Goal: Task Accomplishment & Management: Use online tool/utility

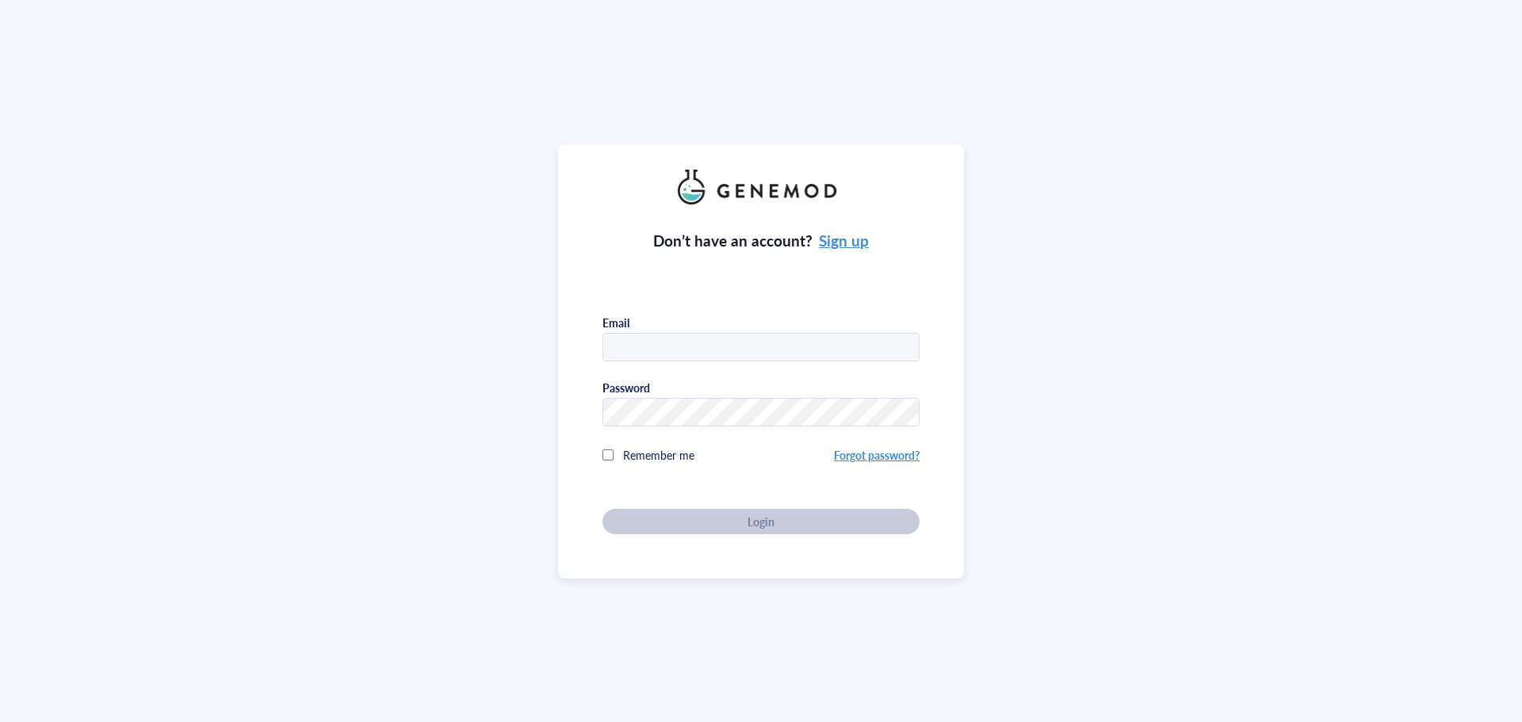
type input "[PERSON_NAME][EMAIL_ADDRESS][DOMAIN_NAME]"
click at [726, 531] on div "Don’t have an account? Sign up Email [PERSON_NAME][EMAIL_ADDRESS][DOMAIN_NAME] …" at bounding box center [761, 361] width 406 height 434
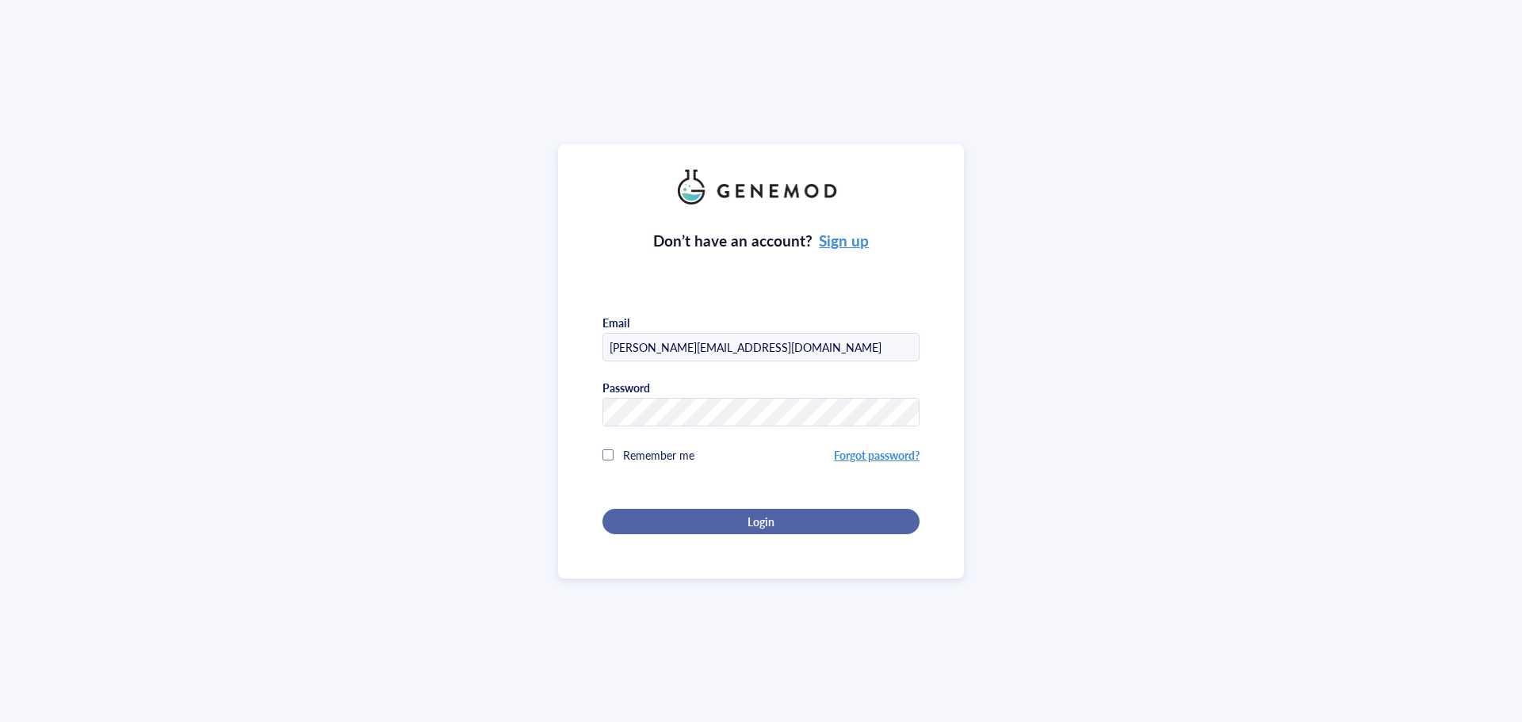
click at [718, 516] on div "Login" at bounding box center [761, 521] width 266 height 14
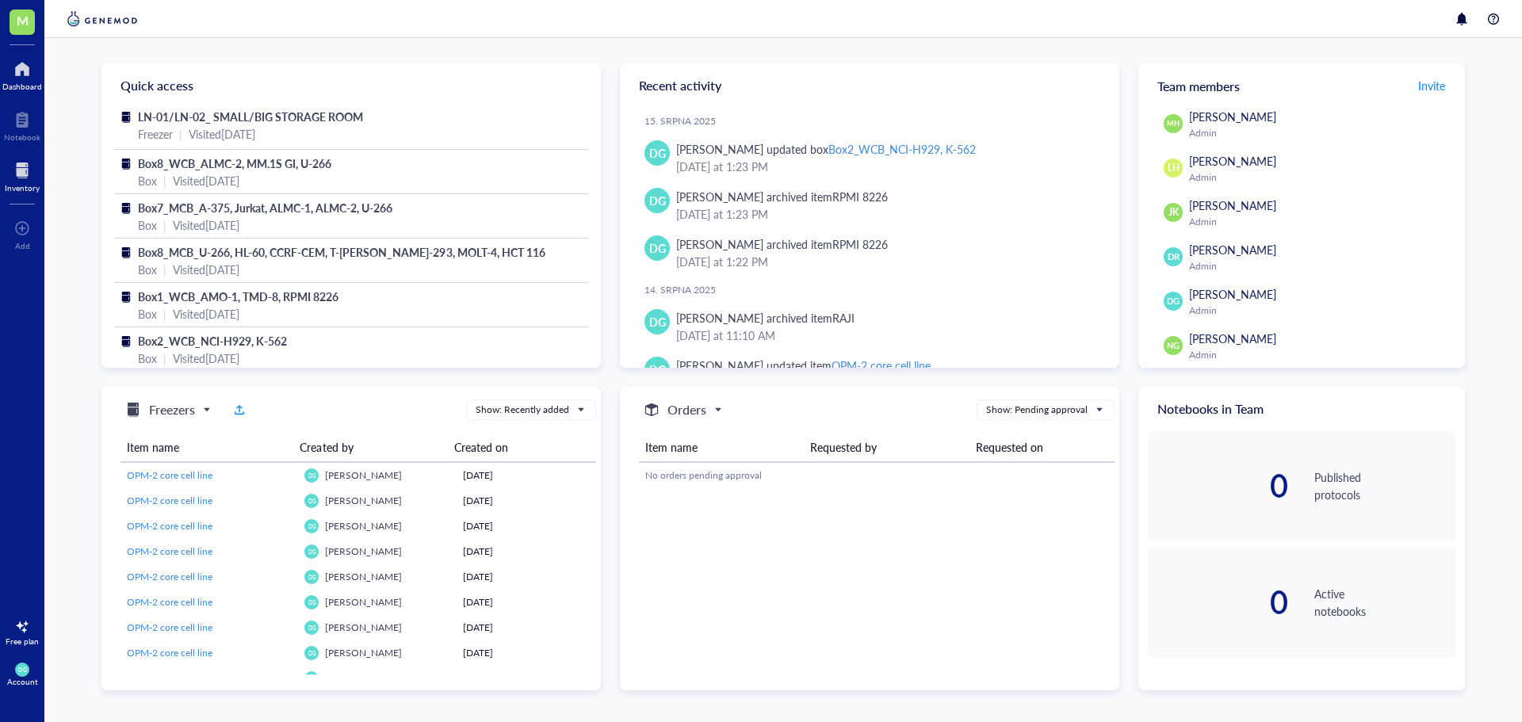
click at [23, 175] on div at bounding box center [22, 170] width 35 height 25
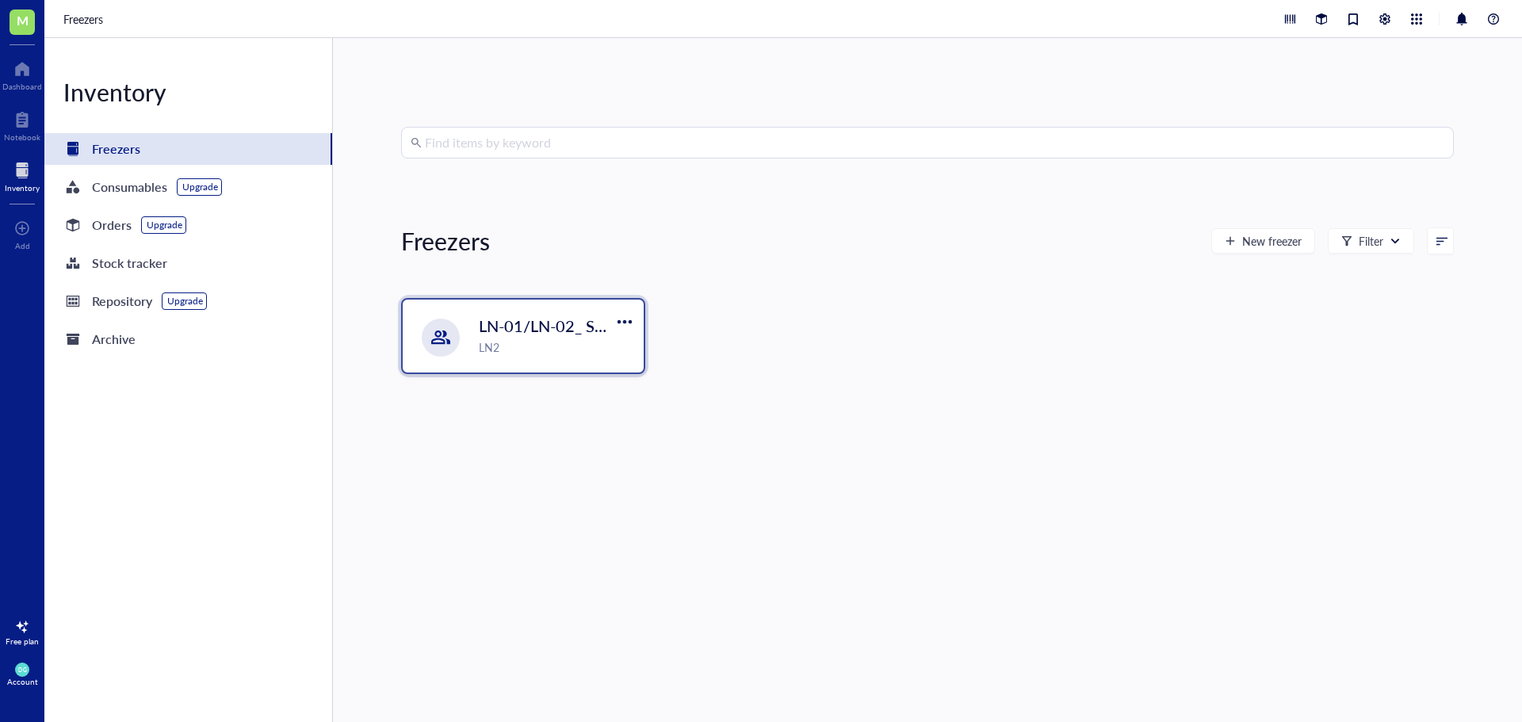
click at [455, 330] on div at bounding box center [441, 338] width 38 height 38
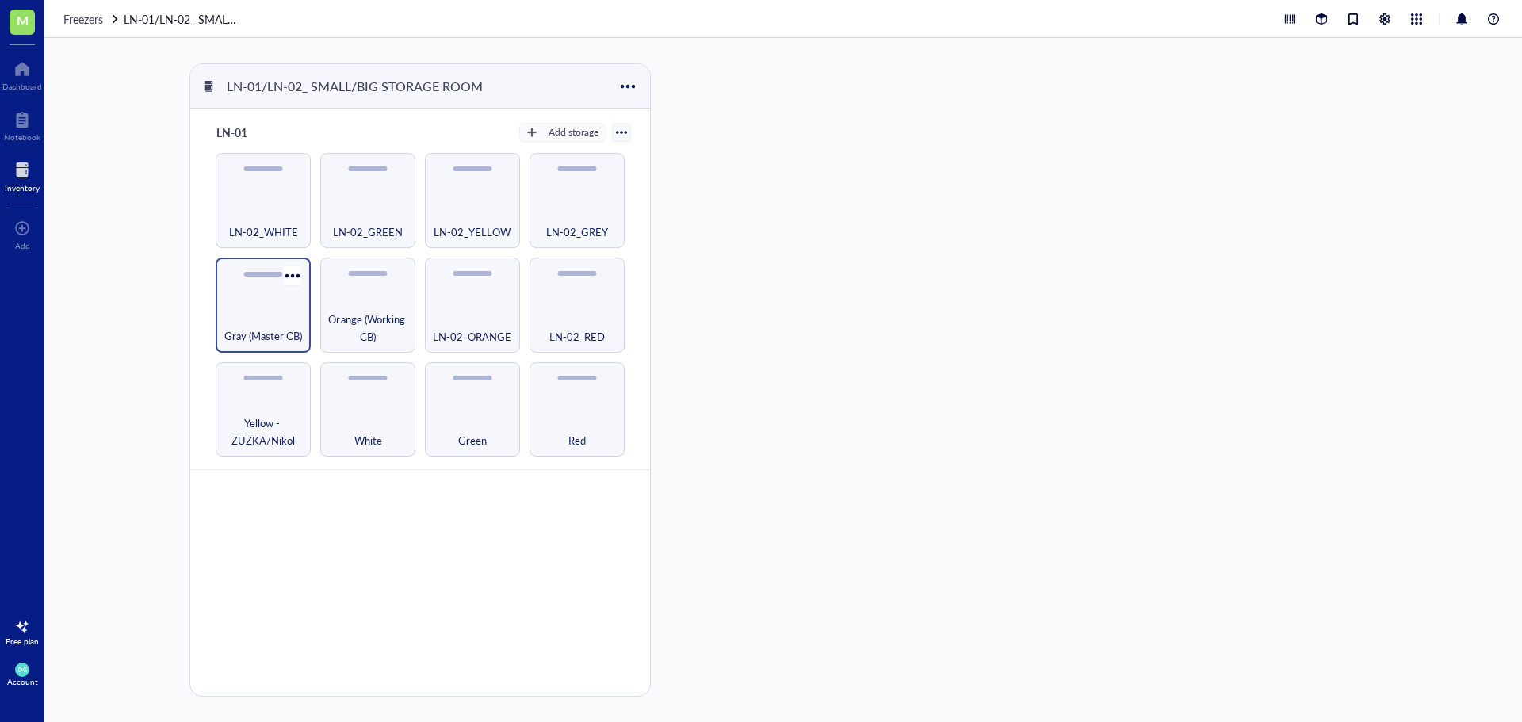
click at [243, 319] on div "Gray (Master CB)" at bounding box center [262, 327] width 79 height 35
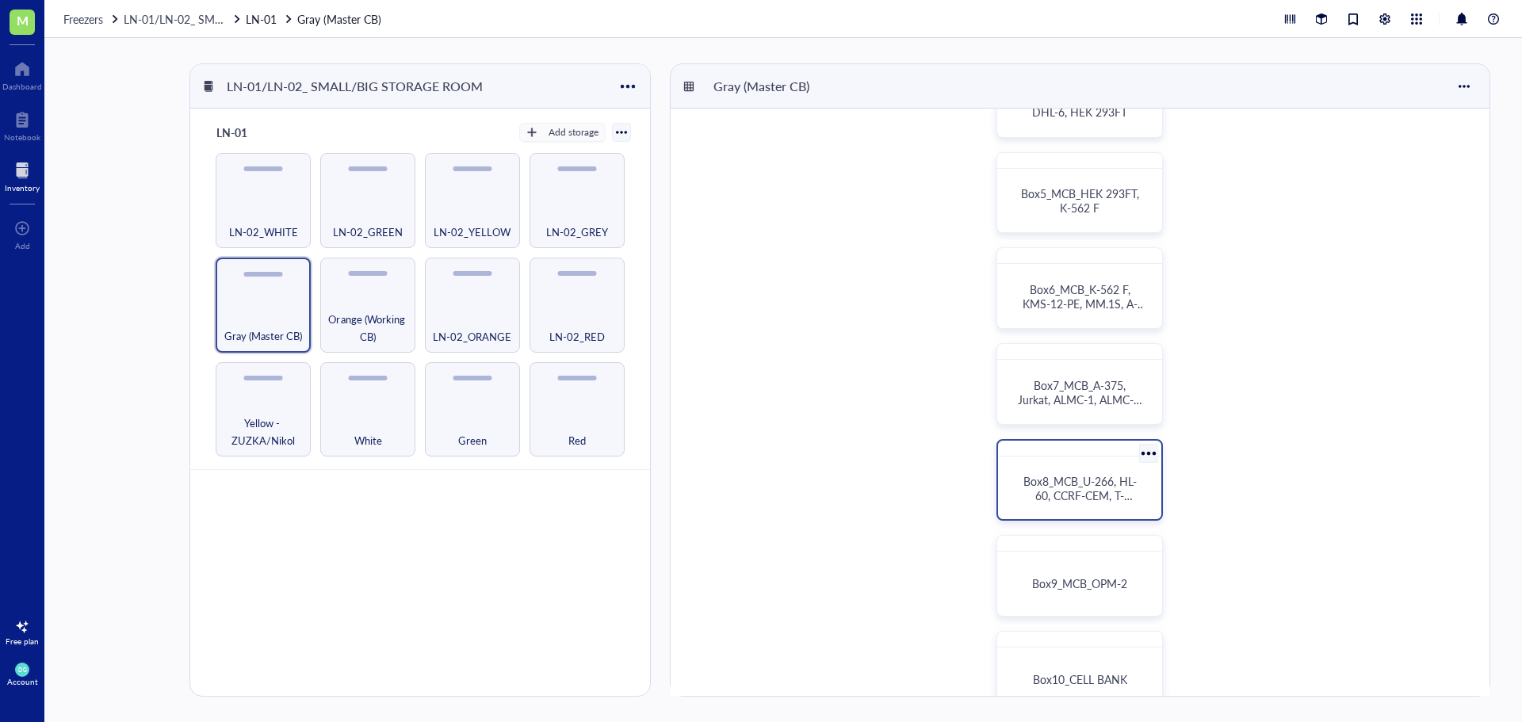
scroll to position [396, 0]
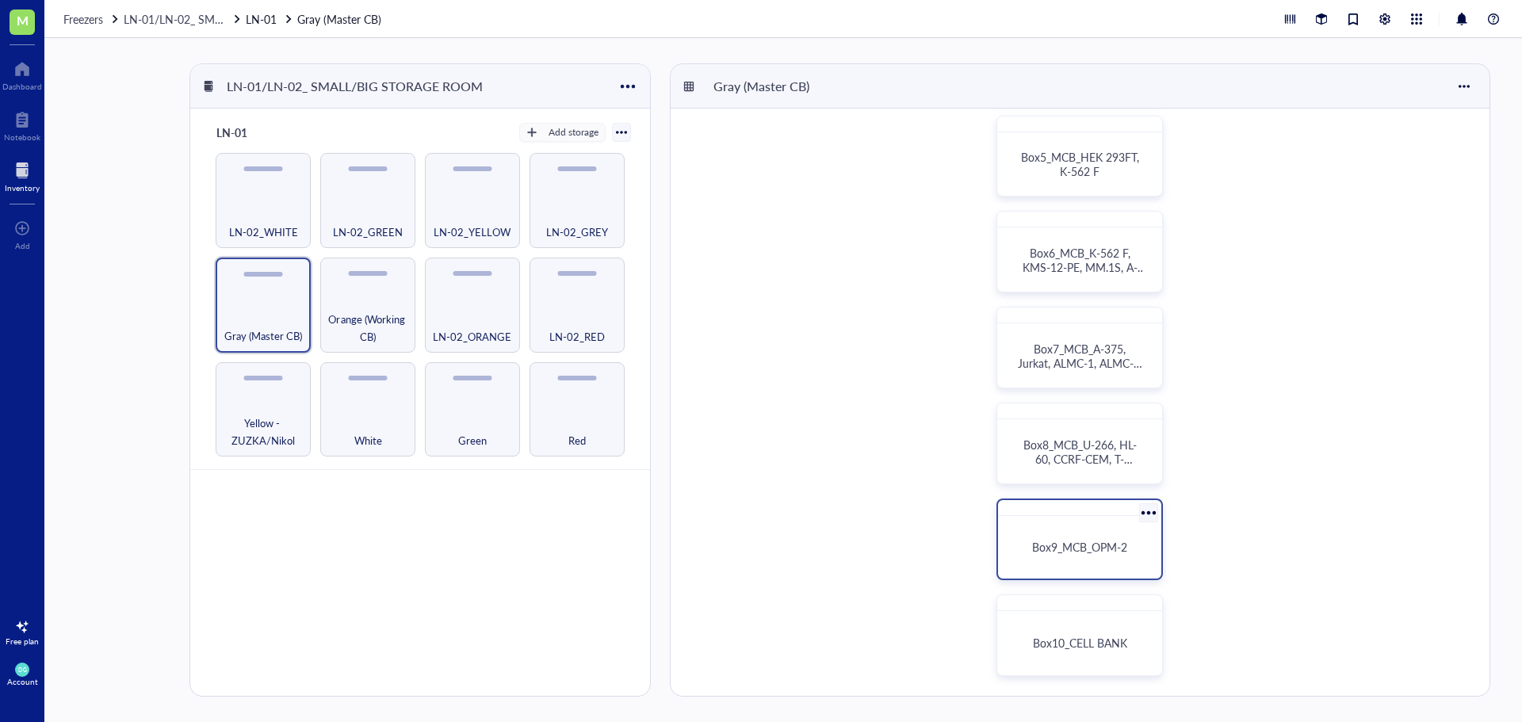
click at [1085, 556] on div "Box9_MCB_OPM-2" at bounding box center [1079, 547] width 151 height 50
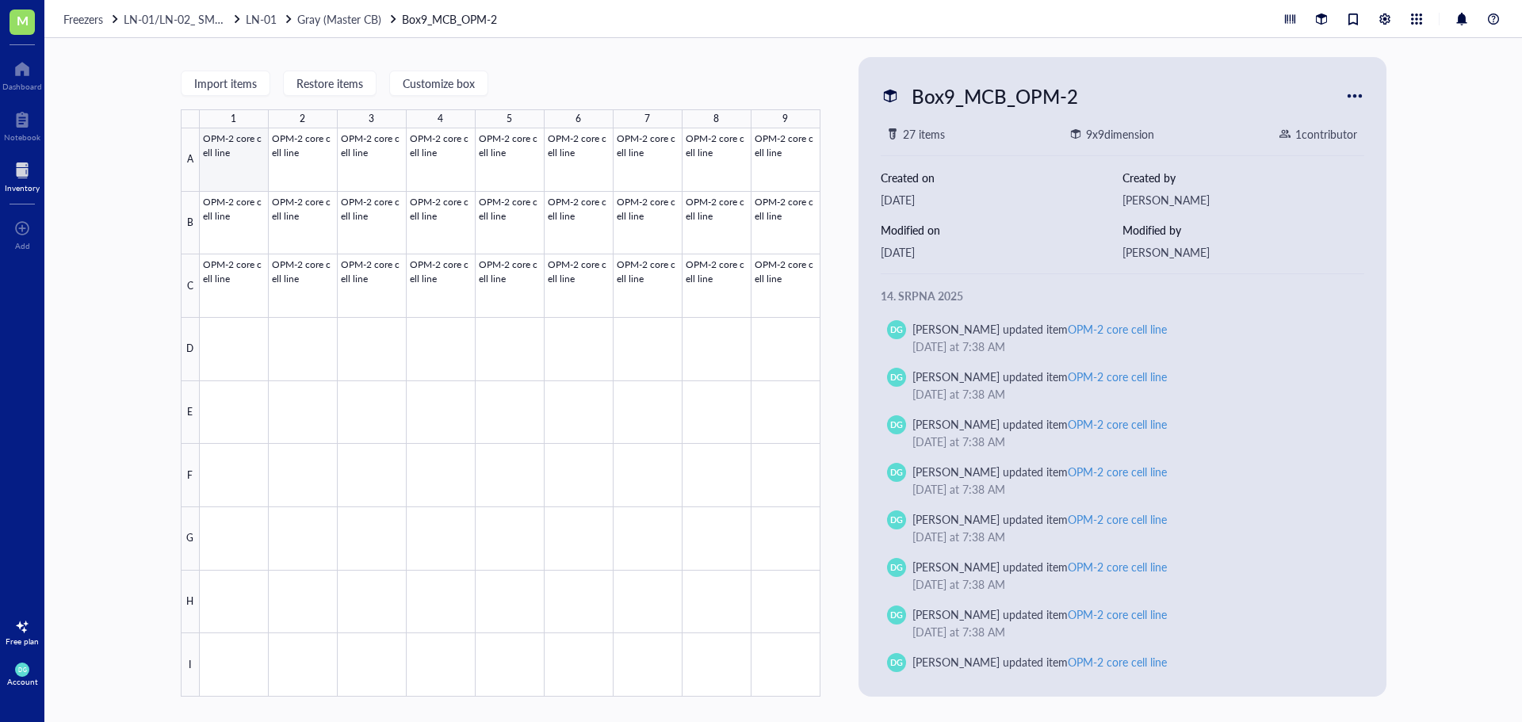
click at [233, 165] on div at bounding box center [510, 412] width 621 height 568
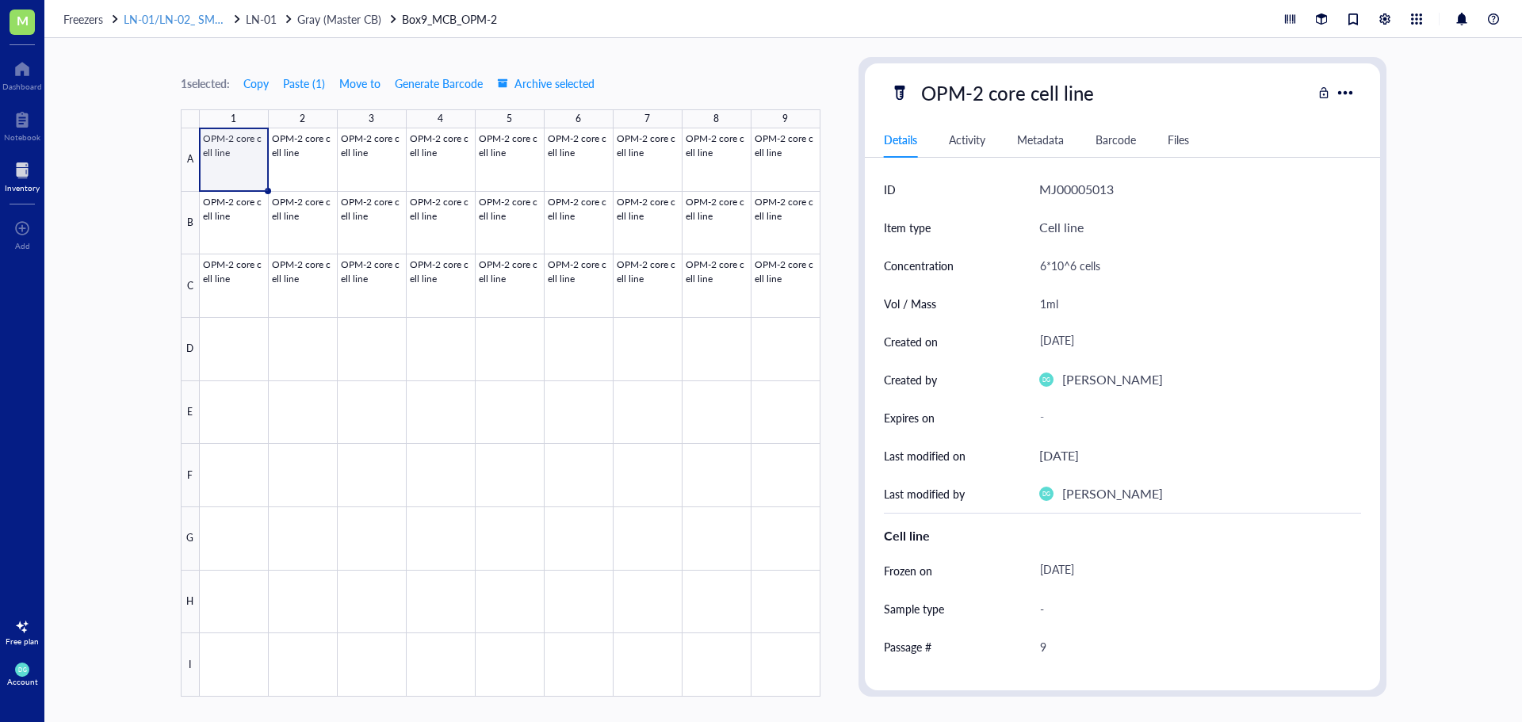
click at [188, 20] on span "LN-01/LN-02_ SMALL/BIG STORAGE ROOM" at bounding box center [235, 19] width 223 height 16
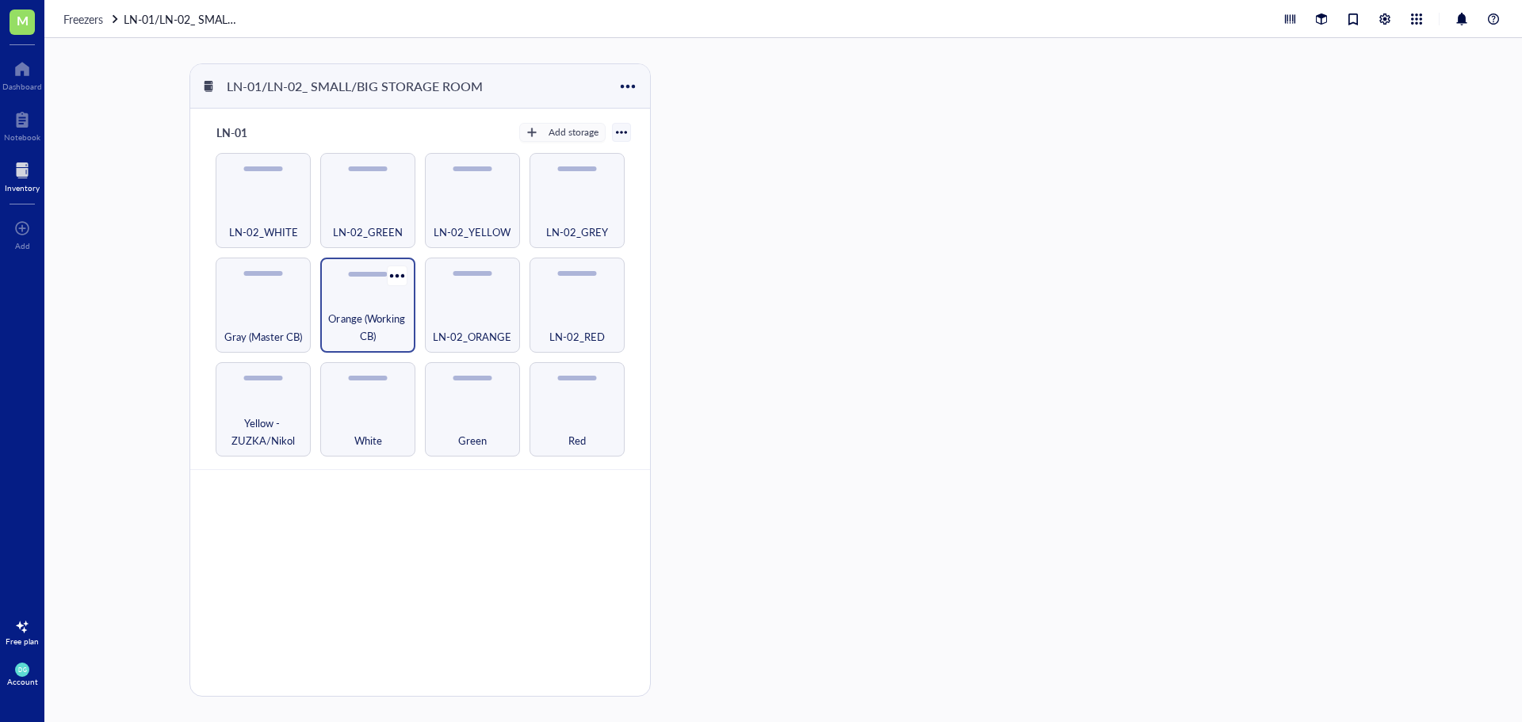
click at [370, 307] on div "Orange (Working CB)" at bounding box center [367, 305] width 95 height 95
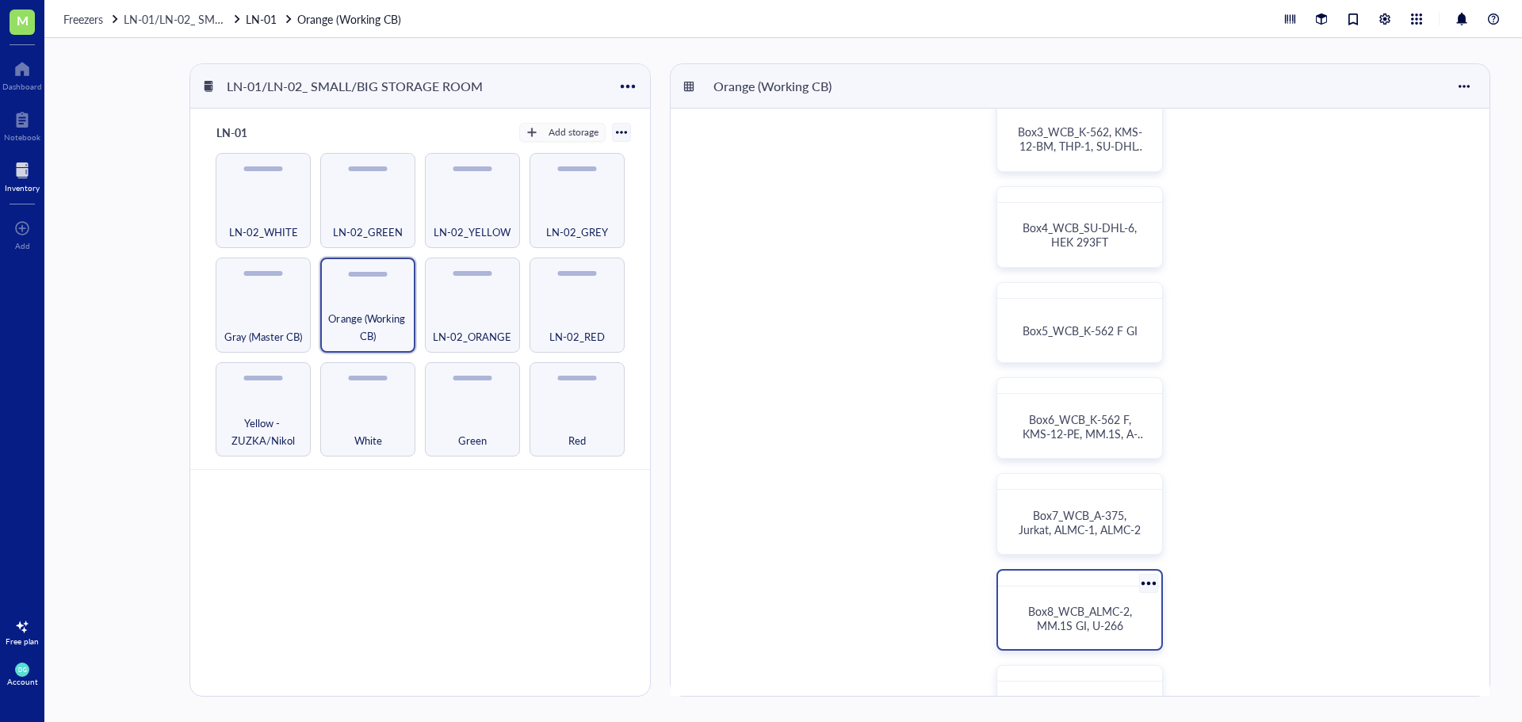
scroll to position [396, 0]
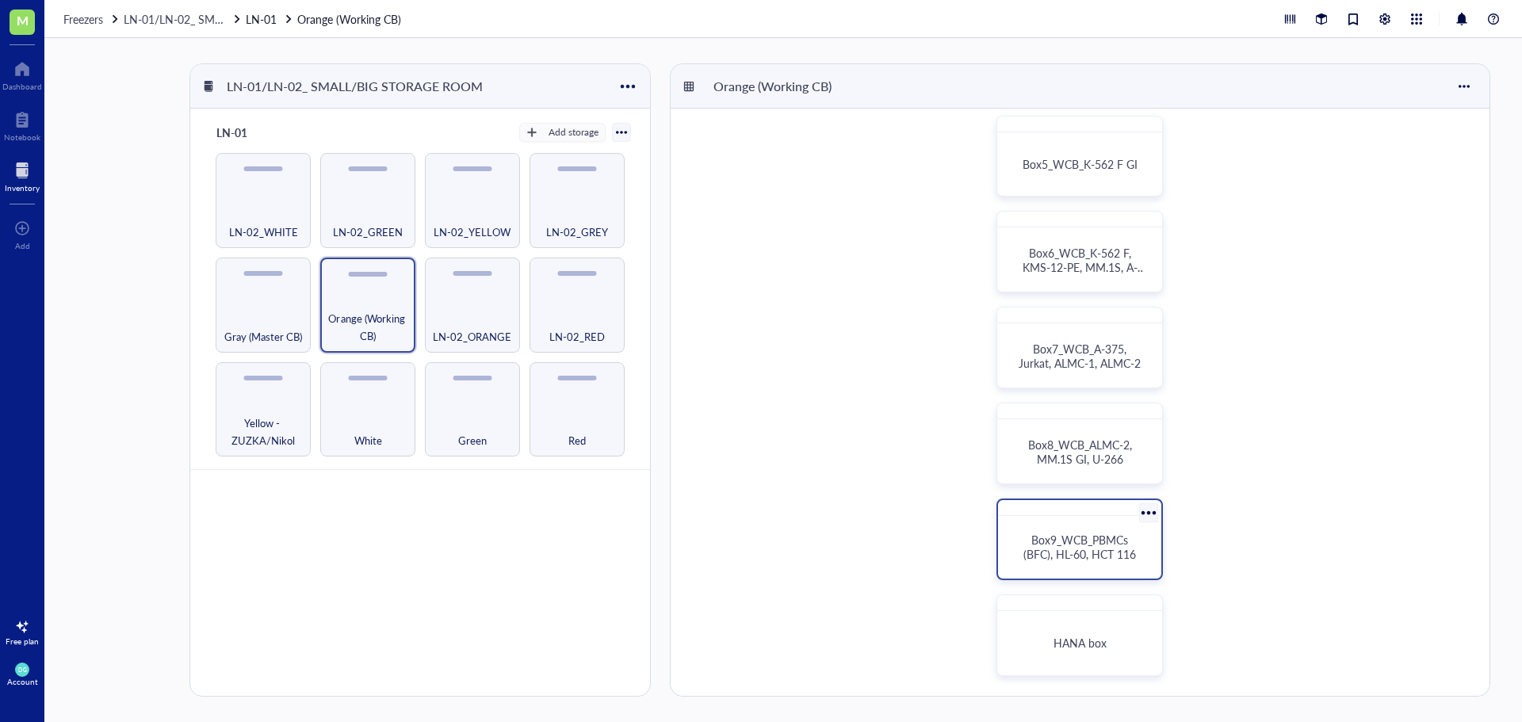
click at [1086, 540] on span "Box9_WCB_PBMCs (BFC), HL-60, HCT 116" at bounding box center [1079, 547] width 113 height 30
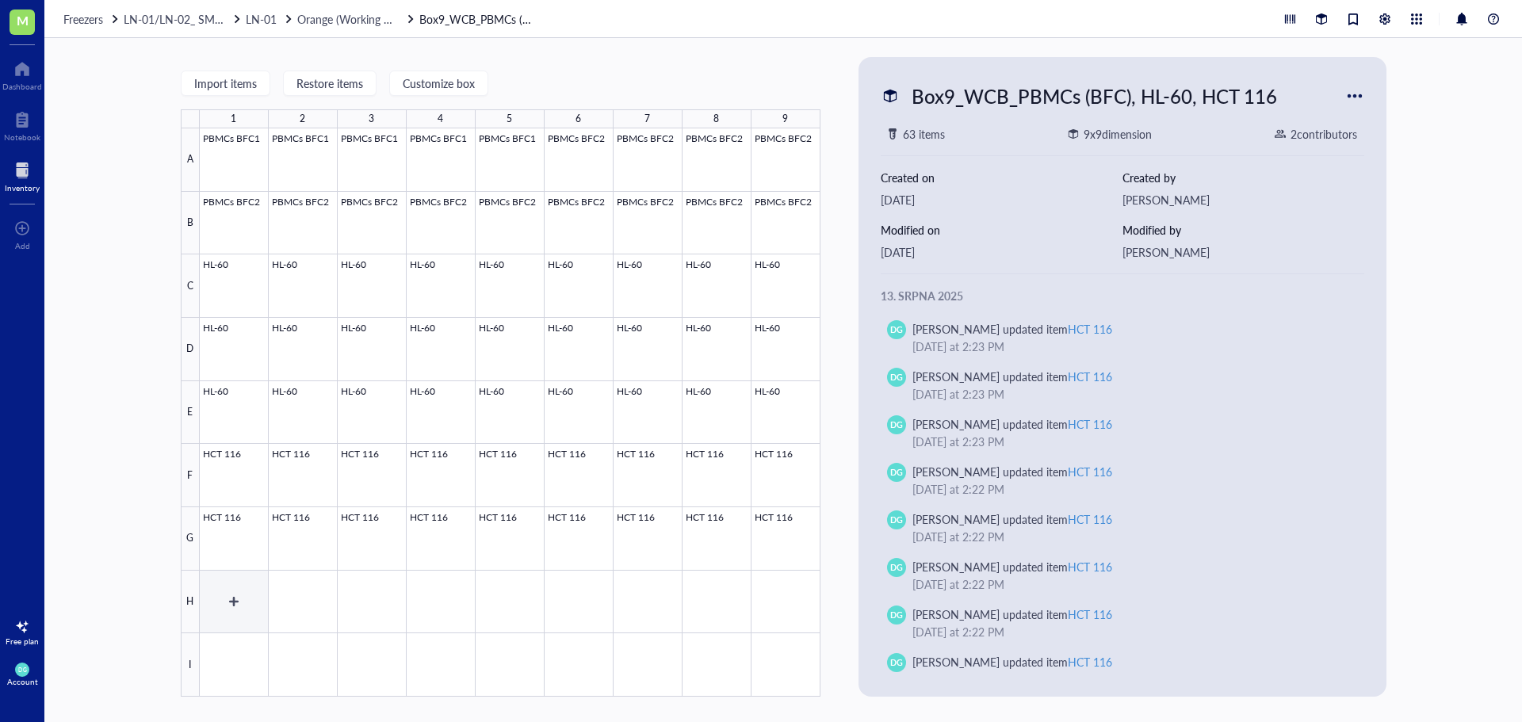
click at [209, 594] on div at bounding box center [510, 412] width 621 height 568
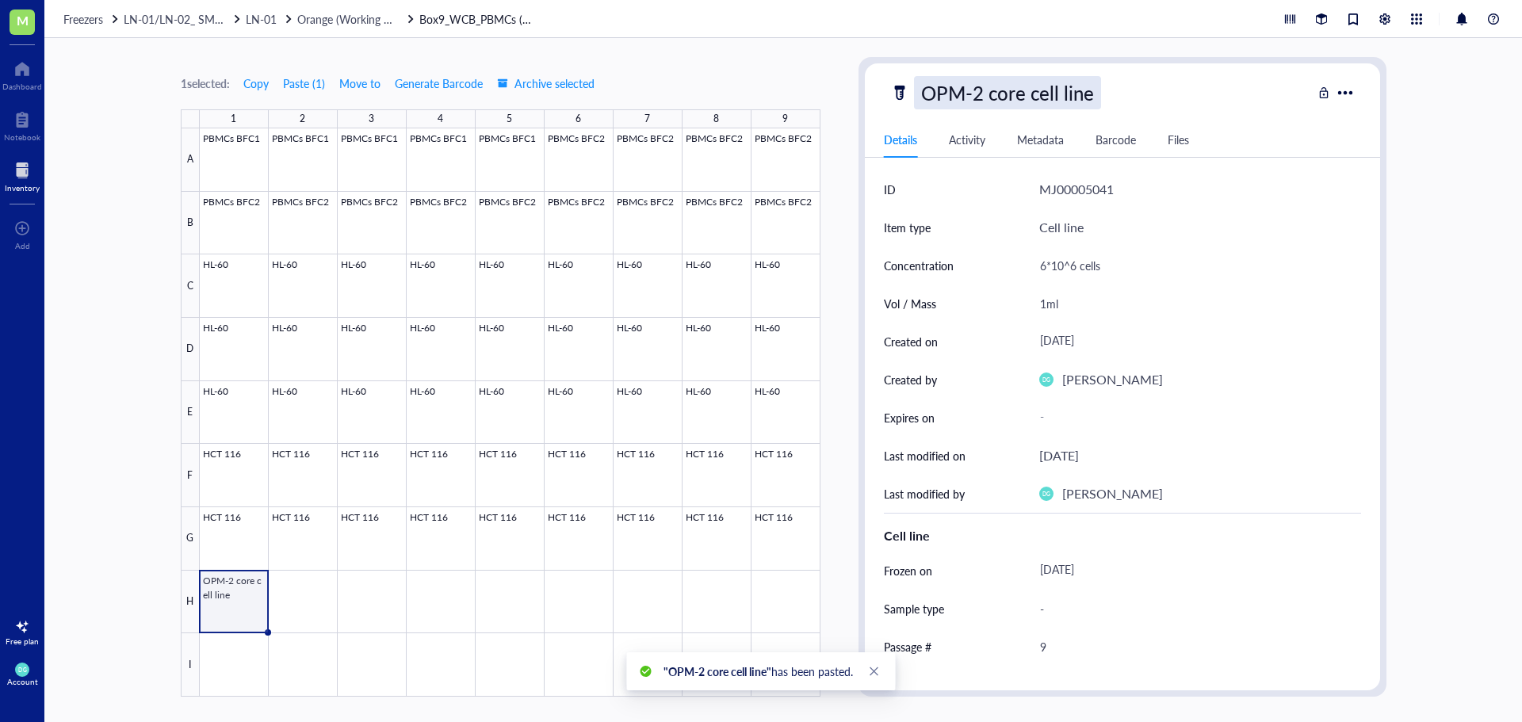
click at [1037, 100] on div "OPM-2 core cell line" at bounding box center [1007, 92] width 187 height 33
drag, startPoint x: 1096, startPoint y: 105, endPoint x: 978, endPoint y: 97, distance: 118.3
click at [978, 97] on input "OPM-2 core cell line" at bounding box center [1037, 93] width 244 height 32
type input "OPM-2"
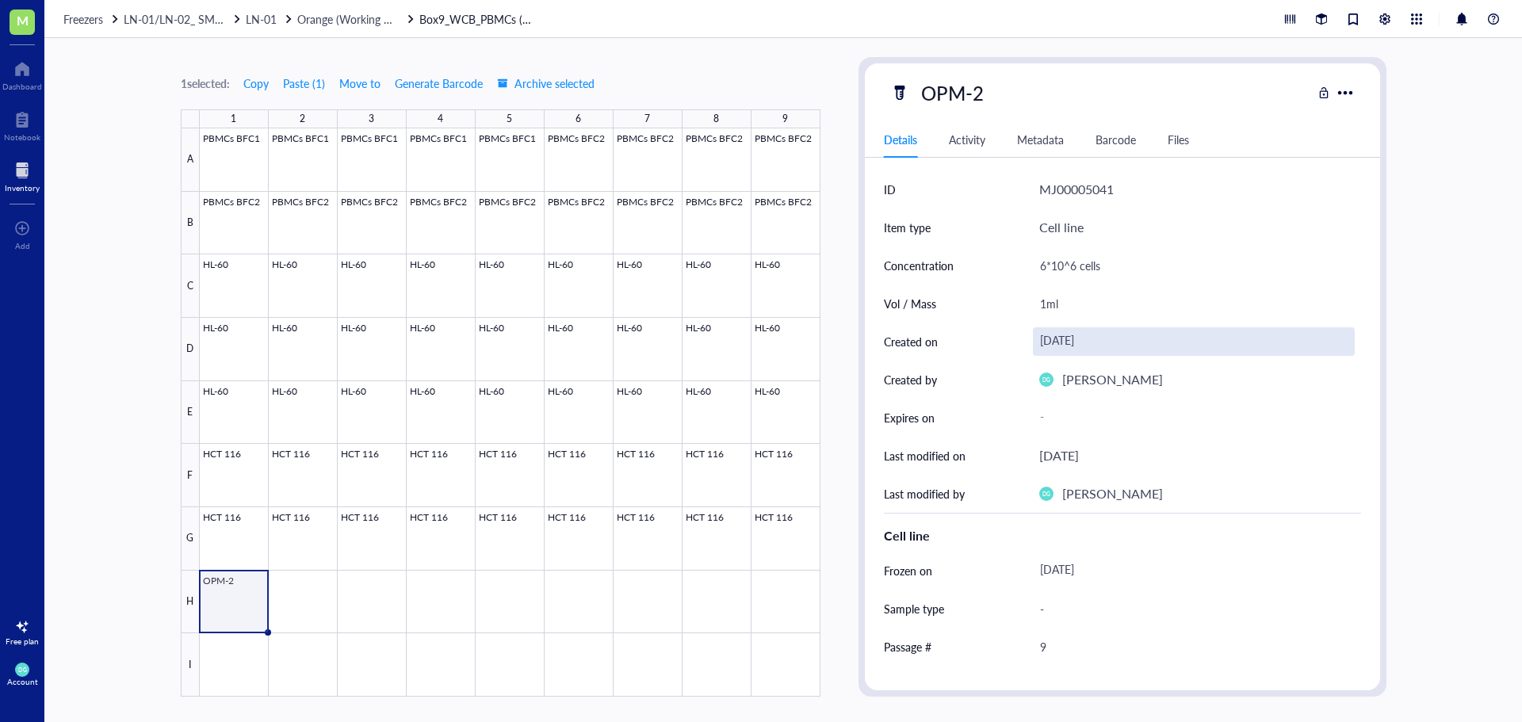
scroll to position [158, 0]
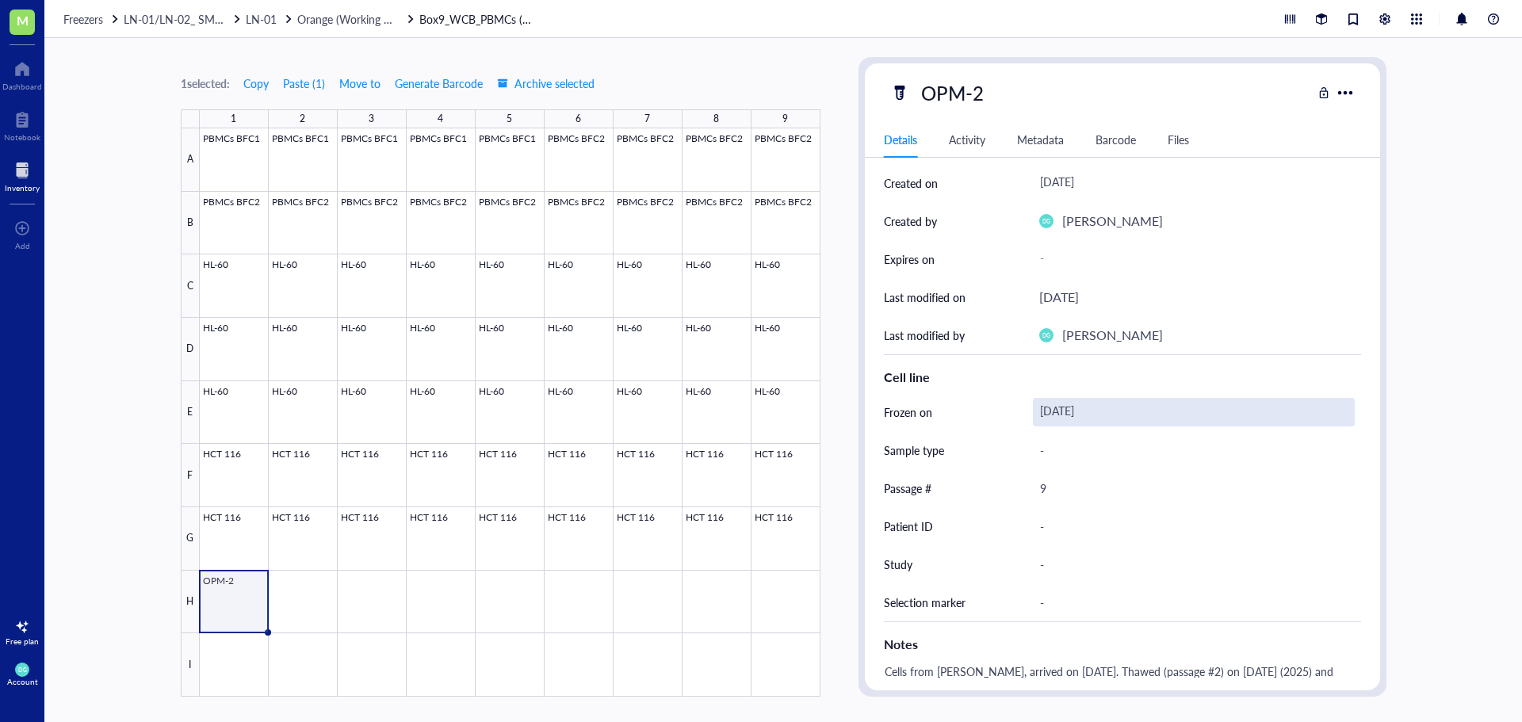
click at [1087, 414] on div "[DATE]" at bounding box center [1194, 412] width 322 height 29
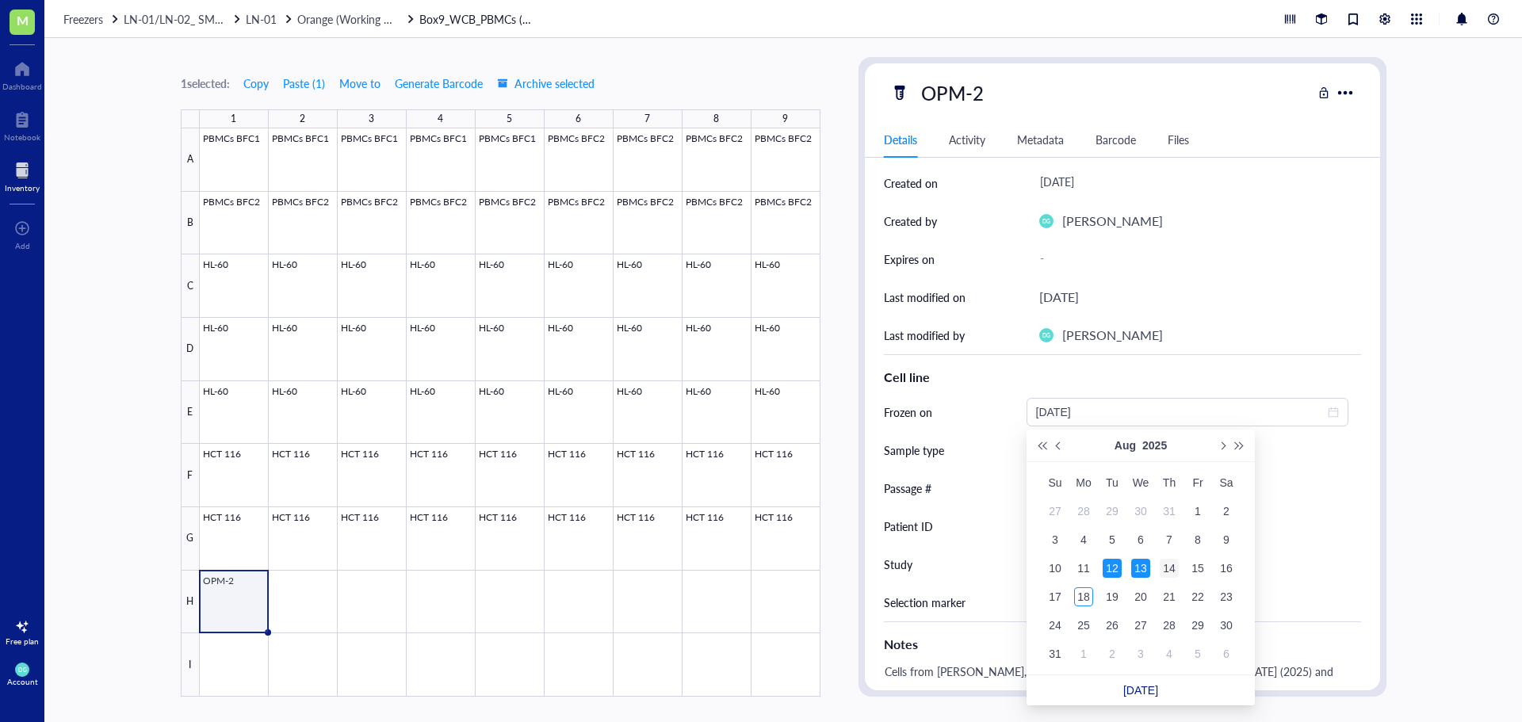
type input "[DATE]"
click at [1167, 567] on div "14" at bounding box center [1168, 568] width 19 height 19
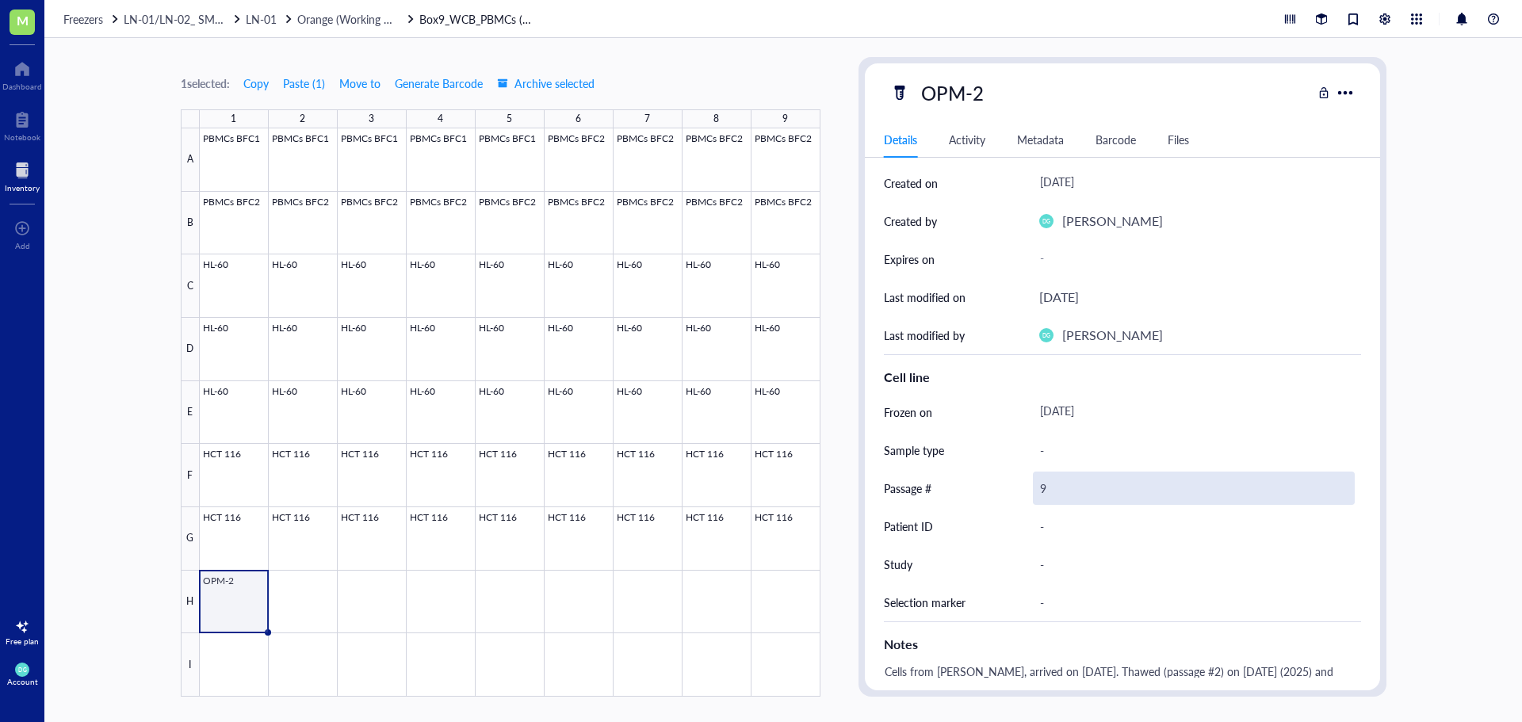
click at [1065, 489] on div "9" at bounding box center [1194, 488] width 322 height 33
type input "10"
click at [1071, 401] on div "[DATE]" at bounding box center [1194, 412] width 322 height 29
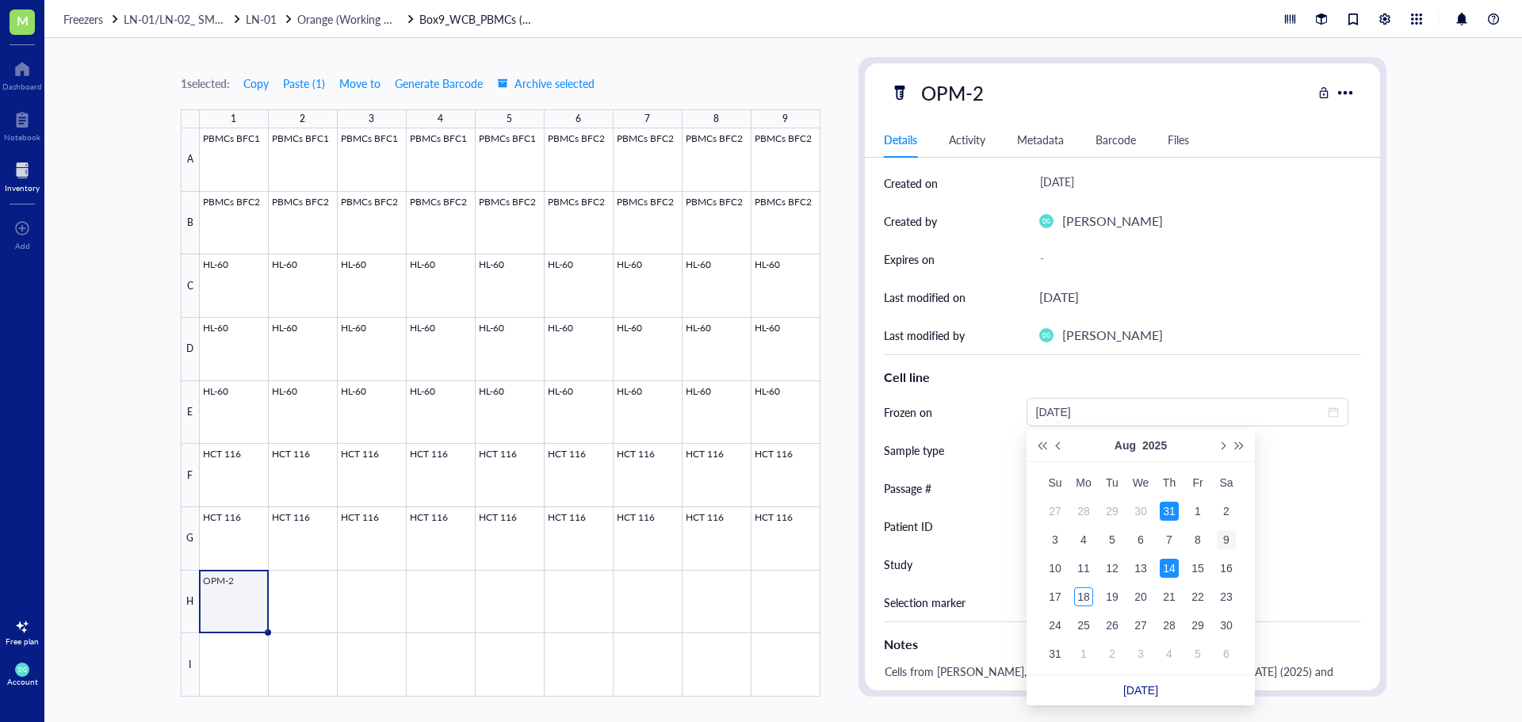
type input "[DATE]"
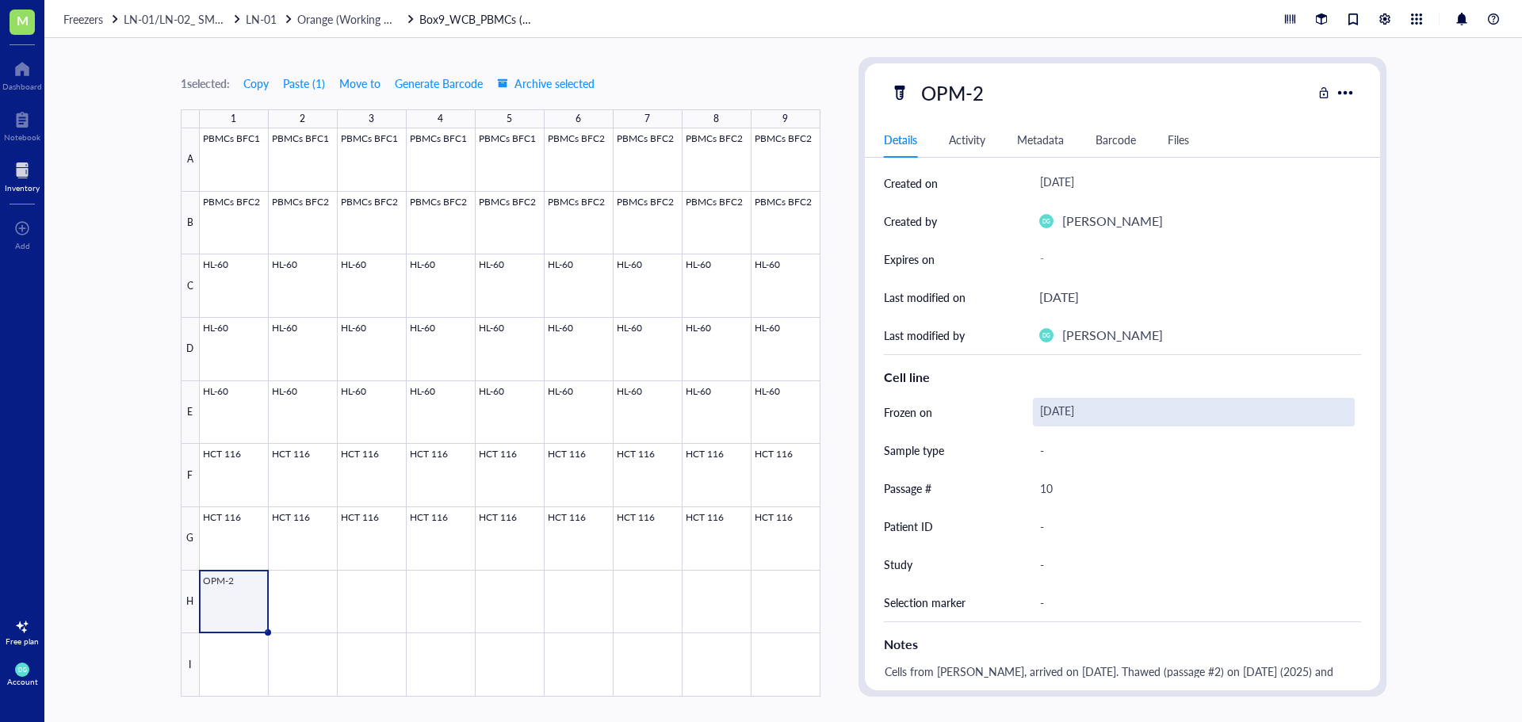
click at [1090, 403] on div "[DATE]" at bounding box center [1194, 412] width 322 height 29
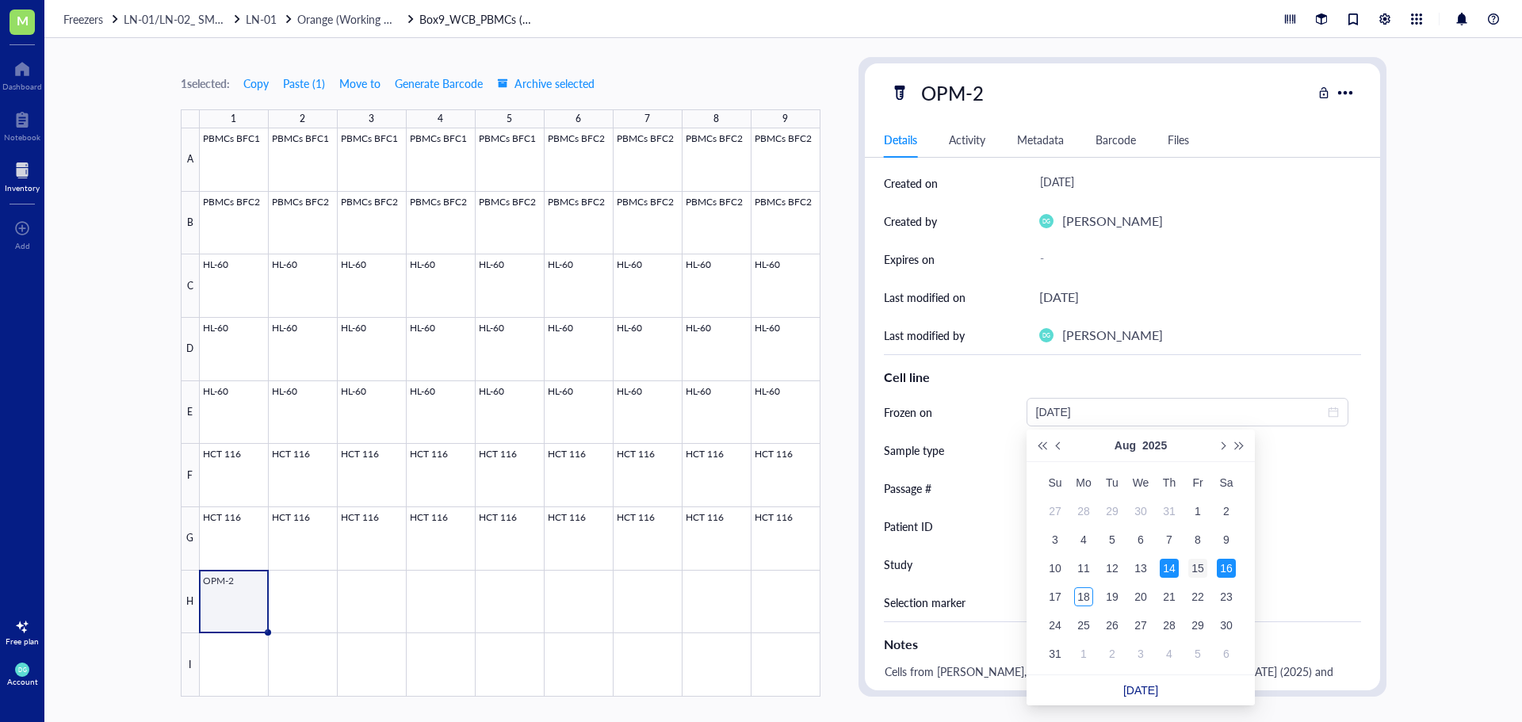
type input "[DATE]"
click at [1193, 572] on div "15" at bounding box center [1197, 568] width 19 height 19
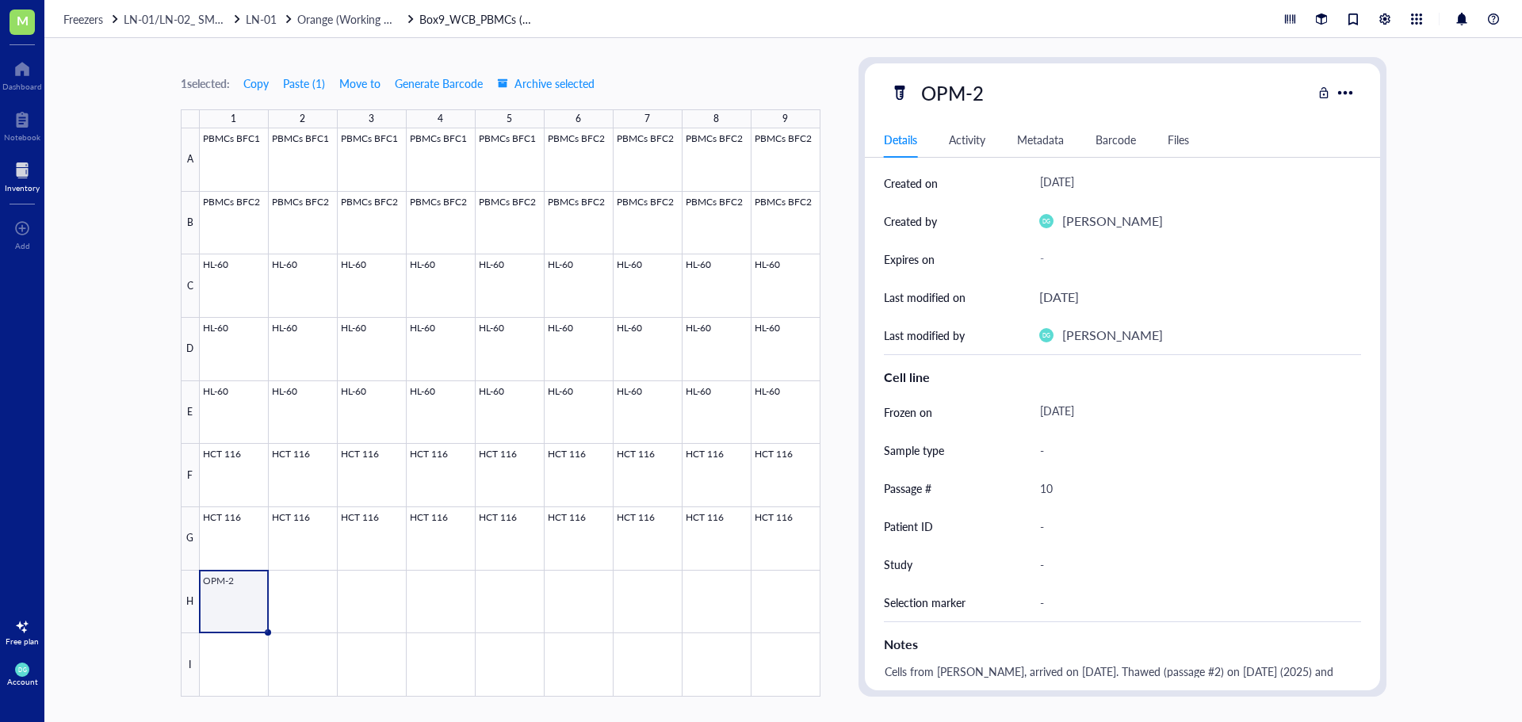
click at [1460, 337] on div "1 selected: Copy Paste ( 1 ) Move to Generate Barcode Archive selected 1 2 3 4 …" at bounding box center [782, 380] width 1477 height 684
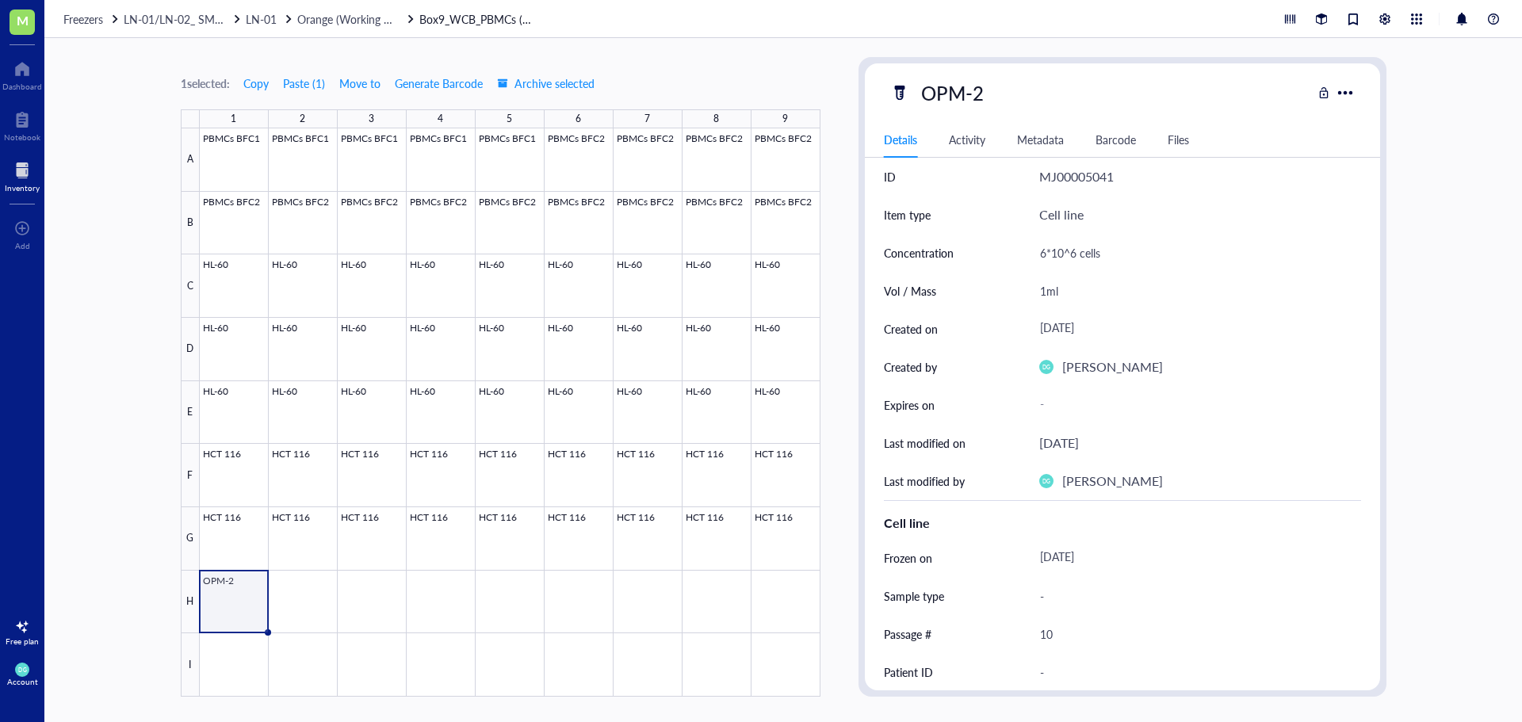
scroll to position [0, 0]
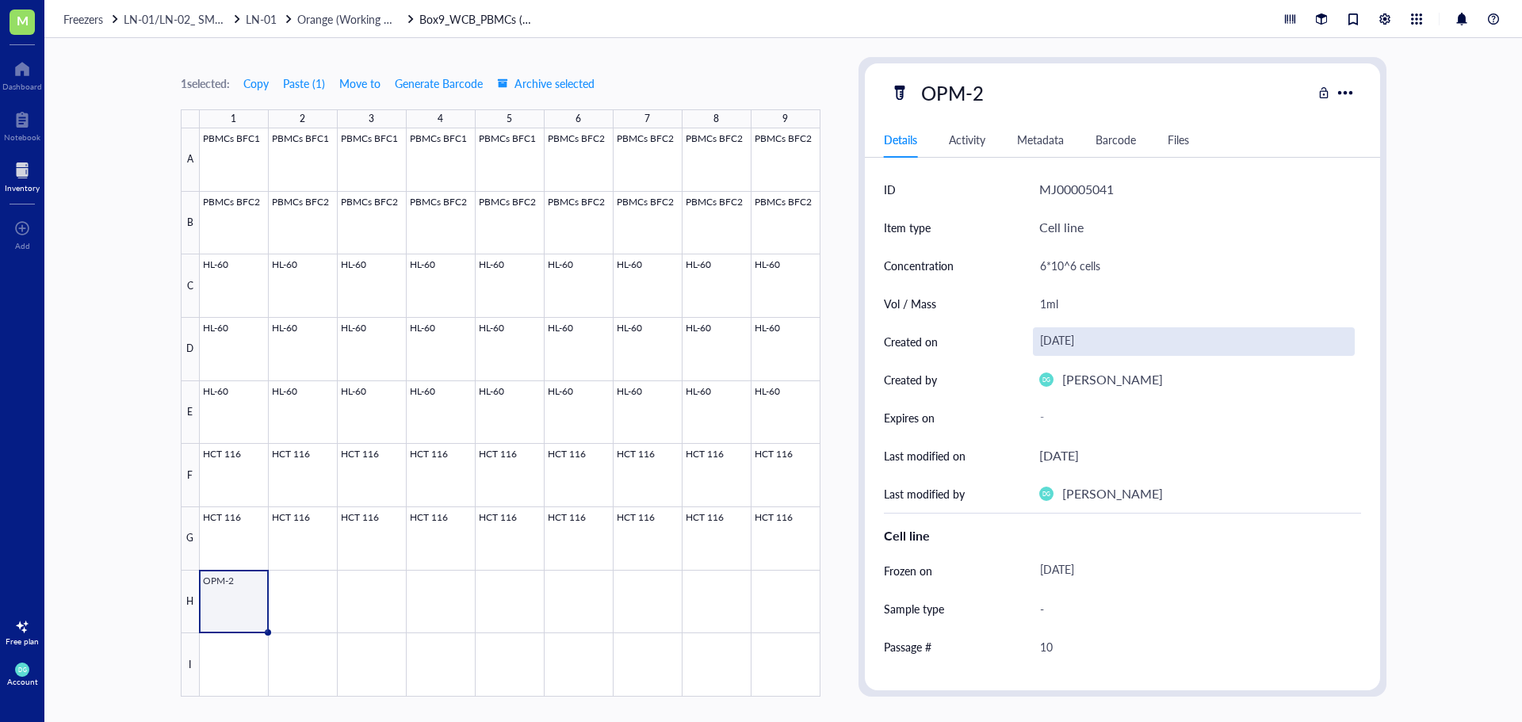
click at [1096, 334] on div "[DATE]" at bounding box center [1194, 341] width 322 height 29
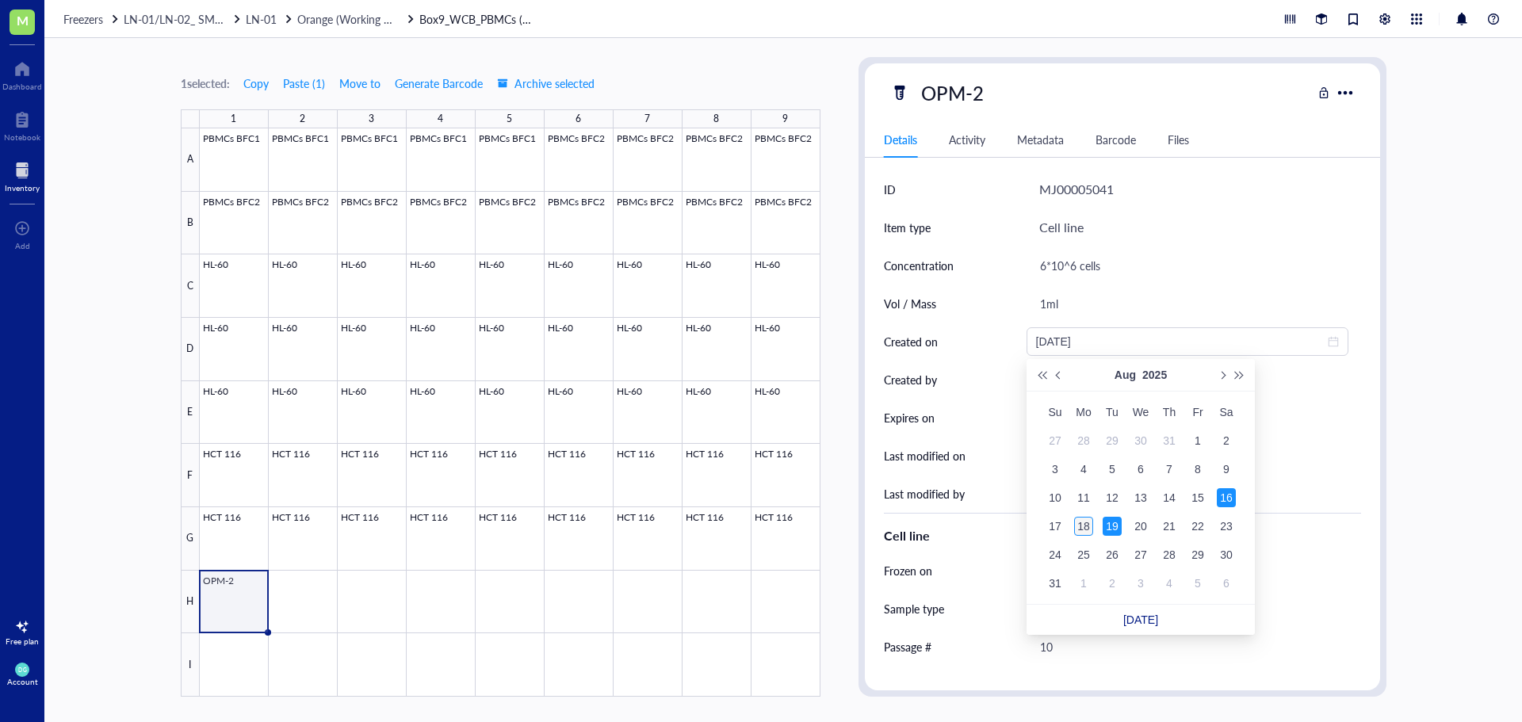
type input "[DATE]"
click at [1084, 522] on div "18" at bounding box center [1083, 526] width 19 height 19
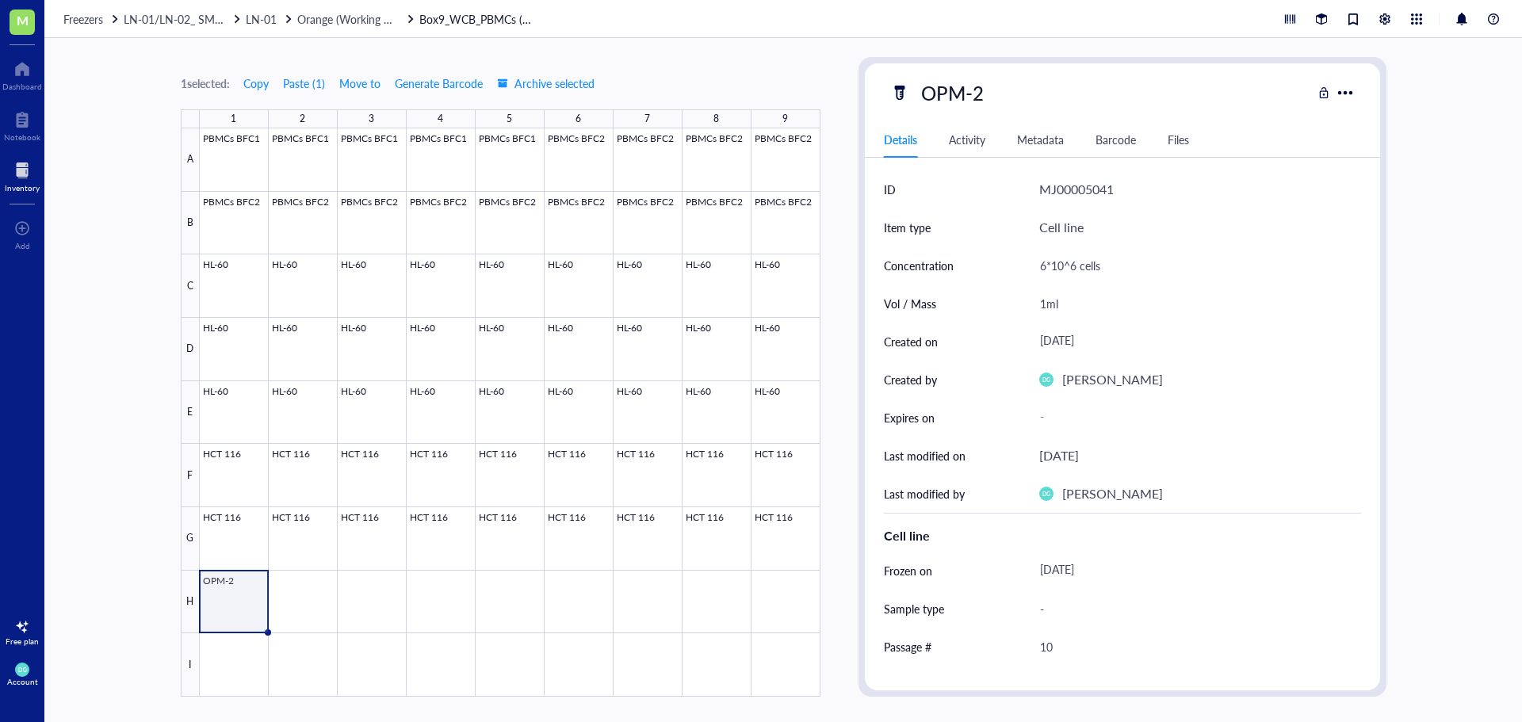
click at [1417, 422] on div "1 selected: Copy Paste ( 1 ) Move to Generate Barcode Archive selected 1 2 3 4 …" at bounding box center [782, 380] width 1477 height 684
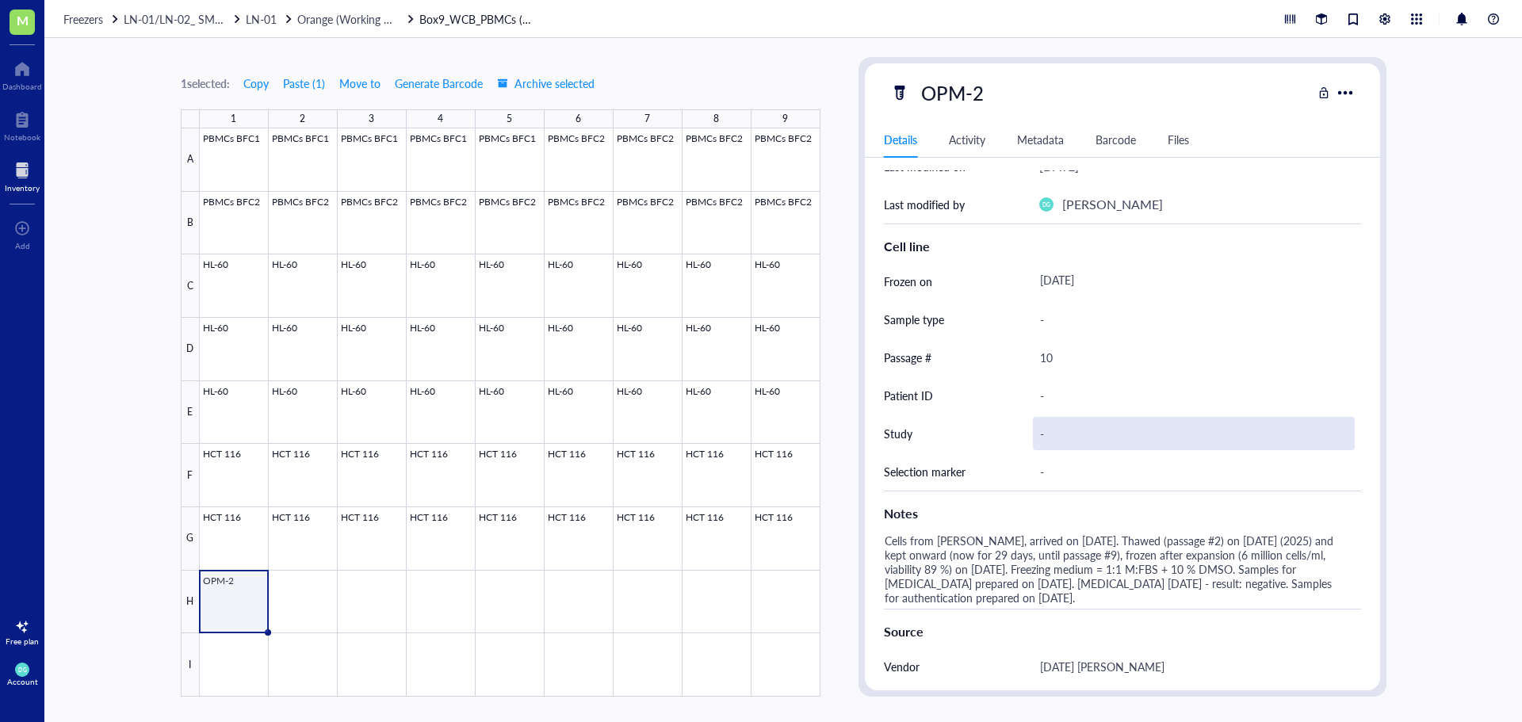
scroll to position [317, 0]
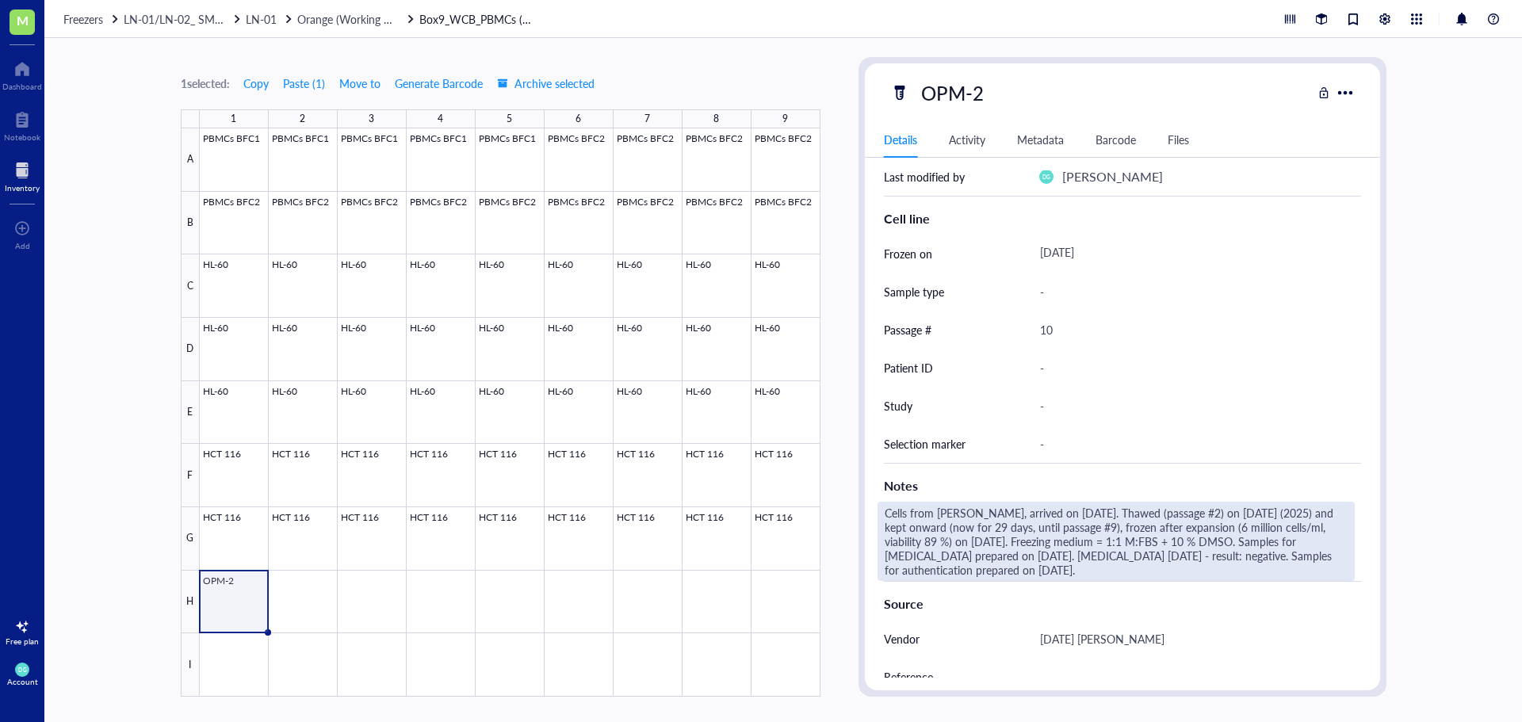
click at [974, 526] on div "Cells from [PERSON_NAME], arrived on [DATE]. Thawed (passage #2) on [DATE] (202…" at bounding box center [1115, 541] width 477 height 79
click at [980, 530] on textarea "Cells from [PERSON_NAME], arrived on [DATE]. Thawed (passage #2) on [DATE] (202…" at bounding box center [1115, 541] width 475 height 78
click at [1087, 531] on textarea "Cells from [PERSON_NAME], arrived on [DATE]. Thawed (passage #2) on [DATE] (202…" at bounding box center [1115, 541] width 475 height 78
click at [981, 541] on textarea "Cells from [PERSON_NAME], arrived on [DATE]. Thawed (passage #2) on [DATE] (202…" at bounding box center [1115, 541] width 475 height 78
click at [937, 539] on textarea "Cells from [PERSON_NAME], arrived on [DATE]. Thawed (passage #2) on [DATE] (202…" at bounding box center [1115, 541] width 475 height 78
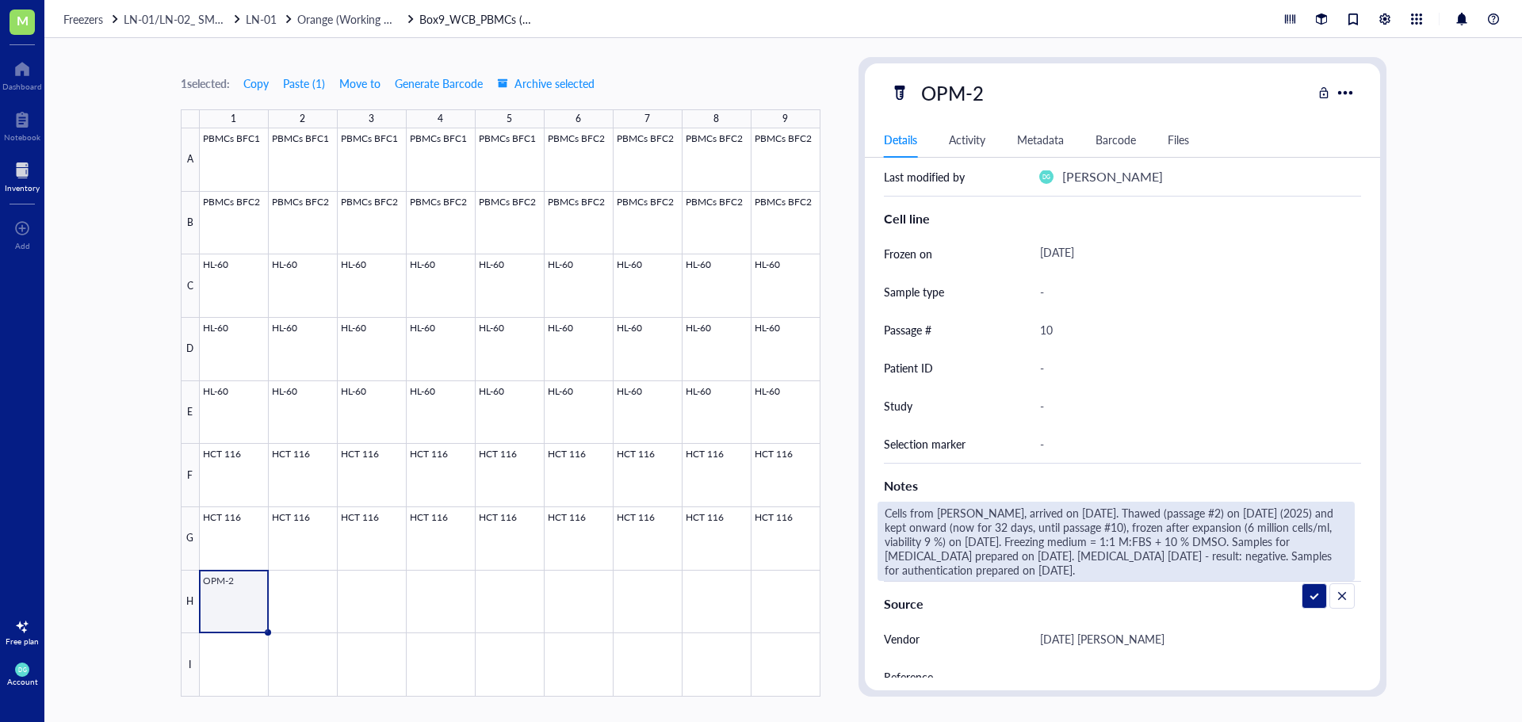
type textarea "Cells from [PERSON_NAME], arrived on [DATE]. Thawed (passage #2) on [DATE] (202…"
click at [1019, 556] on textarea "Cells from [PERSON_NAME], arrived on [DATE]. Thawed (passage #2) on [DATE] (202…" at bounding box center [1115, 541] width 475 height 78
click at [1163, 565] on textarea "Cells from [PERSON_NAME], arrived on [DATE]. Thawed (passage #2) on [DATE] (202…" at bounding box center [1115, 541] width 475 height 78
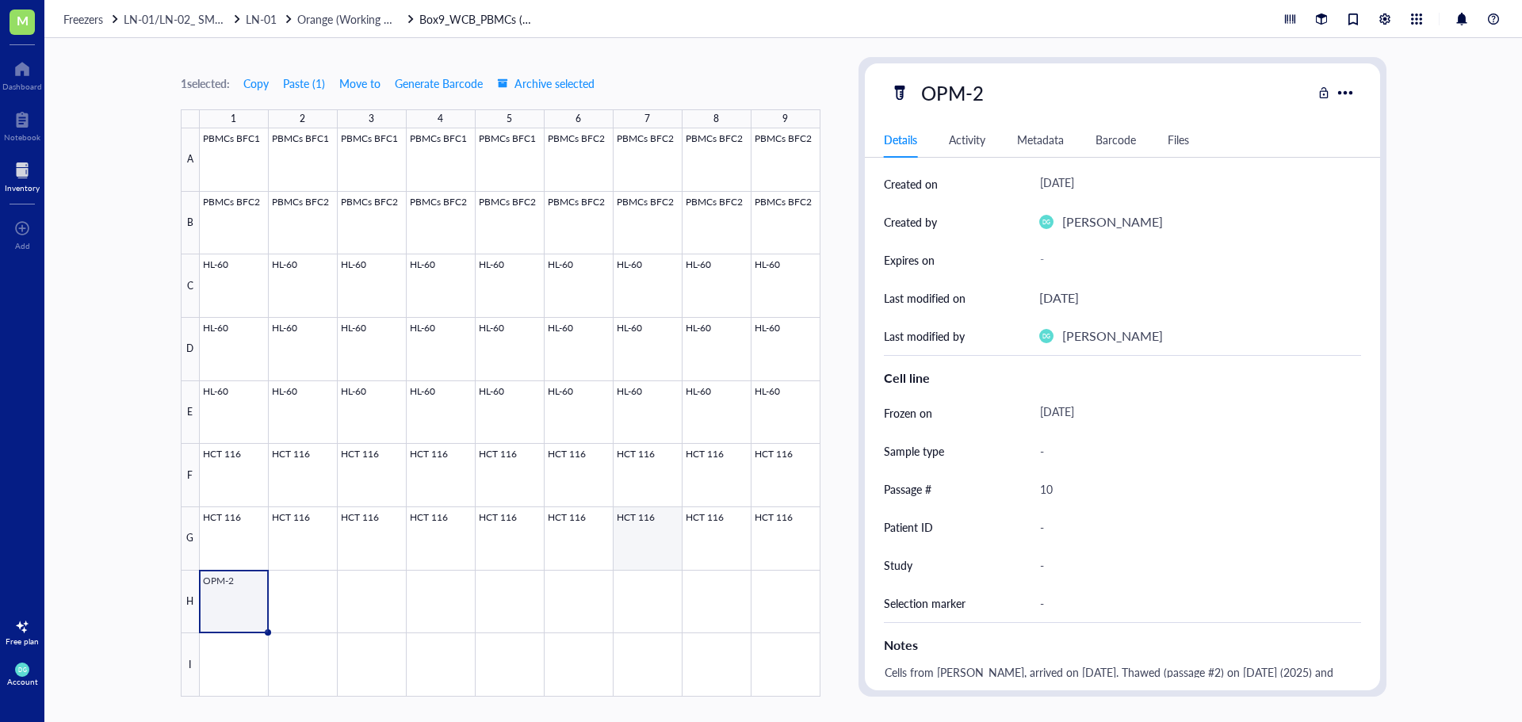
scroll to position [158, 0]
click at [296, 618] on div at bounding box center [510, 412] width 621 height 568
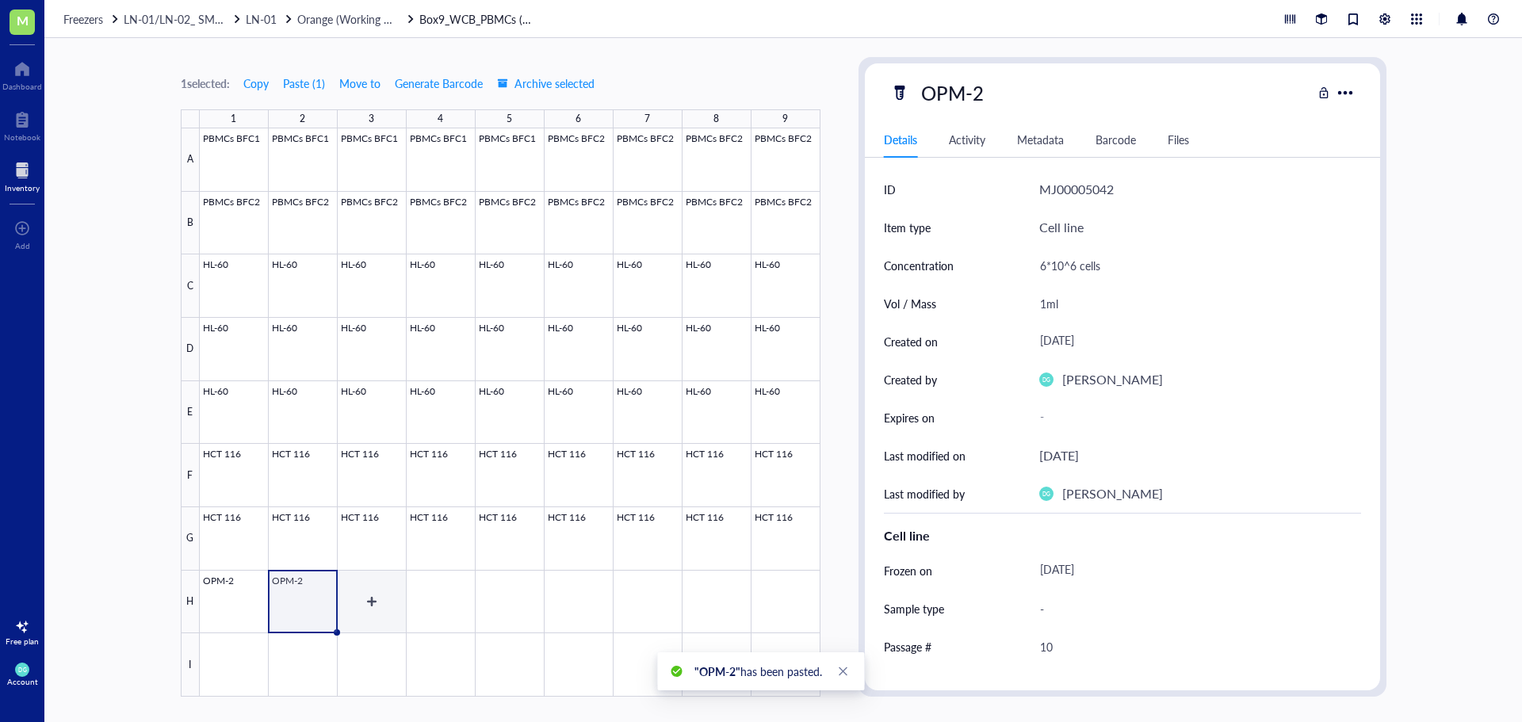
click at [387, 618] on div at bounding box center [510, 412] width 621 height 568
click at [294, 615] on div at bounding box center [510, 412] width 621 height 568
click at [1081, 345] on div "[DATE]" at bounding box center [1194, 341] width 322 height 29
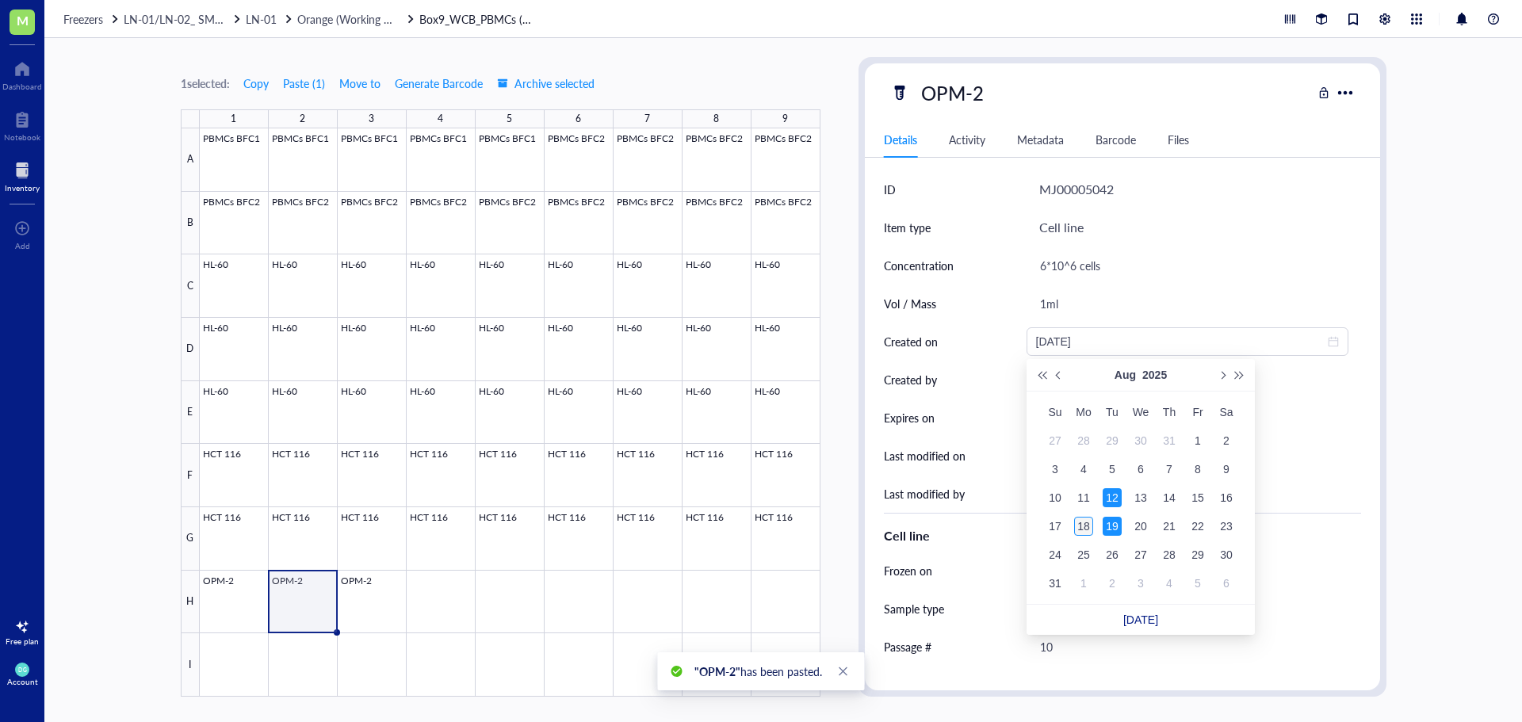
type input "[DATE]"
click at [1079, 524] on div "18" at bounding box center [1083, 526] width 19 height 19
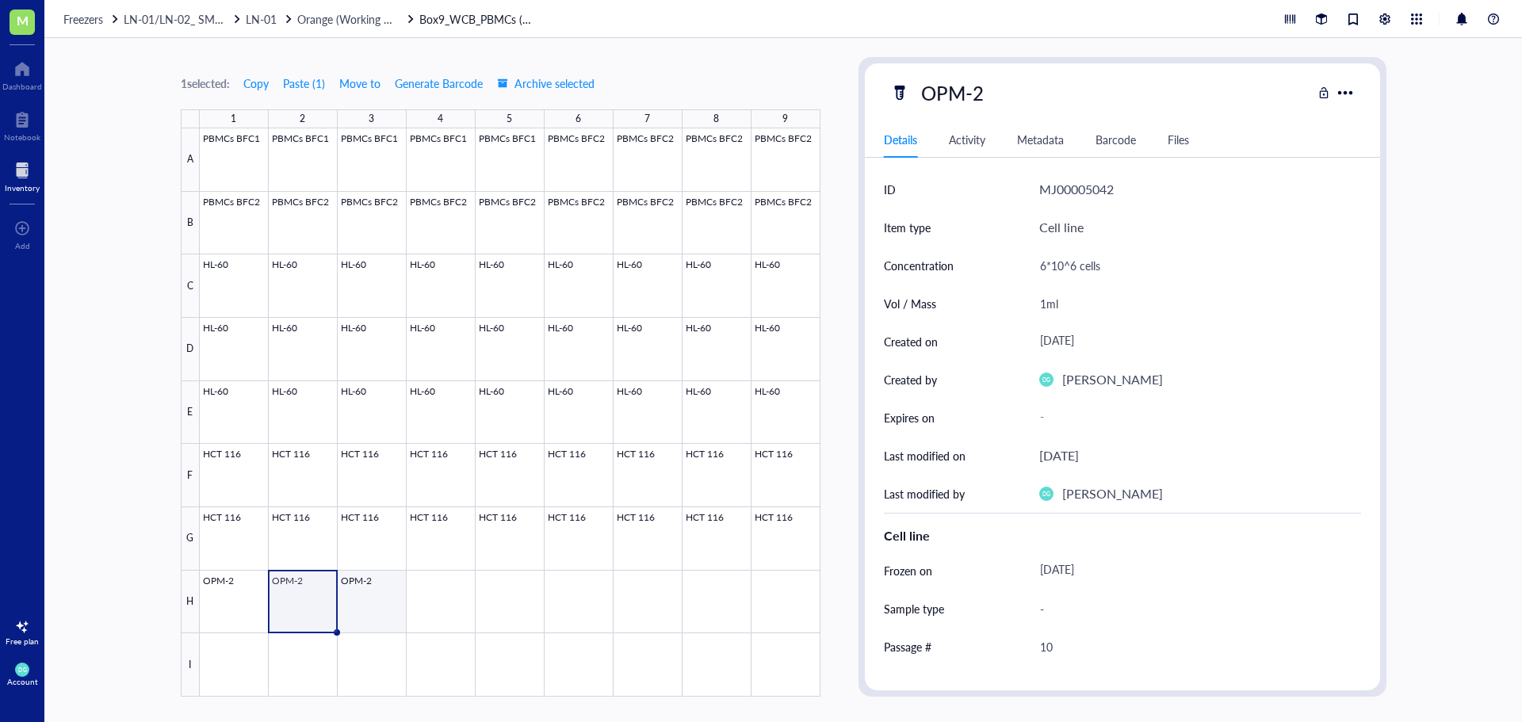
click at [357, 621] on div at bounding box center [510, 412] width 621 height 568
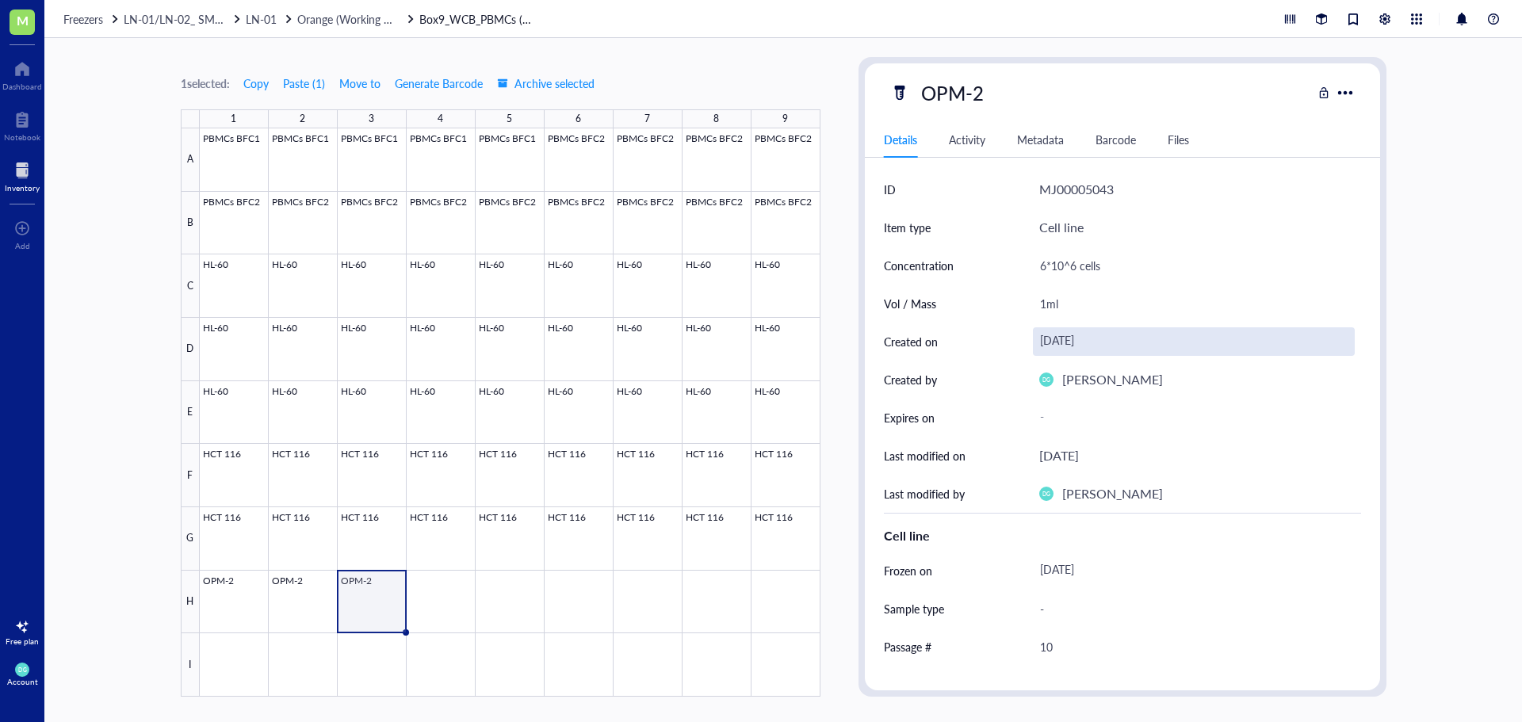
click at [1067, 334] on div "[DATE]" at bounding box center [1194, 341] width 322 height 29
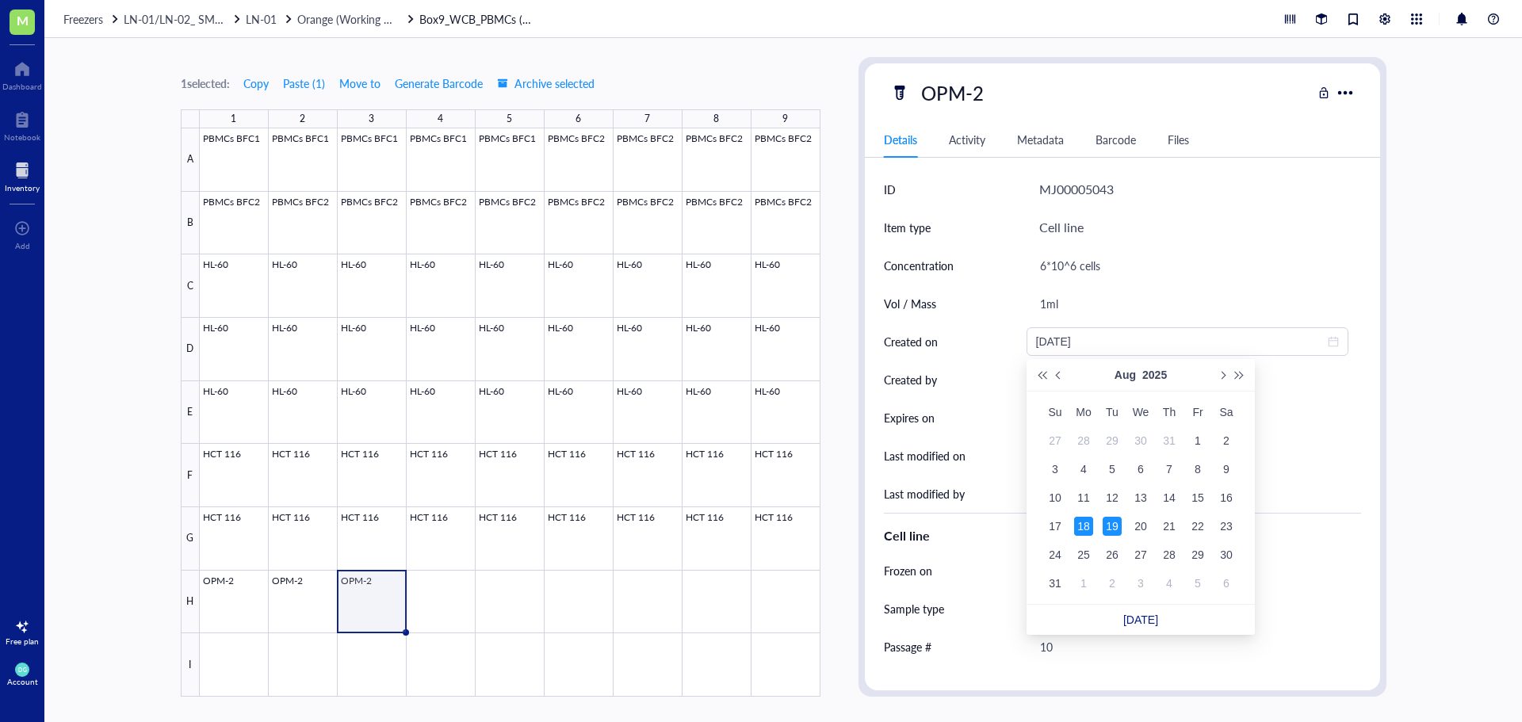
type input "[DATE]"
click at [1080, 525] on div "18" at bounding box center [1083, 526] width 19 height 19
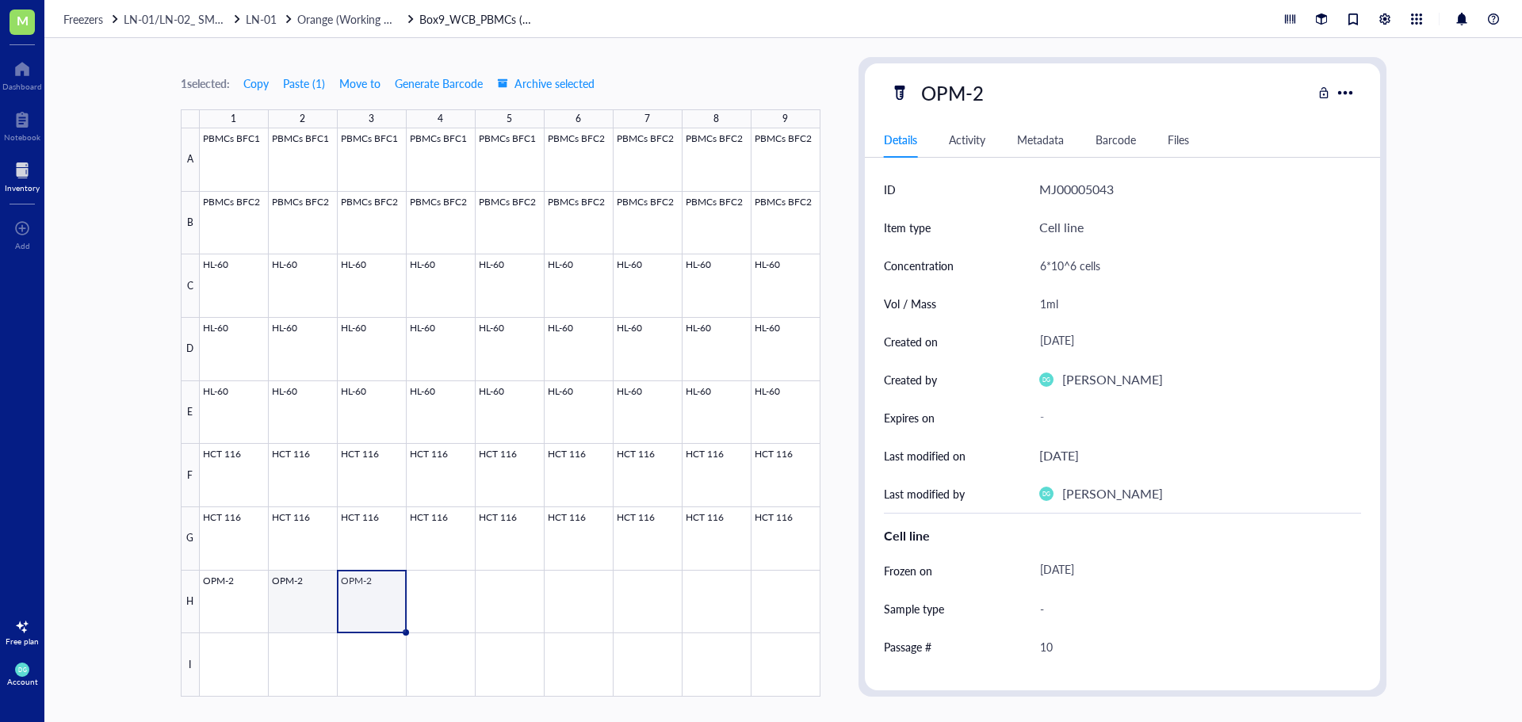
click at [322, 602] on div at bounding box center [510, 412] width 621 height 568
click at [196, 612] on div "H" at bounding box center [190, 602] width 19 height 63
click at [228, 610] on div at bounding box center [510, 412] width 621 height 568
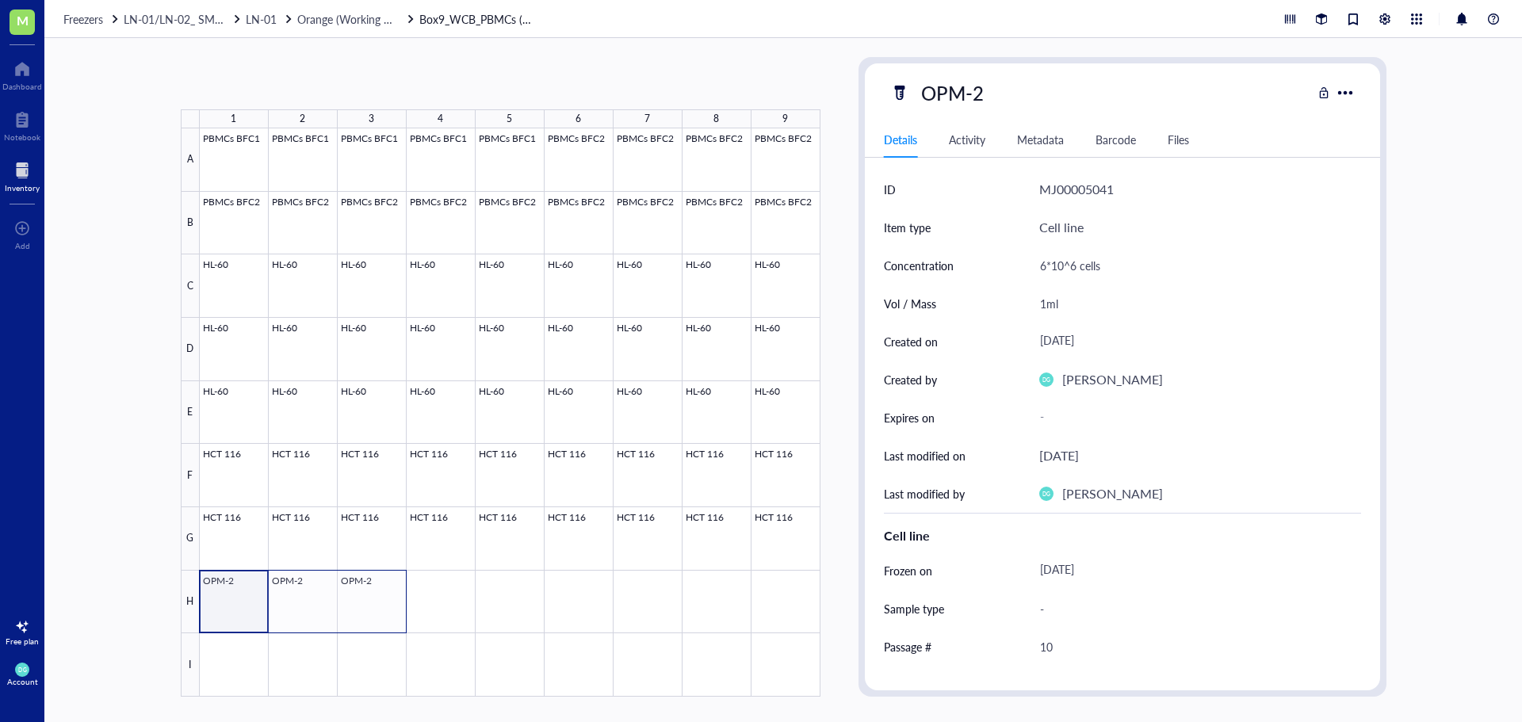
drag, startPoint x: 244, startPoint y: 628, endPoint x: 380, endPoint y: 617, distance: 136.0
click at [380, 617] on div at bounding box center [510, 412] width 621 height 568
click at [460, 617] on div at bounding box center [510, 412] width 621 height 568
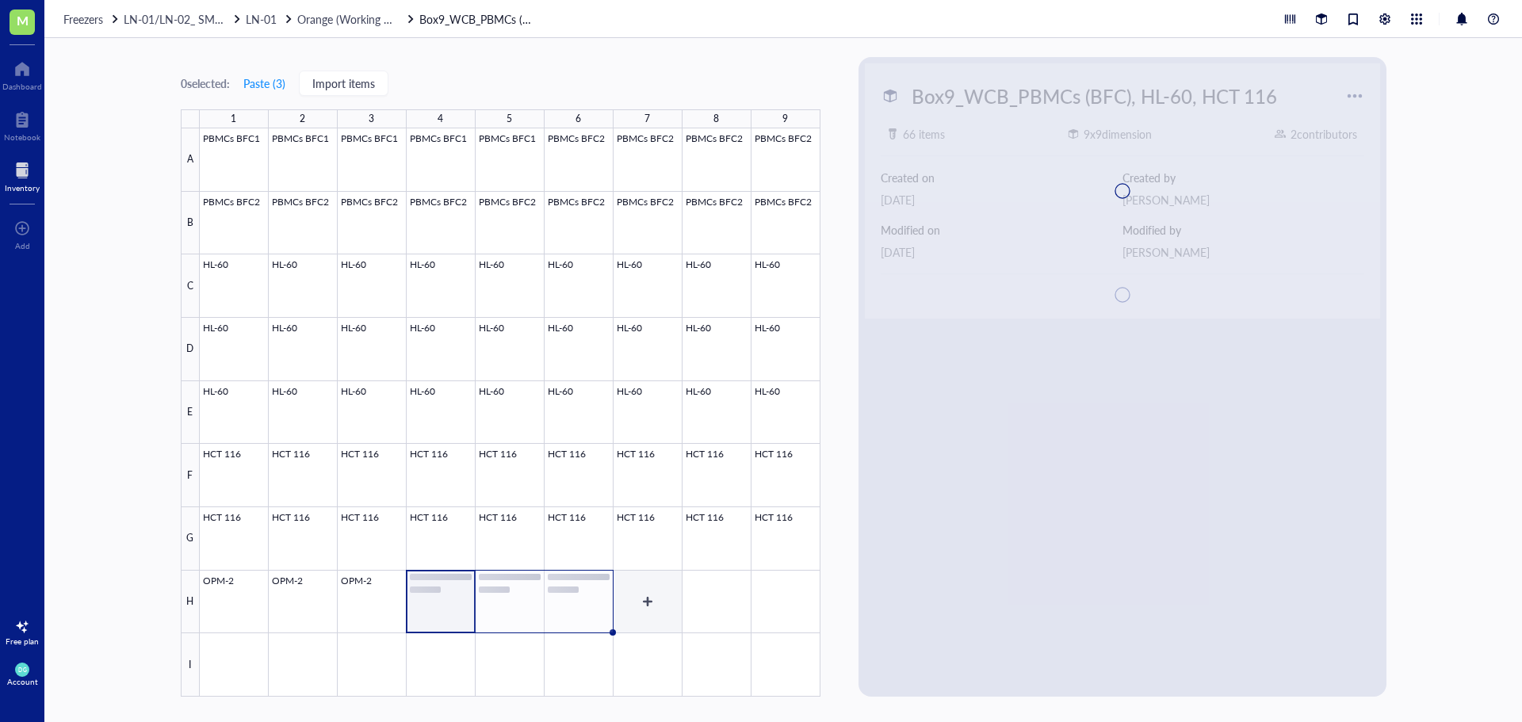
click at [668, 624] on div at bounding box center [510, 412] width 621 height 568
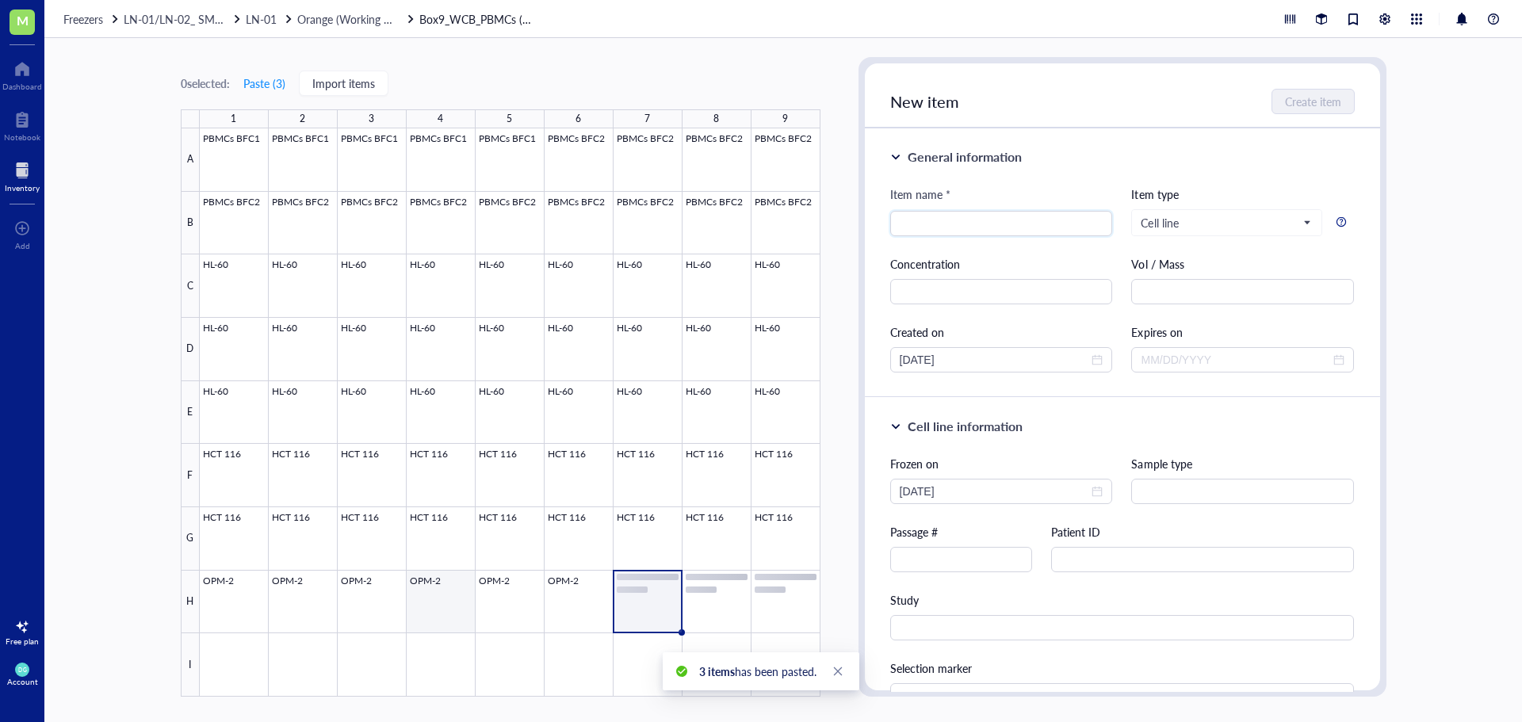
click at [432, 609] on div at bounding box center [510, 412] width 621 height 568
click at [450, 610] on div at bounding box center [510, 412] width 621 height 568
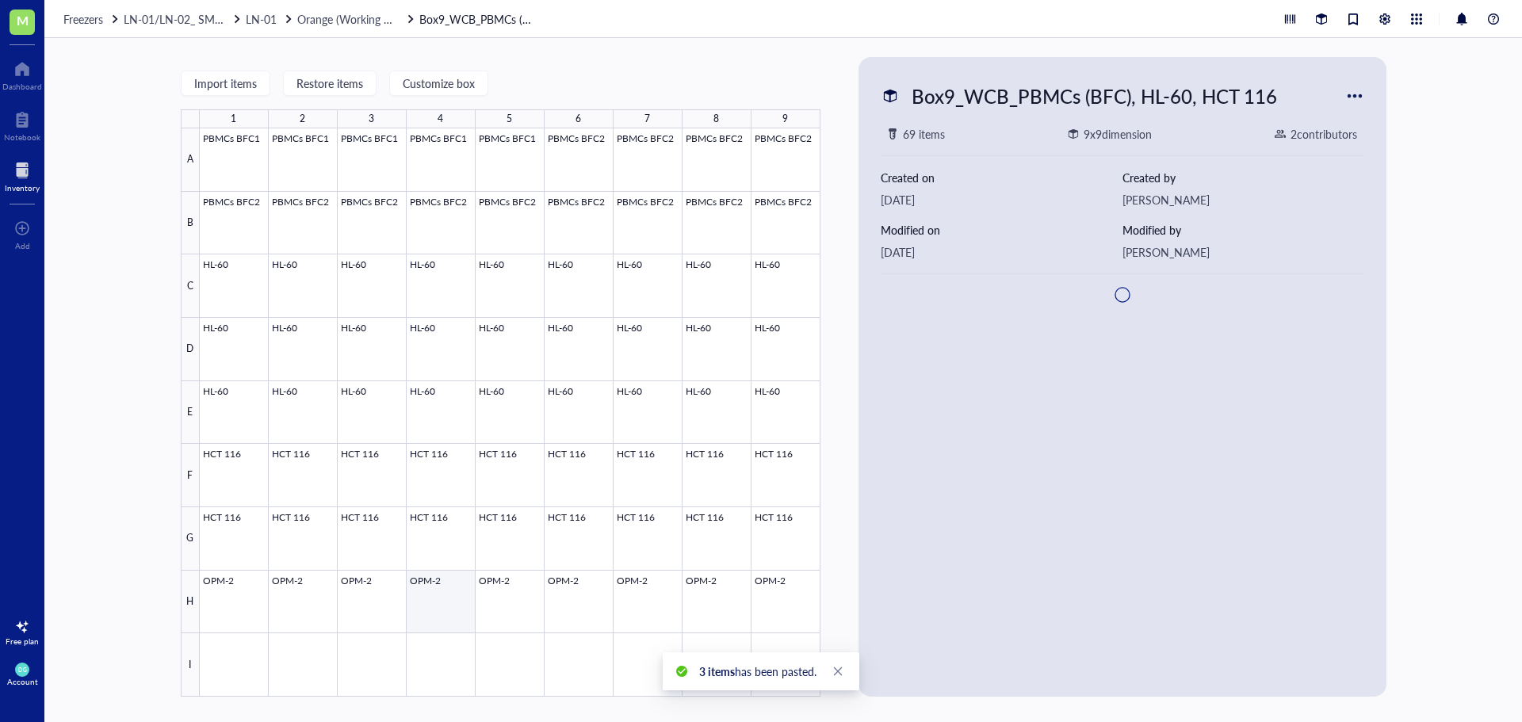
click at [435, 611] on div at bounding box center [510, 412] width 621 height 568
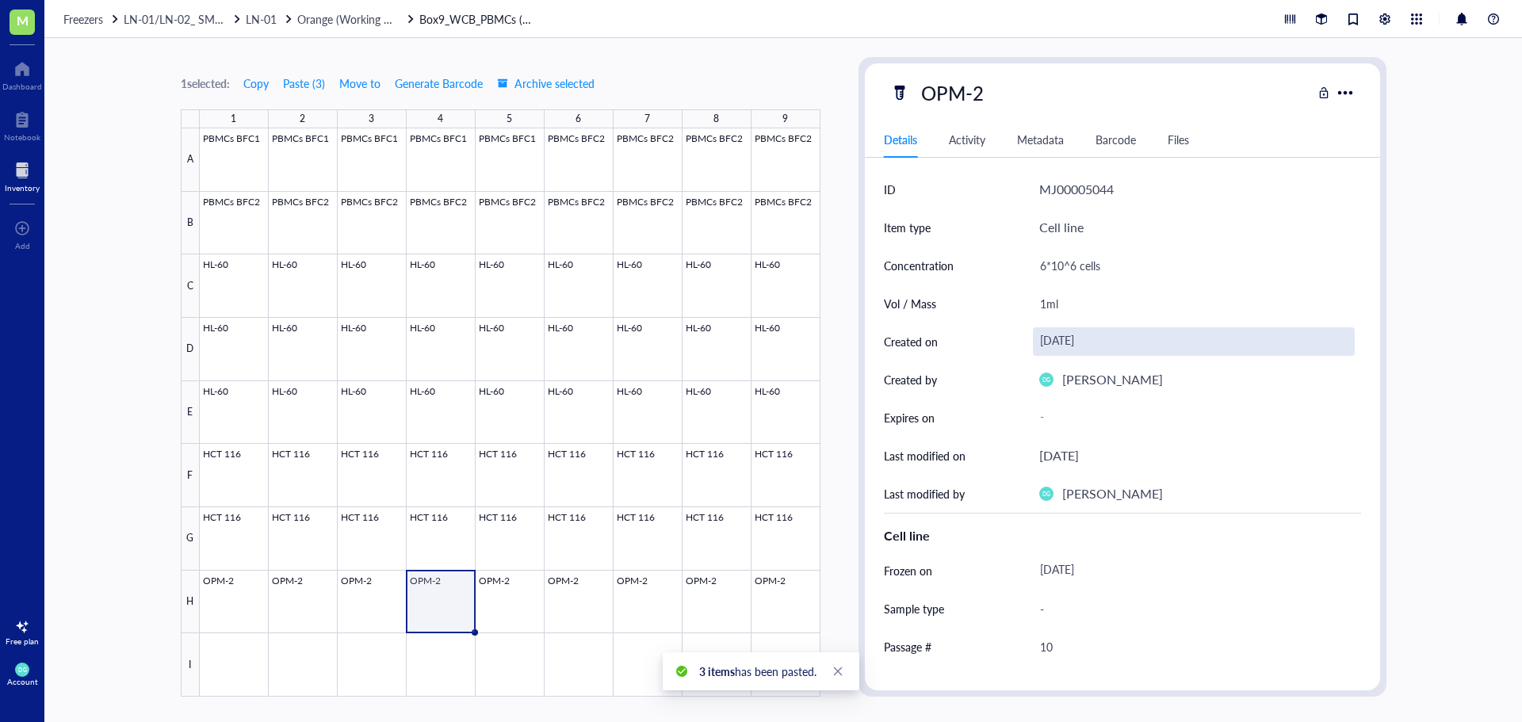
click at [1066, 340] on div "[DATE]" at bounding box center [1194, 341] width 322 height 29
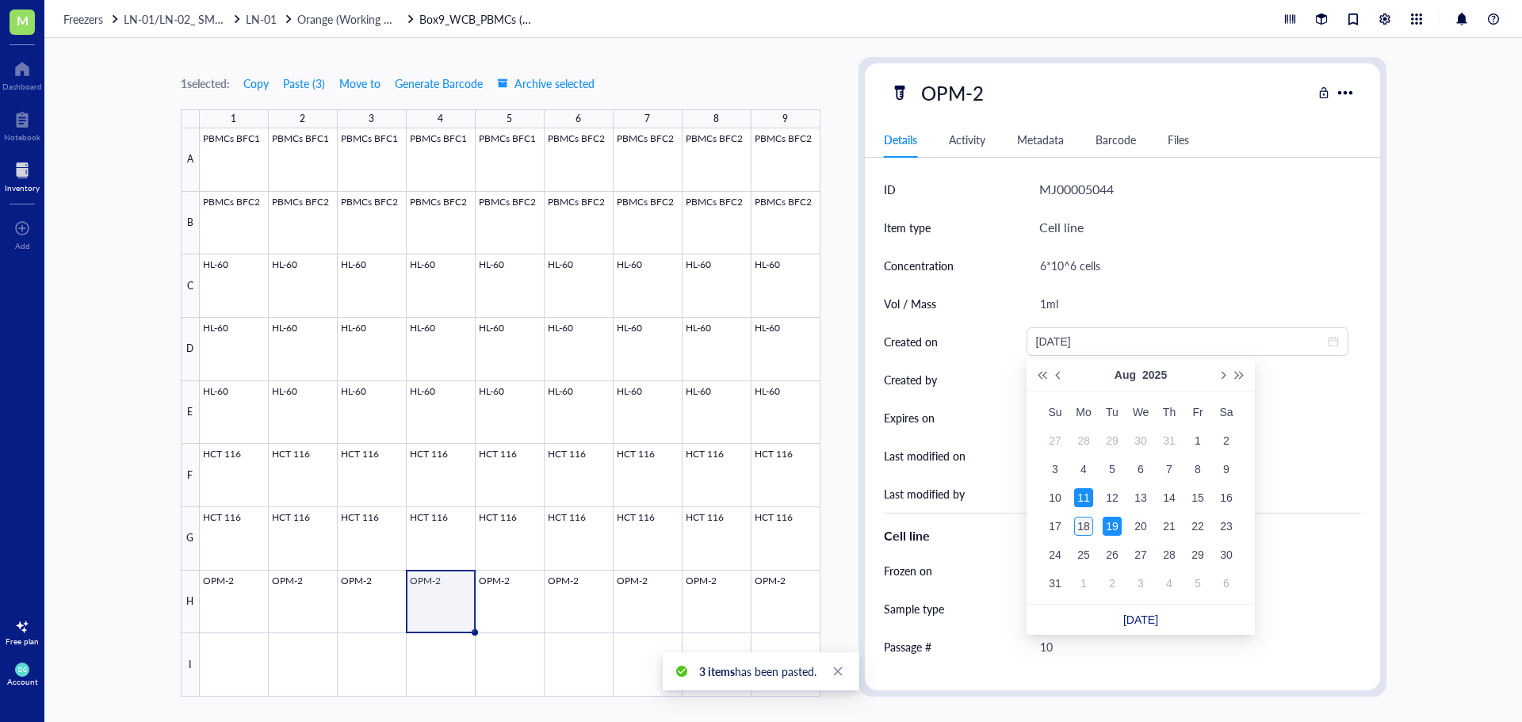
type input "[DATE]"
click at [1084, 530] on div "18" at bounding box center [1083, 526] width 19 height 19
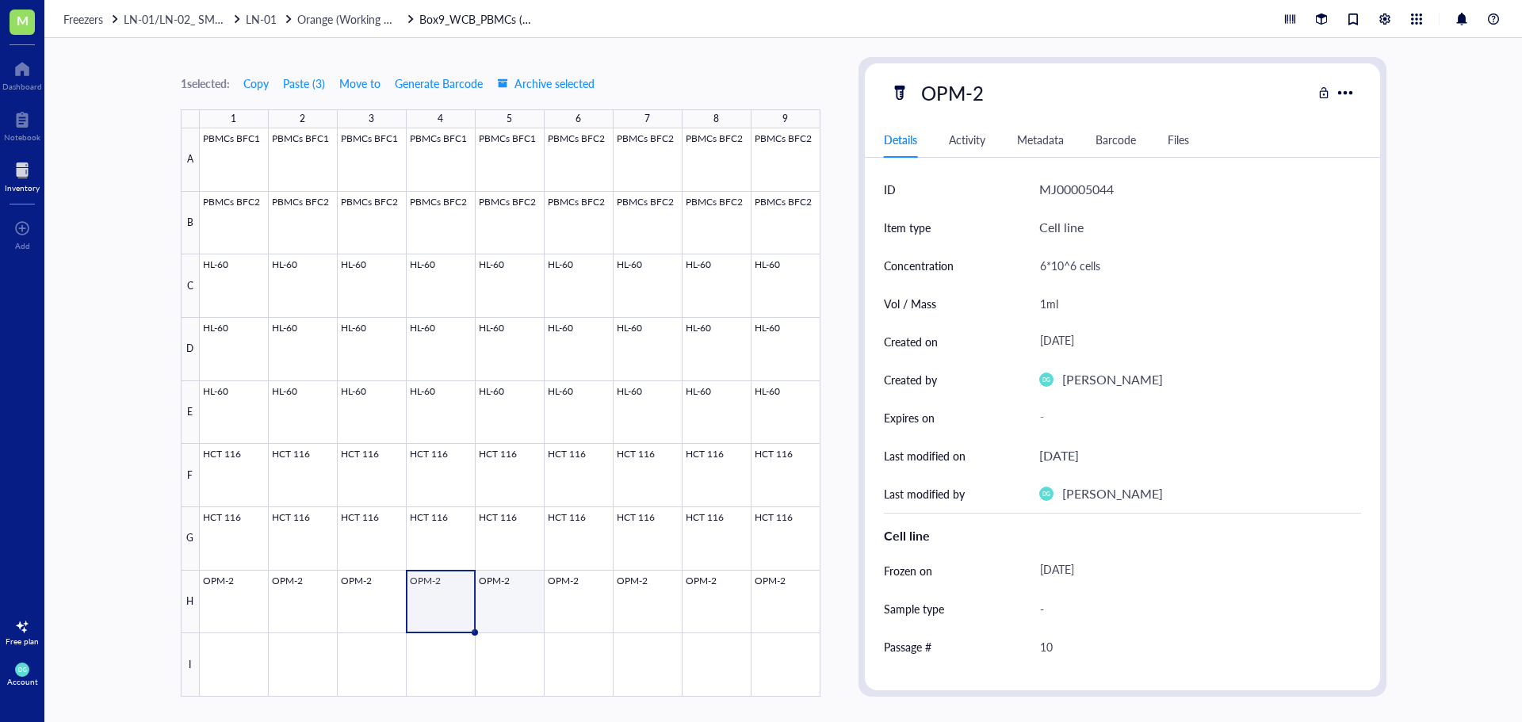
click at [505, 576] on div at bounding box center [510, 412] width 621 height 568
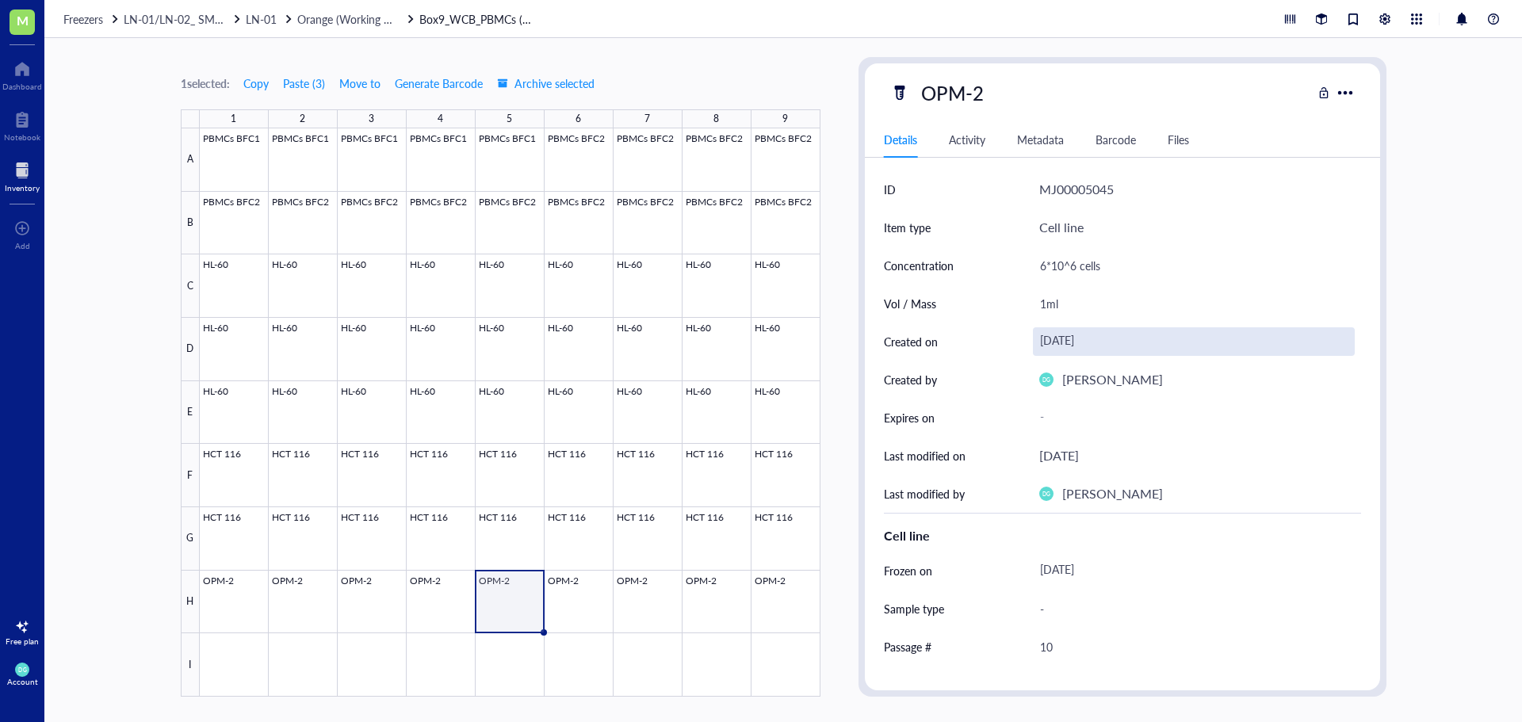
click at [1064, 337] on div "[DATE]" at bounding box center [1194, 341] width 322 height 29
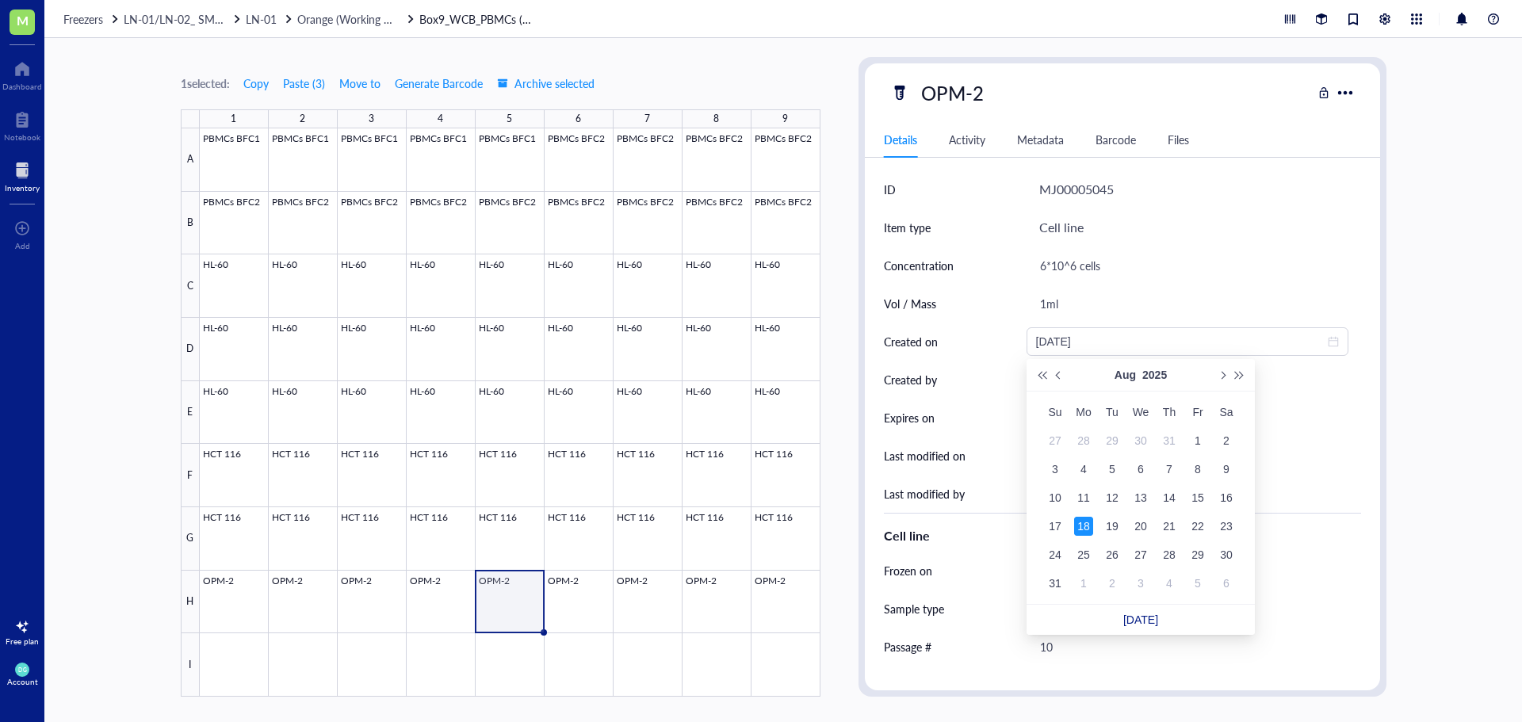
click at [494, 610] on div at bounding box center [510, 412] width 621 height 568
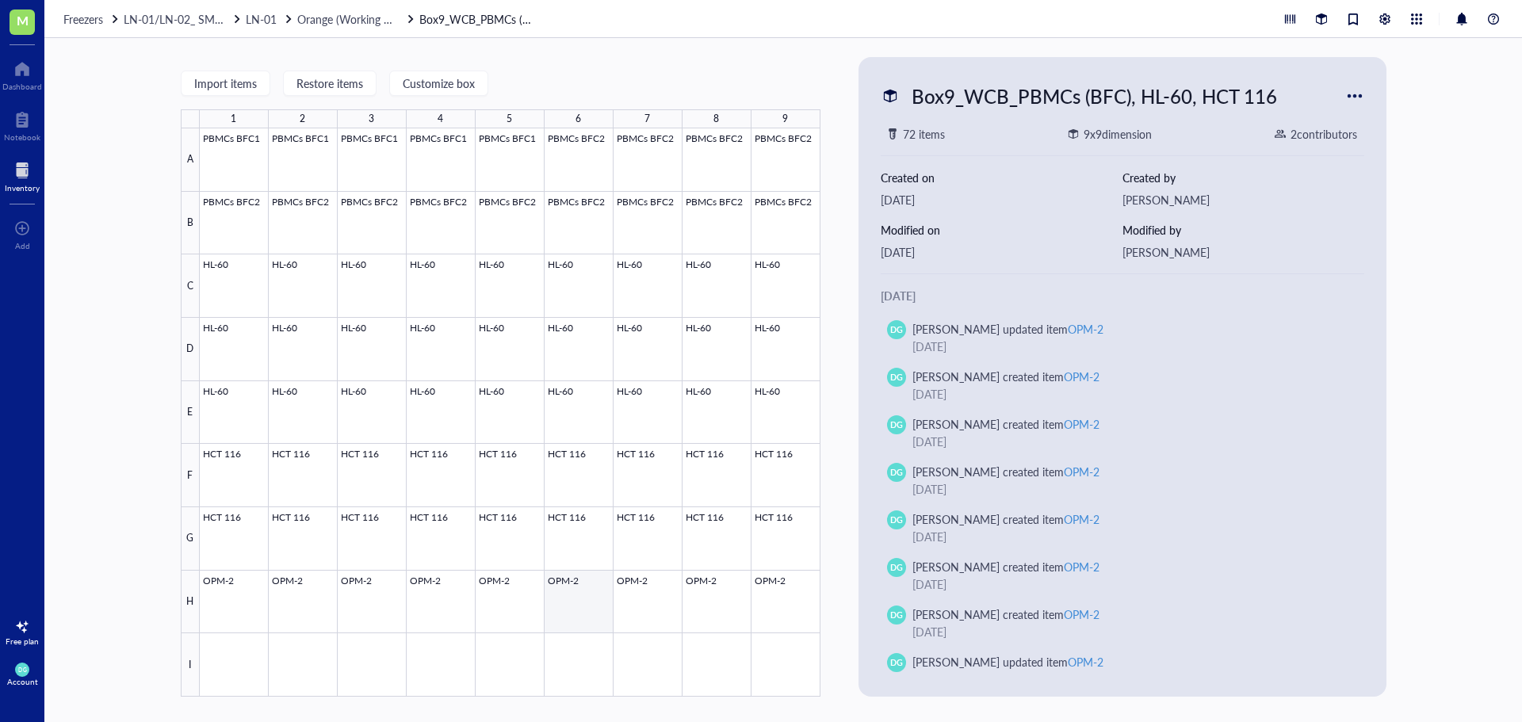
click at [512, 609] on div at bounding box center [510, 412] width 621 height 568
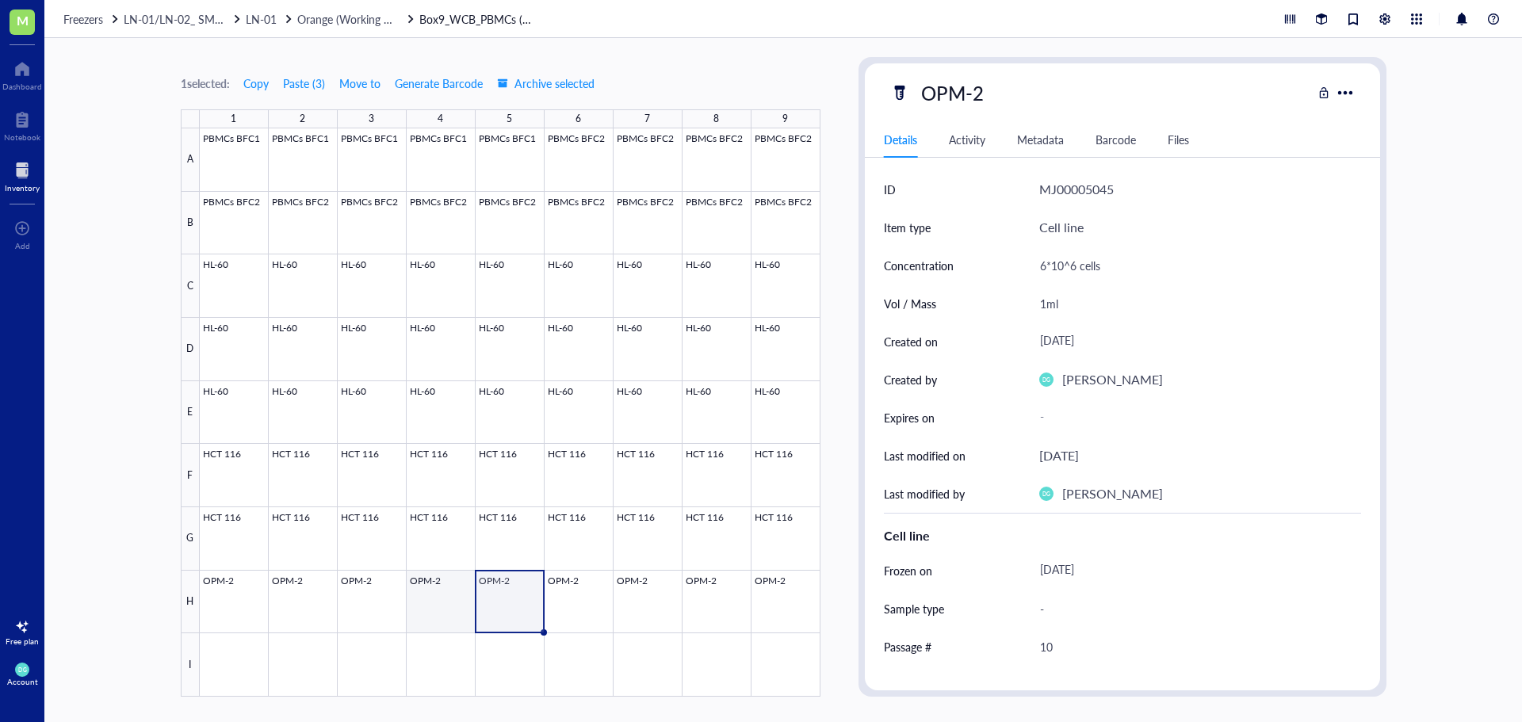
click at [450, 610] on div at bounding box center [510, 412] width 621 height 568
click at [594, 614] on div at bounding box center [510, 412] width 621 height 568
click at [651, 608] on div at bounding box center [510, 412] width 621 height 568
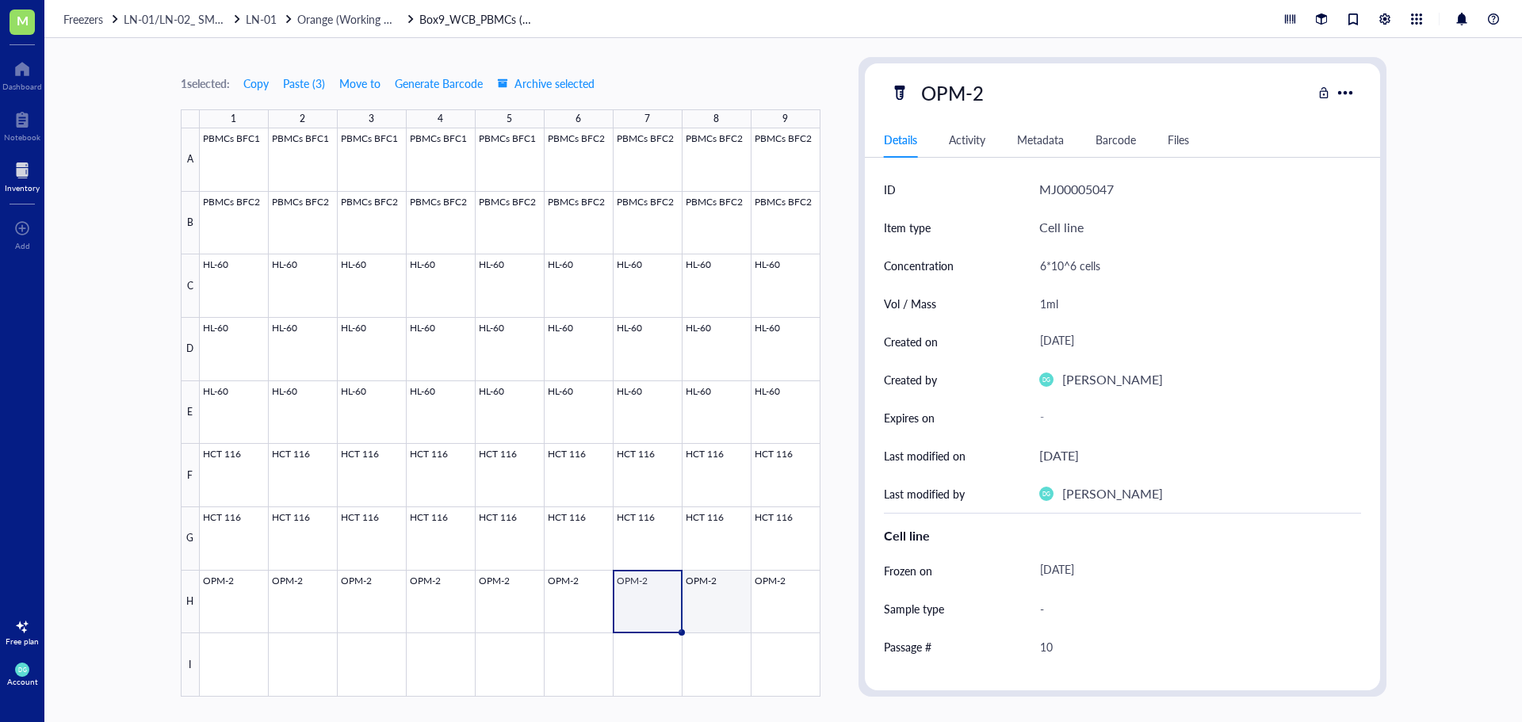
click at [724, 617] on div at bounding box center [510, 412] width 621 height 568
click at [639, 610] on div at bounding box center [510, 412] width 621 height 568
click at [1070, 341] on div "[DATE]" at bounding box center [1194, 341] width 322 height 29
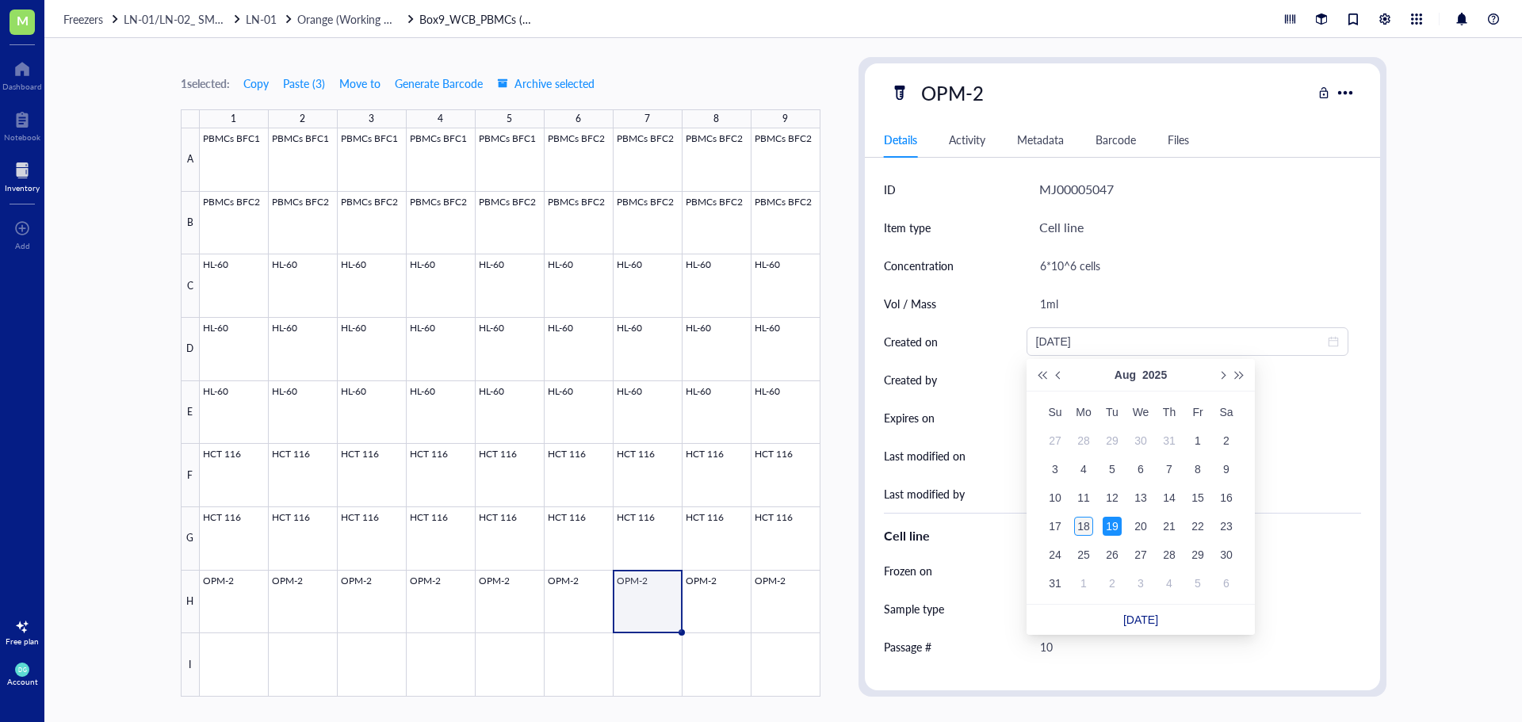
type input "[DATE]"
click at [1082, 529] on div "18" at bounding box center [1083, 526] width 19 height 19
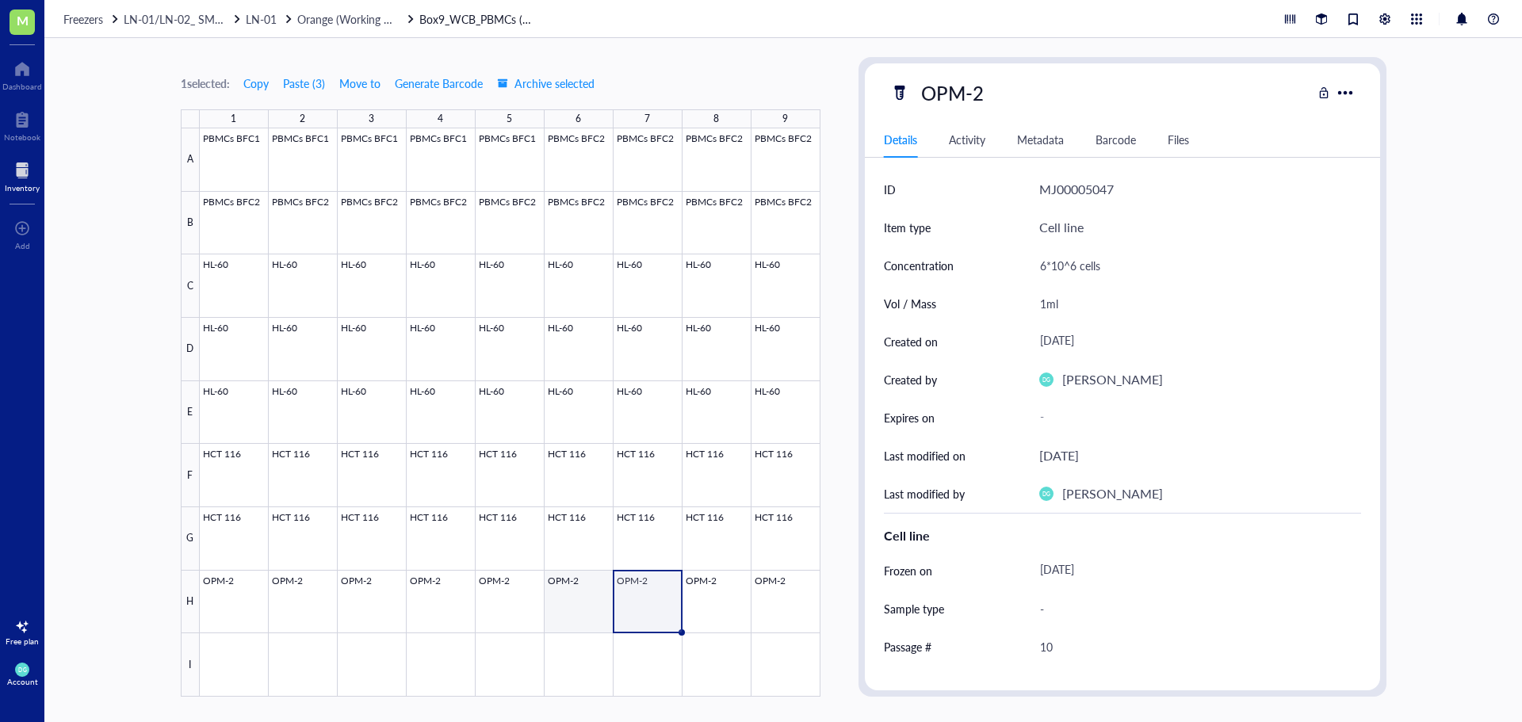
click at [600, 600] on div at bounding box center [510, 412] width 621 height 568
click at [708, 607] on div at bounding box center [510, 412] width 621 height 568
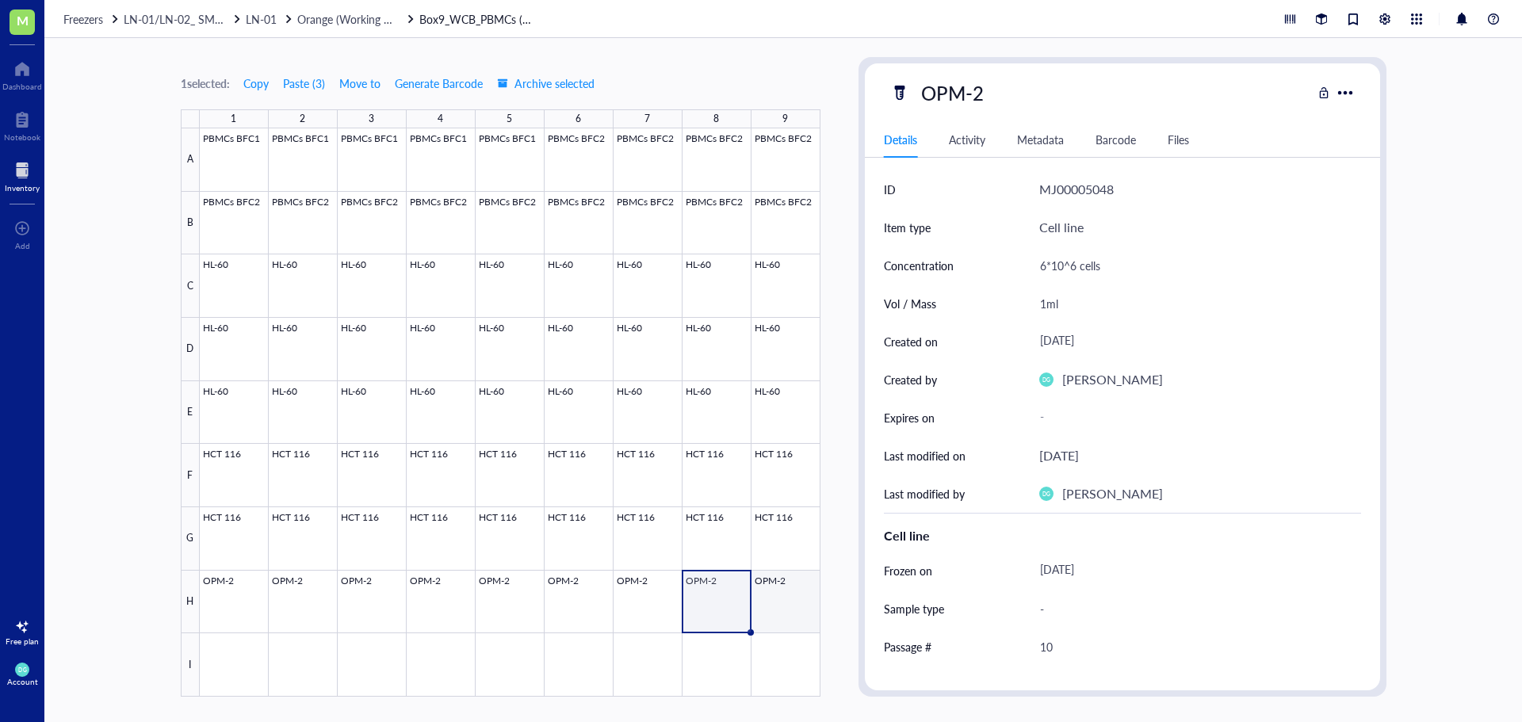
click at [762, 609] on div at bounding box center [510, 412] width 621 height 568
click at [636, 607] on div at bounding box center [510, 412] width 621 height 568
click at [706, 601] on div at bounding box center [510, 412] width 621 height 568
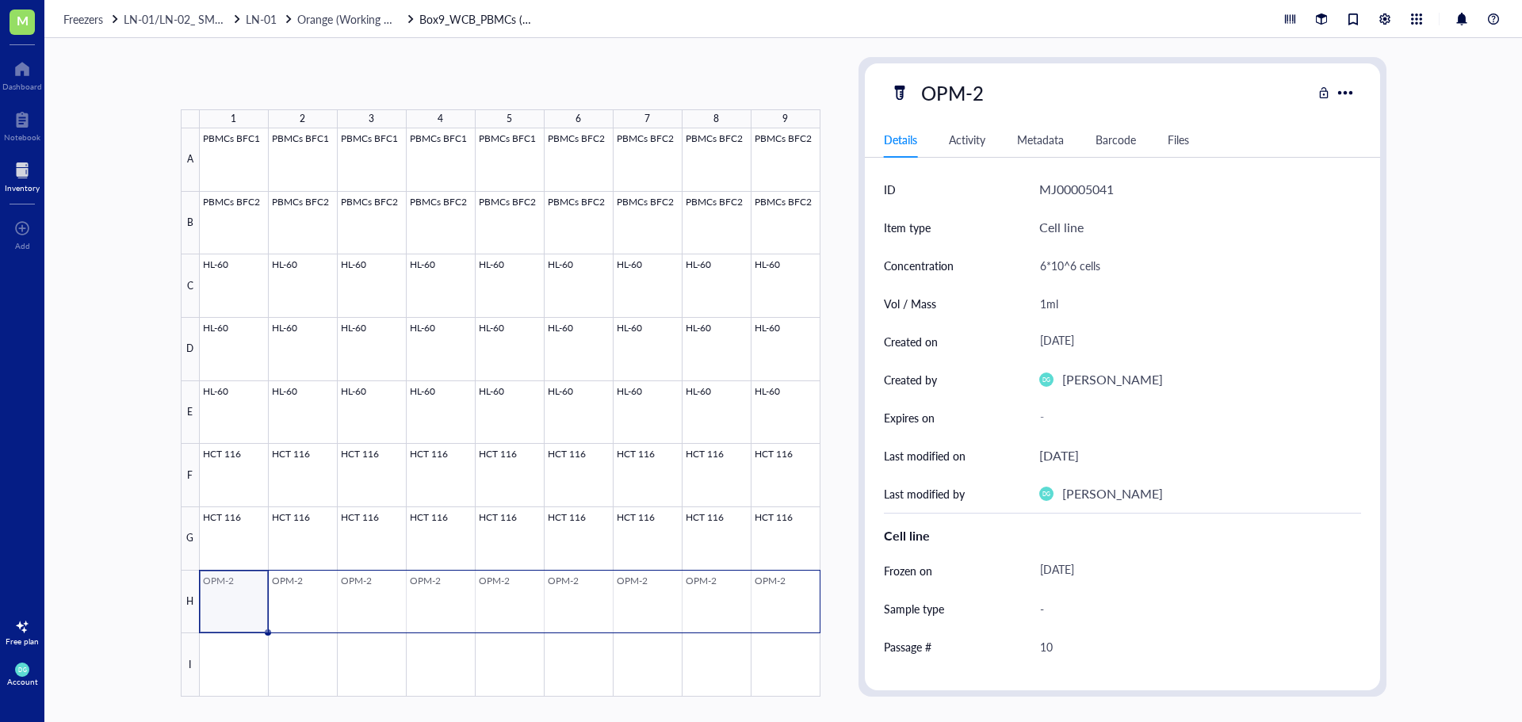
drag, startPoint x: 293, startPoint y: 608, endPoint x: 780, endPoint y: 594, distance: 486.8
click at [780, 594] on div at bounding box center [510, 412] width 621 height 568
click at [234, 674] on div at bounding box center [510, 412] width 621 height 568
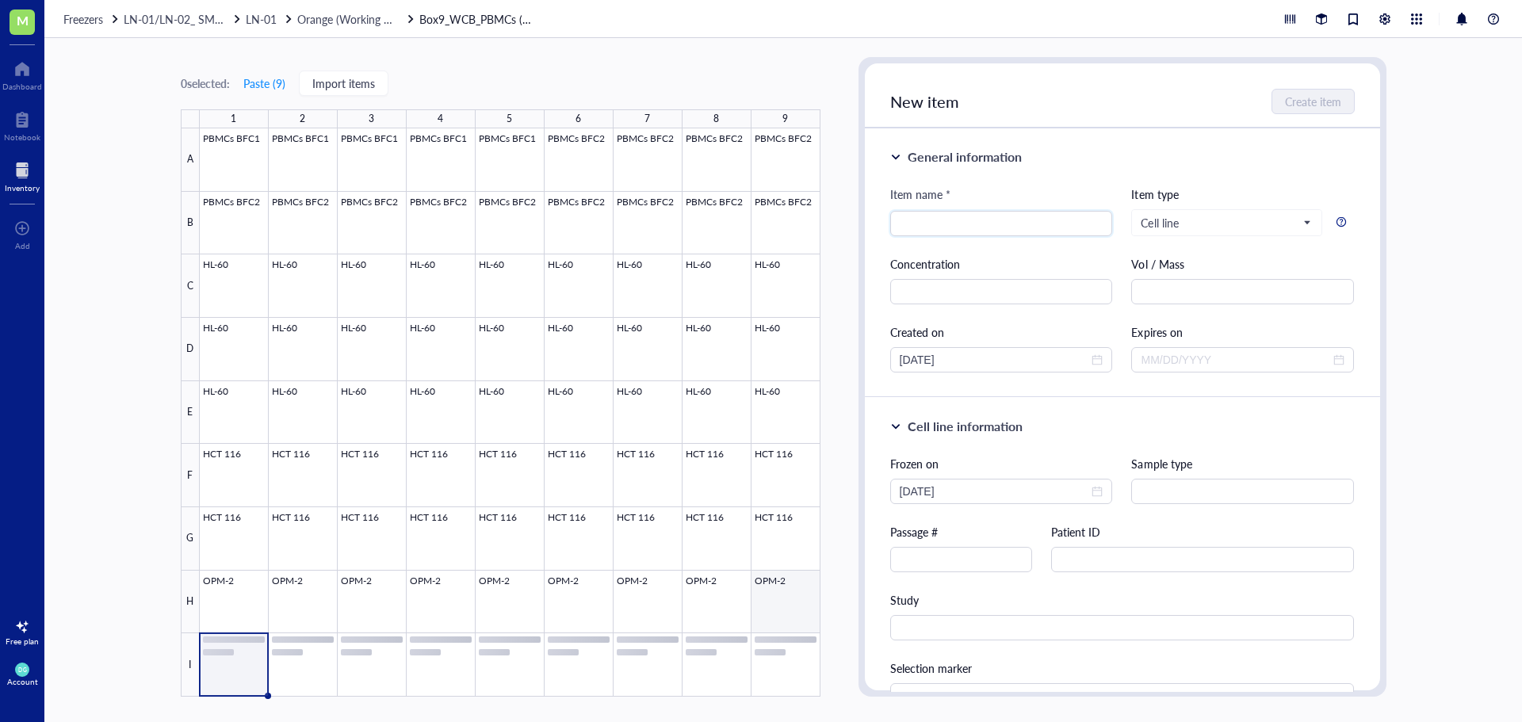
click at [792, 601] on div at bounding box center [510, 412] width 621 height 568
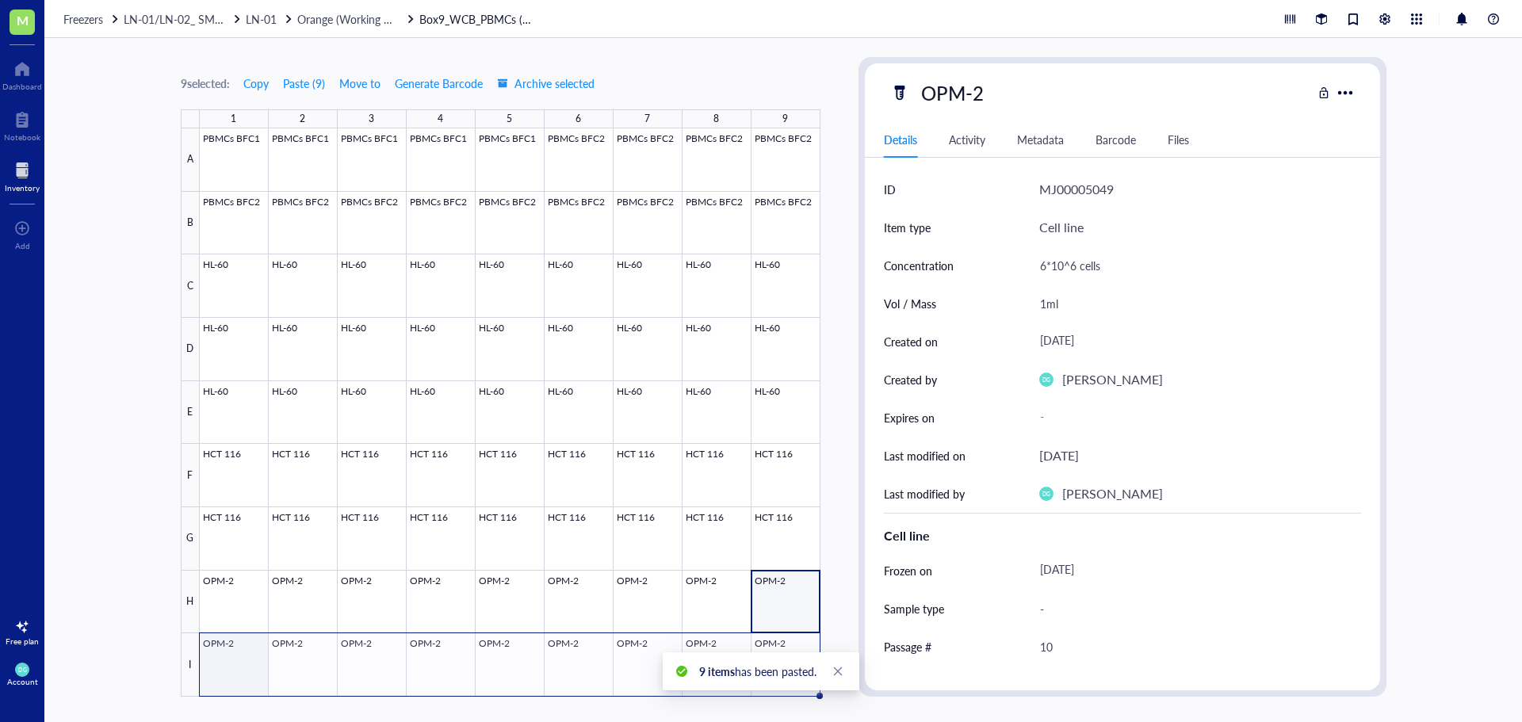
click at [226, 667] on div at bounding box center [510, 412] width 621 height 568
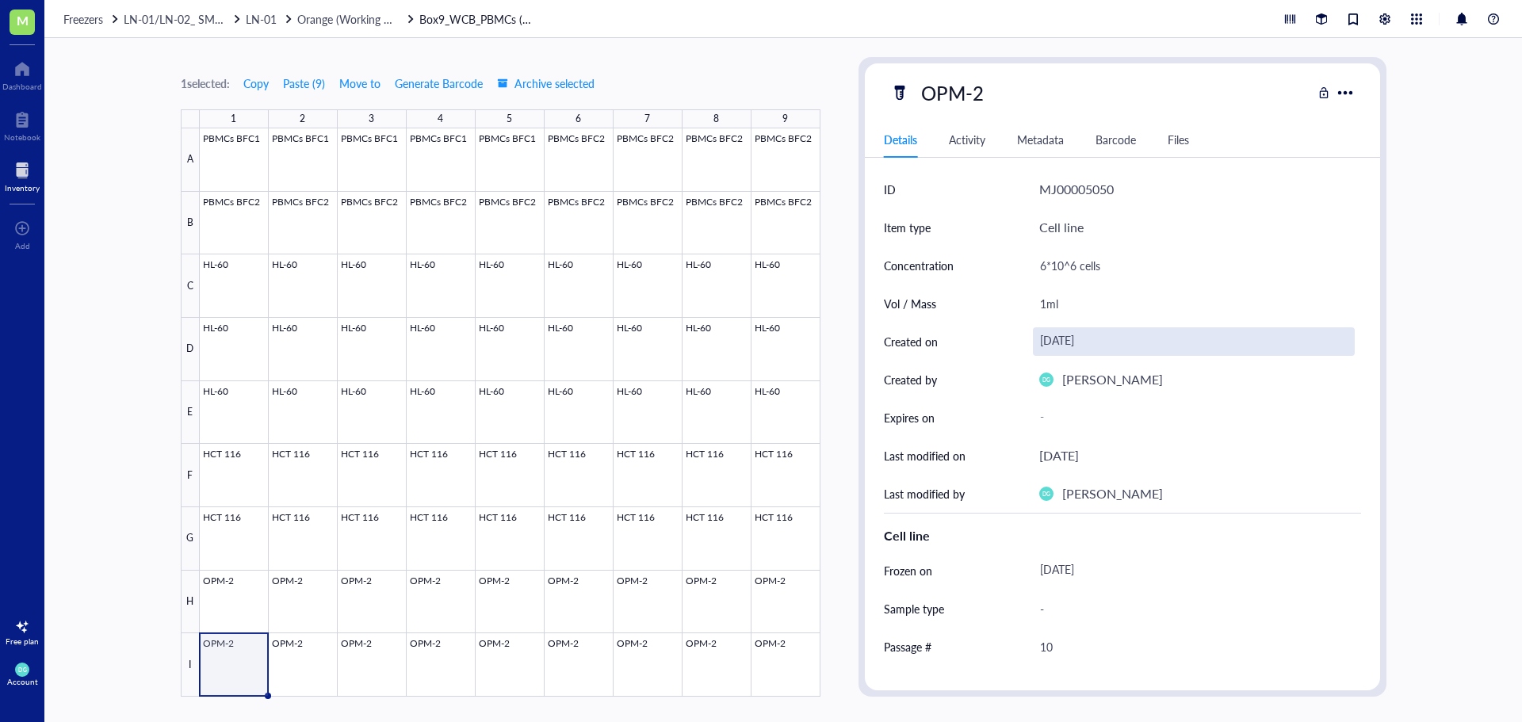
click at [1107, 337] on div "[DATE]" at bounding box center [1194, 341] width 322 height 29
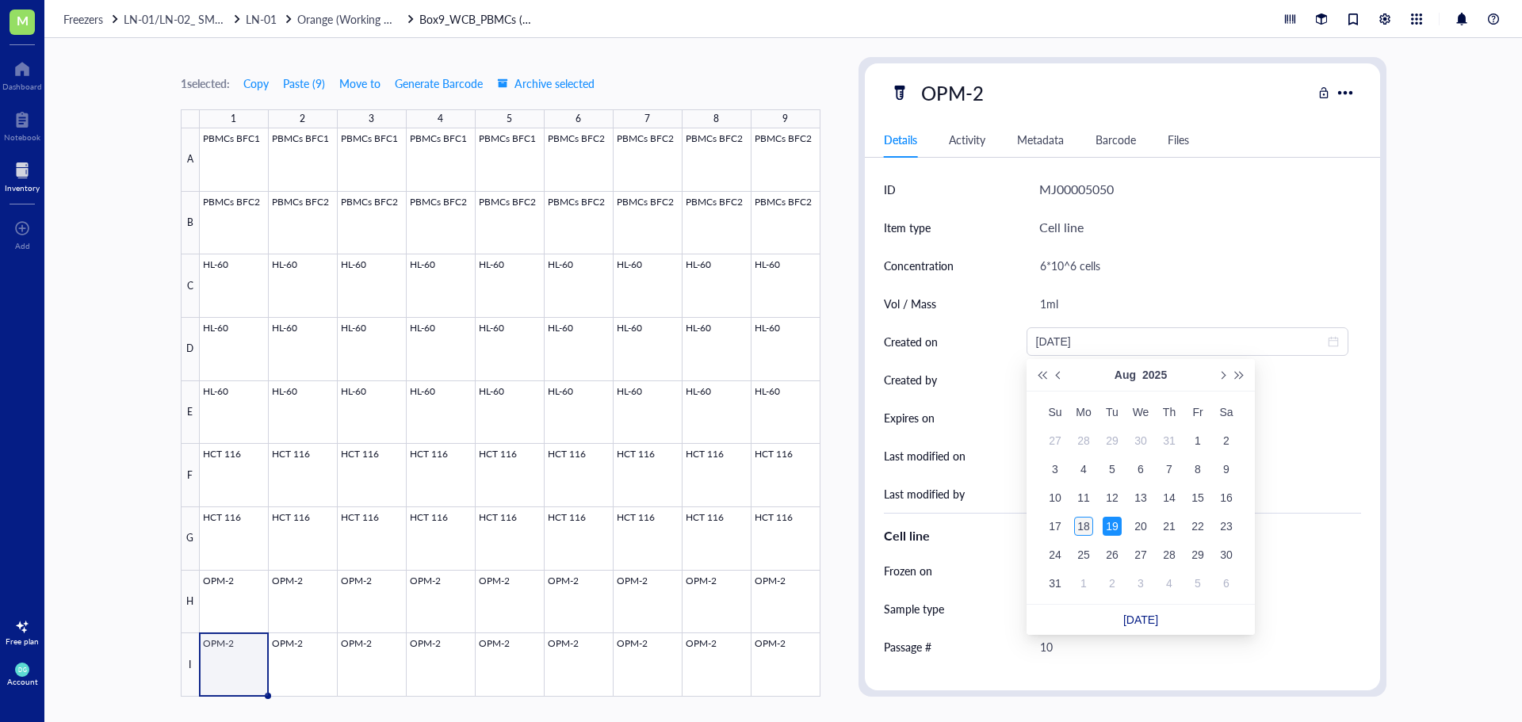
type input "[DATE]"
click at [1074, 531] on div "18" at bounding box center [1083, 526] width 19 height 19
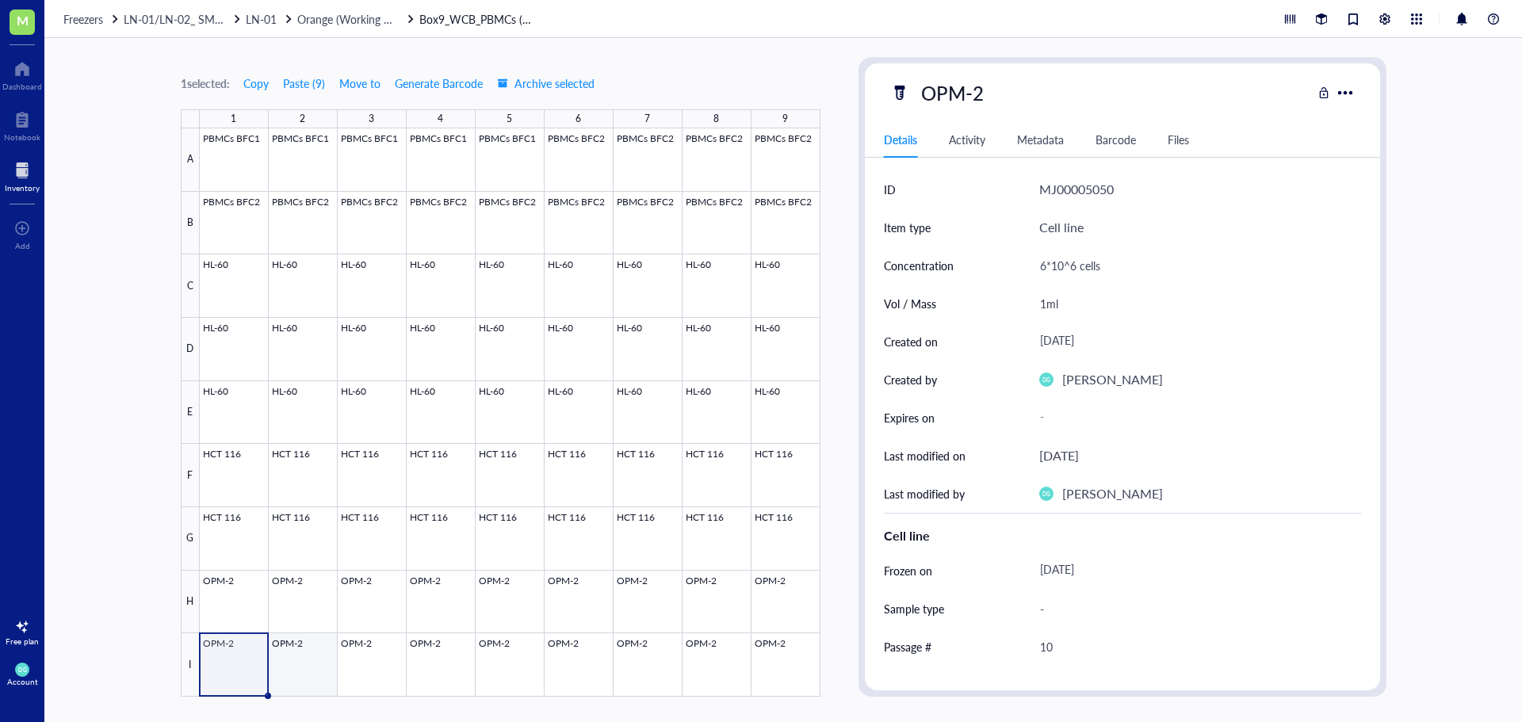
click at [278, 675] on div at bounding box center [510, 412] width 621 height 568
click at [377, 662] on div at bounding box center [510, 412] width 621 height 568
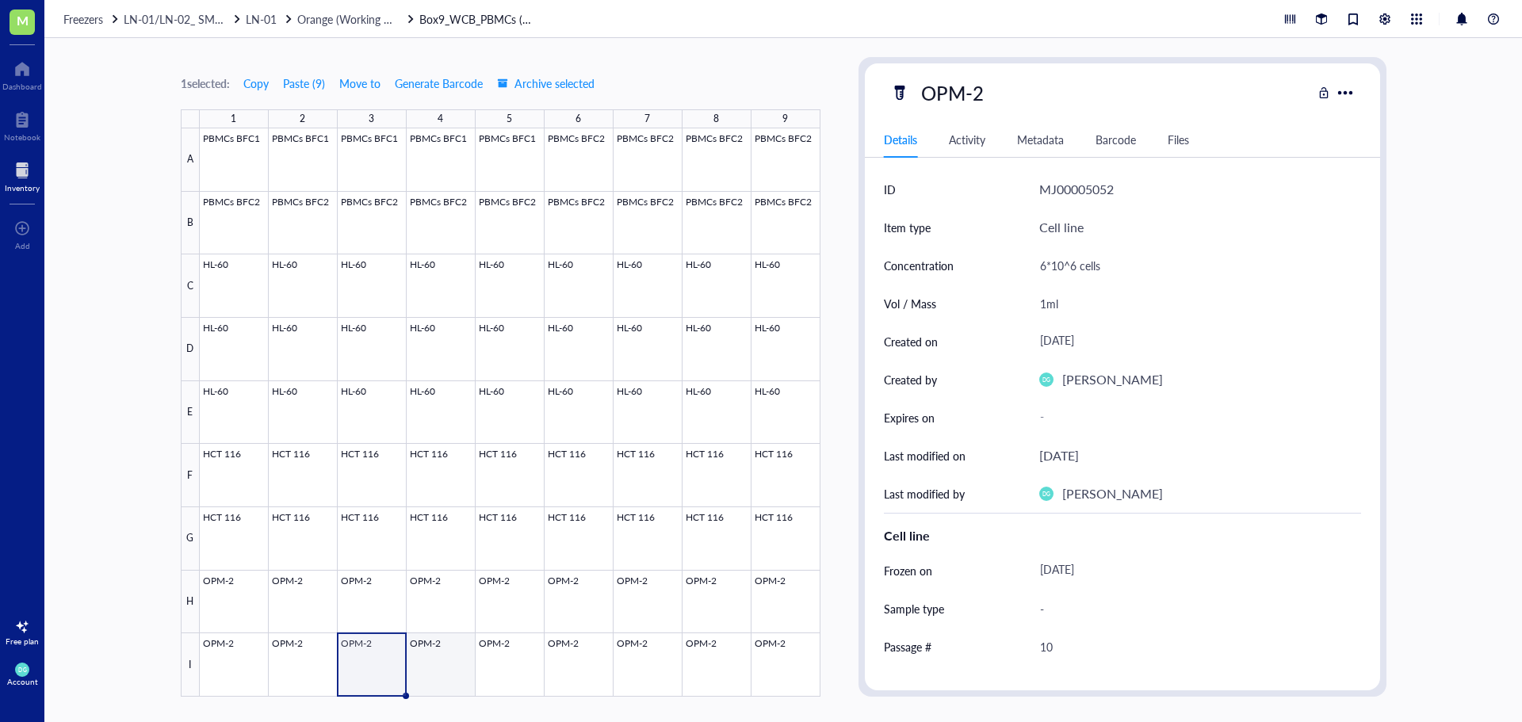
click at [437, 683] on div at bounding box center [510, 412] width 621 height 568
click at [231, 678] on div at bounding box center [510, 412] width 621 height 568
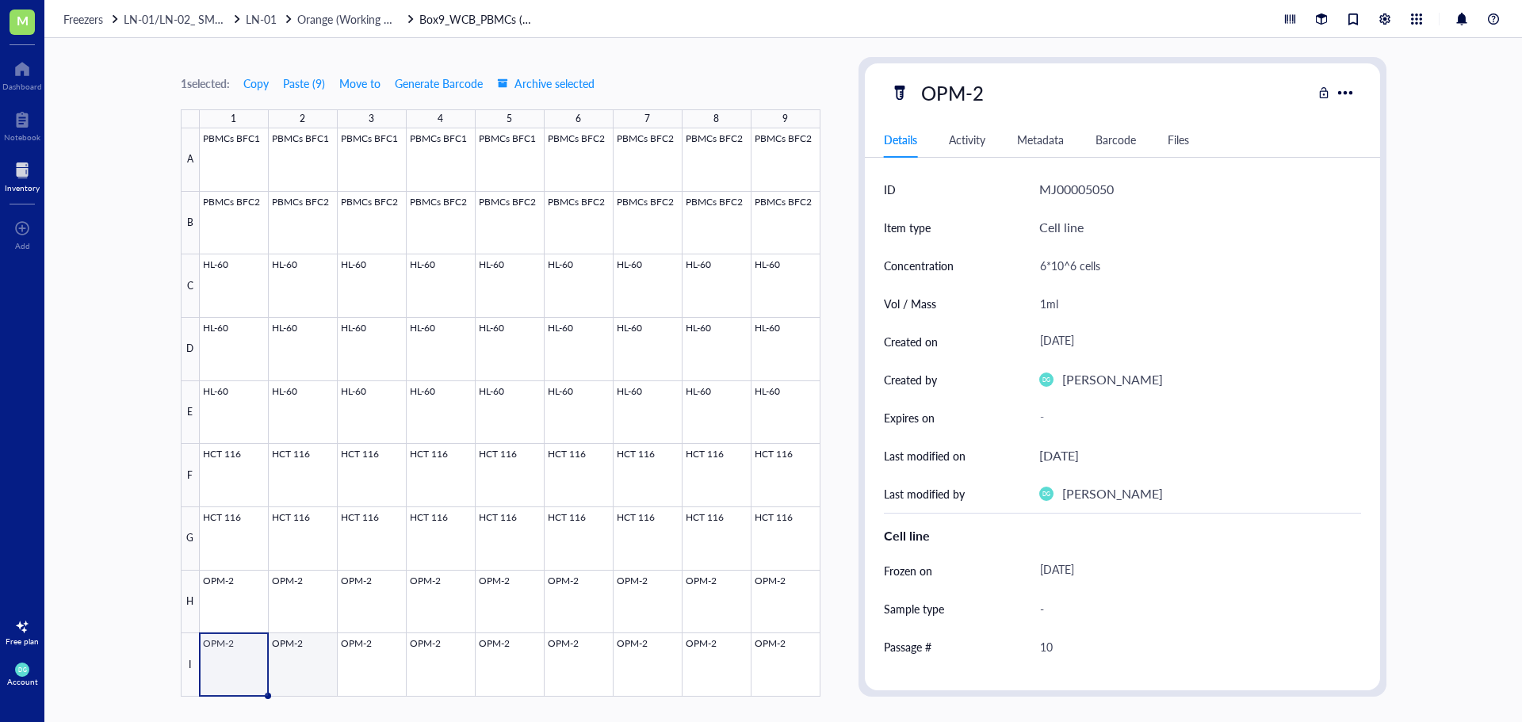
click at [296, 670] on div at bounding box center [510, 412] width 621 height 568
click at [364, 664] on div at bounding box center [510, 412] width 621 height 568
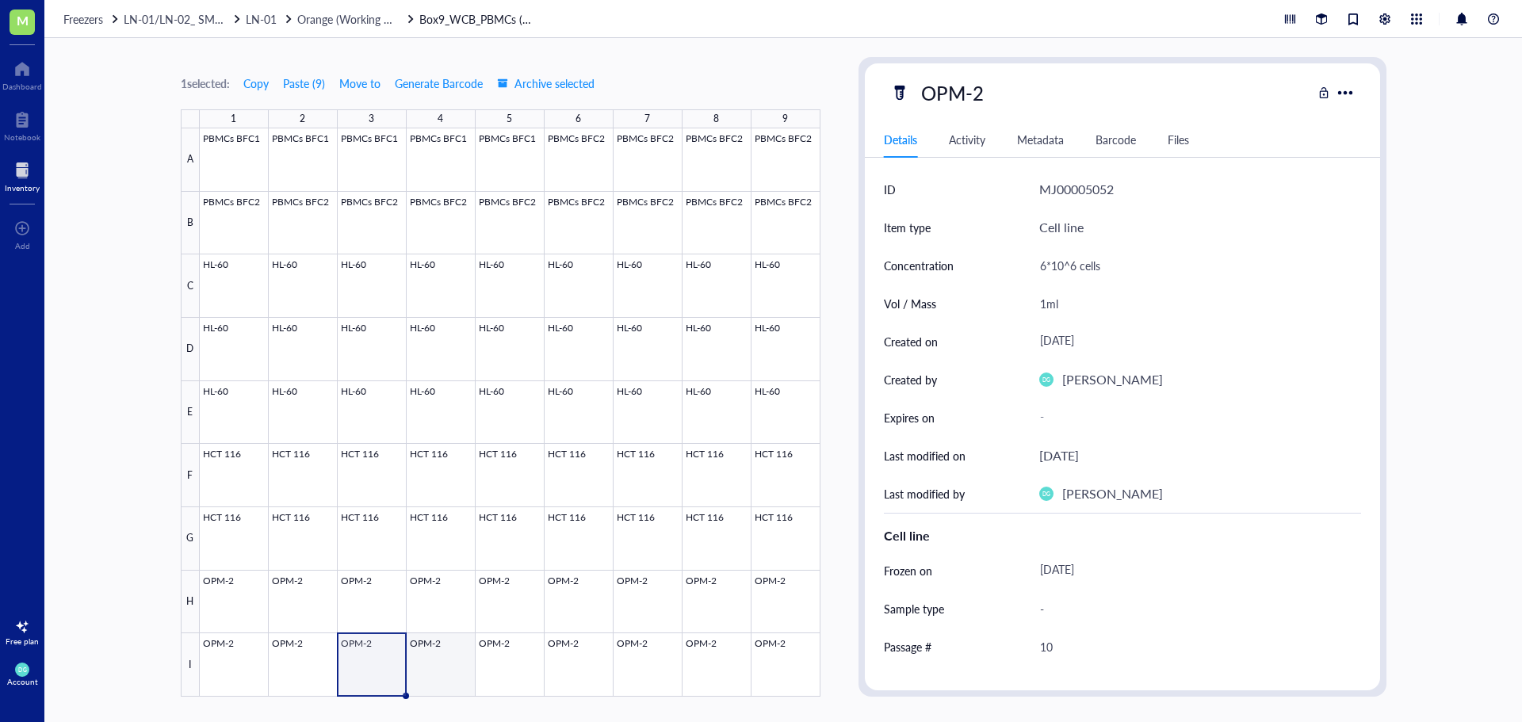
click at [451, 668] on div at bounding box center [510, 412] width 621 height 568
click at [504, 666] on div at bounding box center [510, 412] width 621 height 568
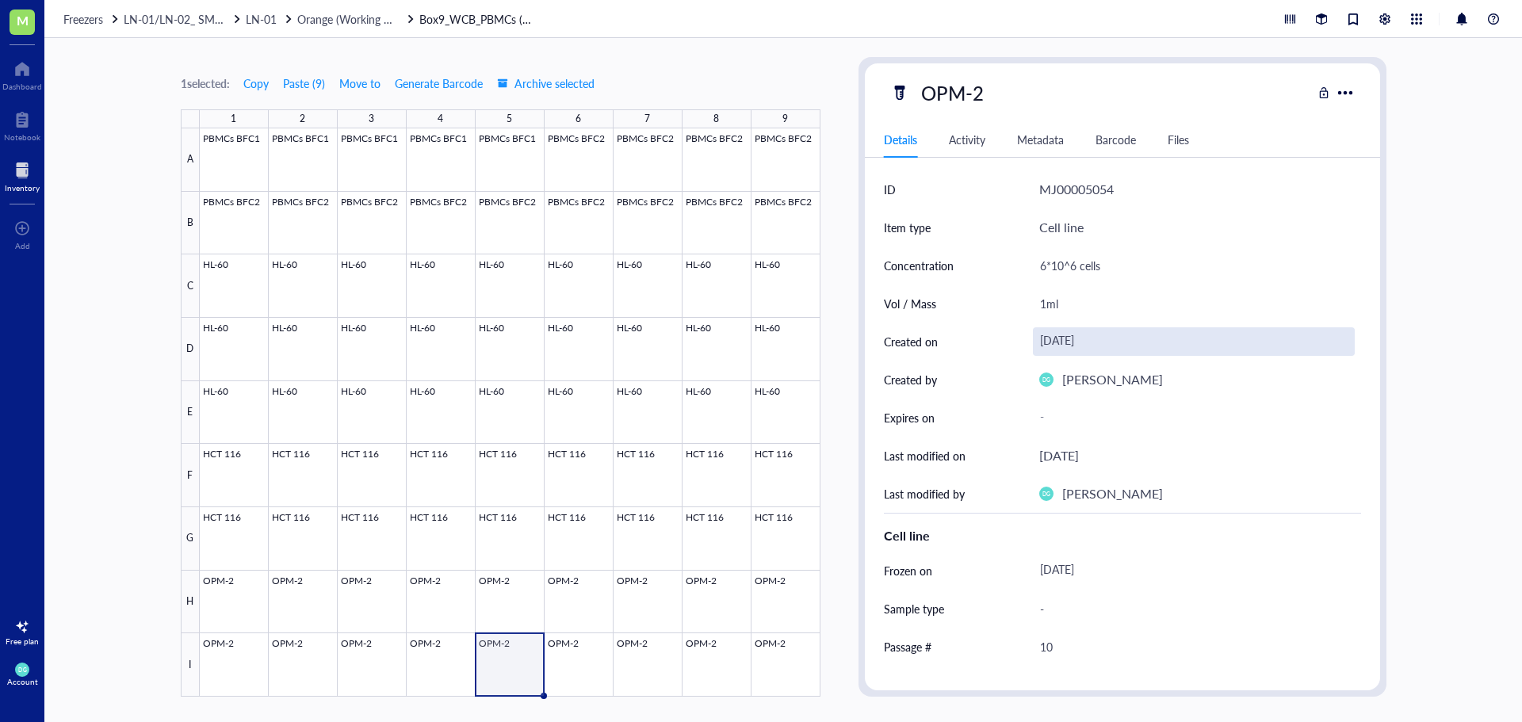
click at [1138, 350] on div "[DATE]" at bounding box center [1194, 341] width 322 height 29
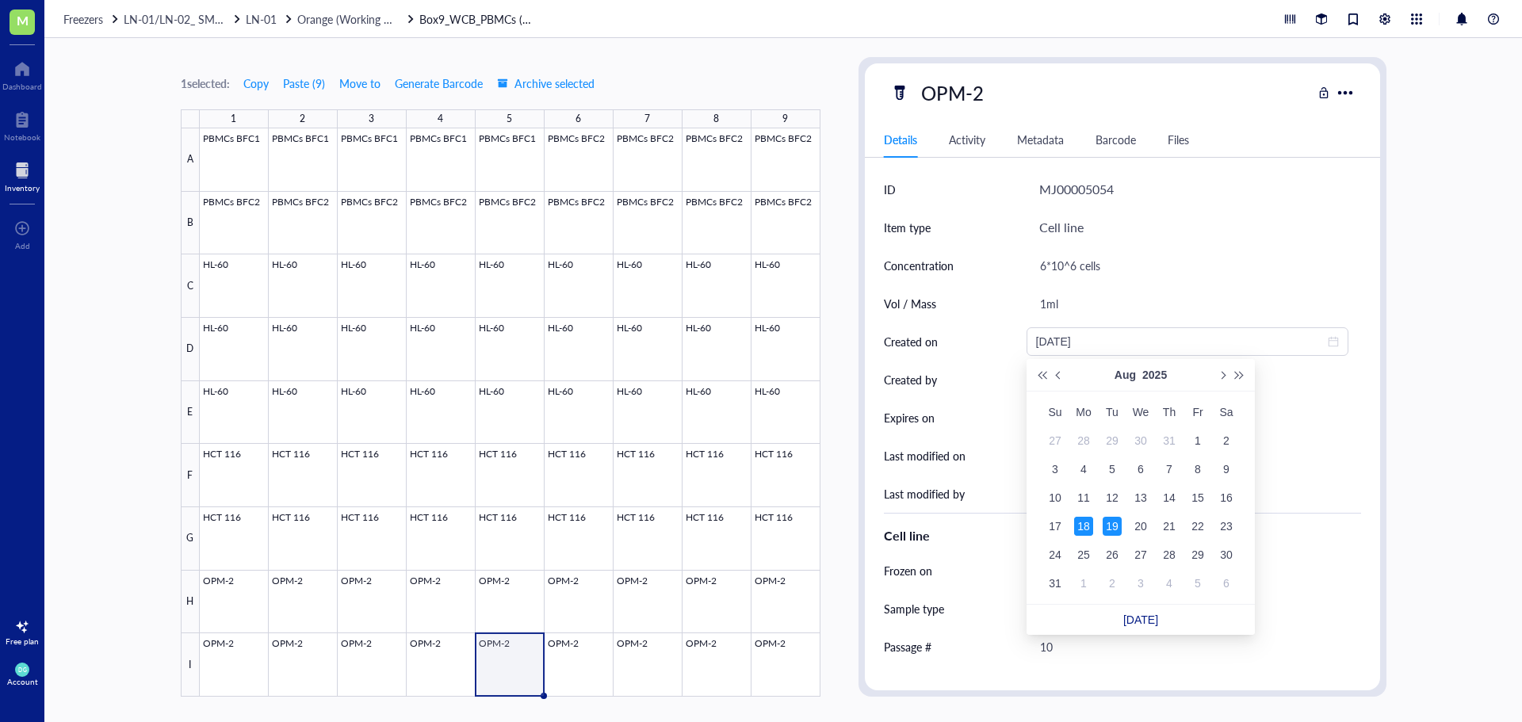
type input "[DATE]"
click at [1080, 526] on div "18" at bounding box center [1083, 526] width 19 height 19
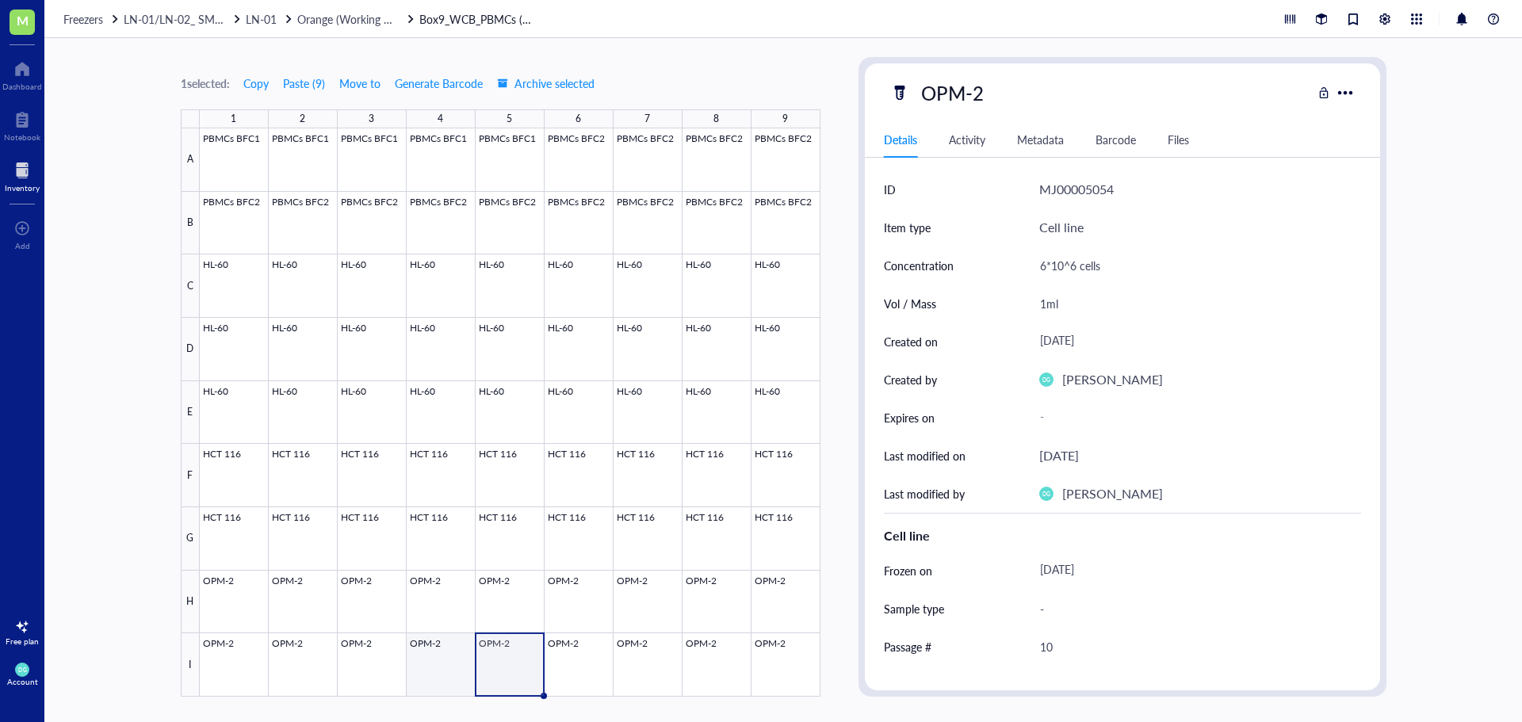
click at [441, 665] on div at bounding box center [510, 412] width 621 height 568
click at [516, 672] on div at bounding box center [510, 412] width 621 height 568
click at [590, 675] on div at bounding box center [510, 412] width 621 height 568
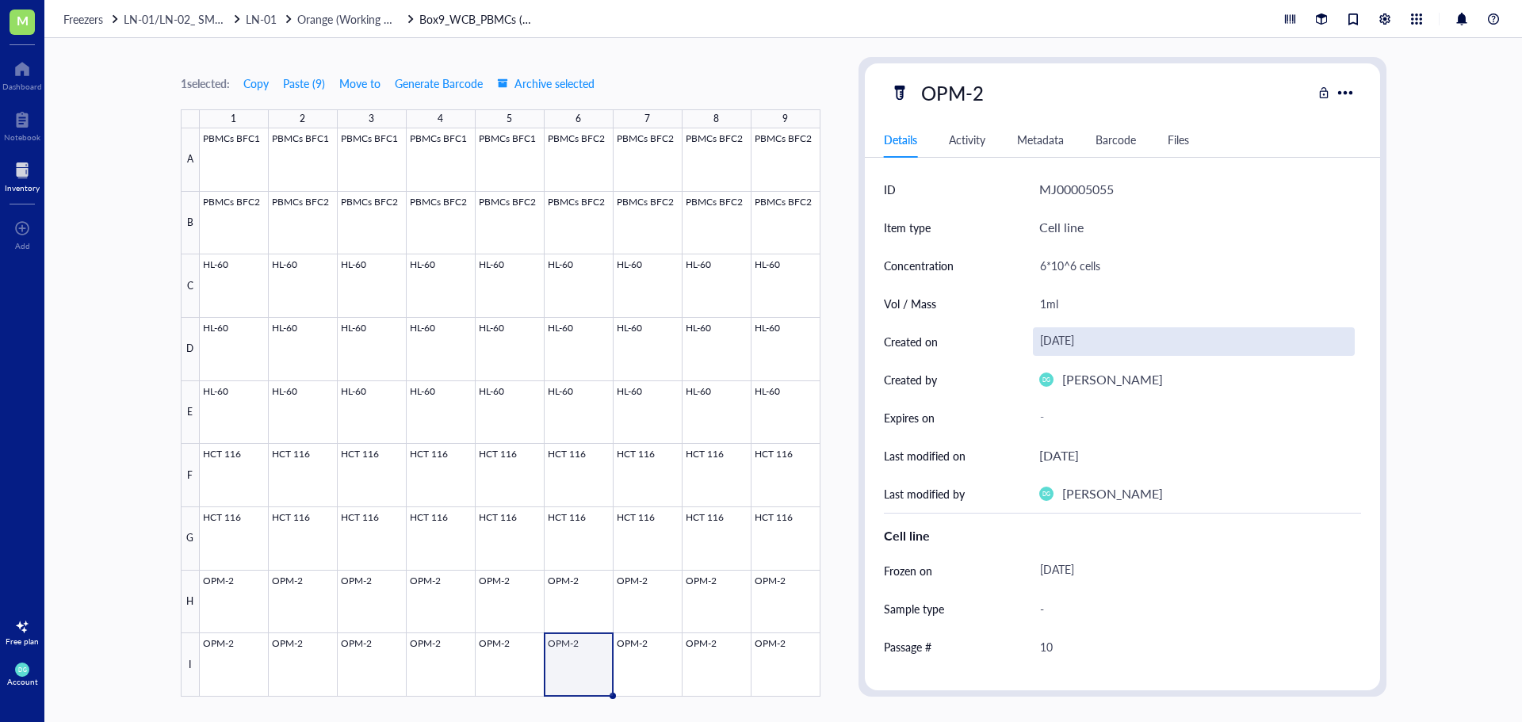
click at [1067, 341] on div "[DATE]" at bounding box center [1194, 341] width 322 height 29
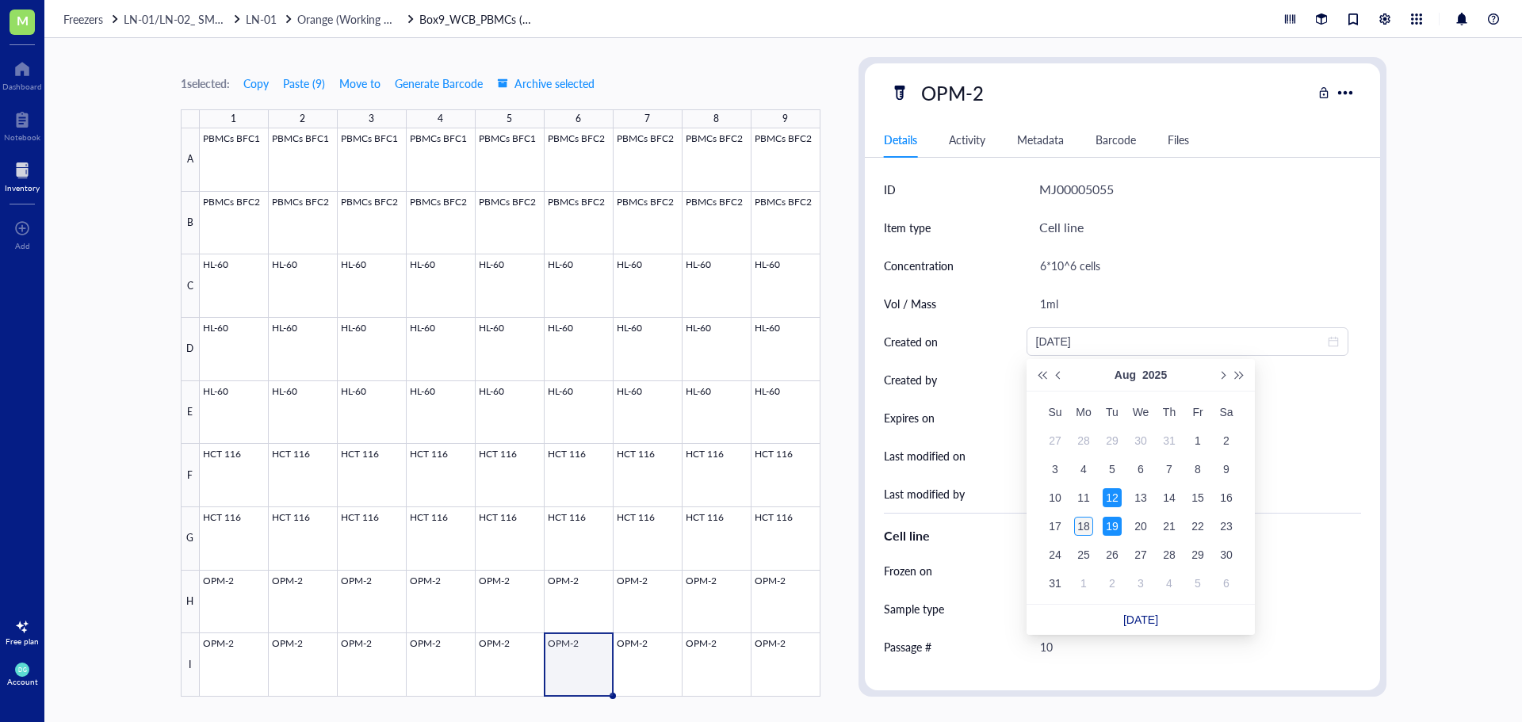
type input "[DATE]"
click at [1077, 529] on div "18" at bounding box center [1083, 526] width 19 height 19
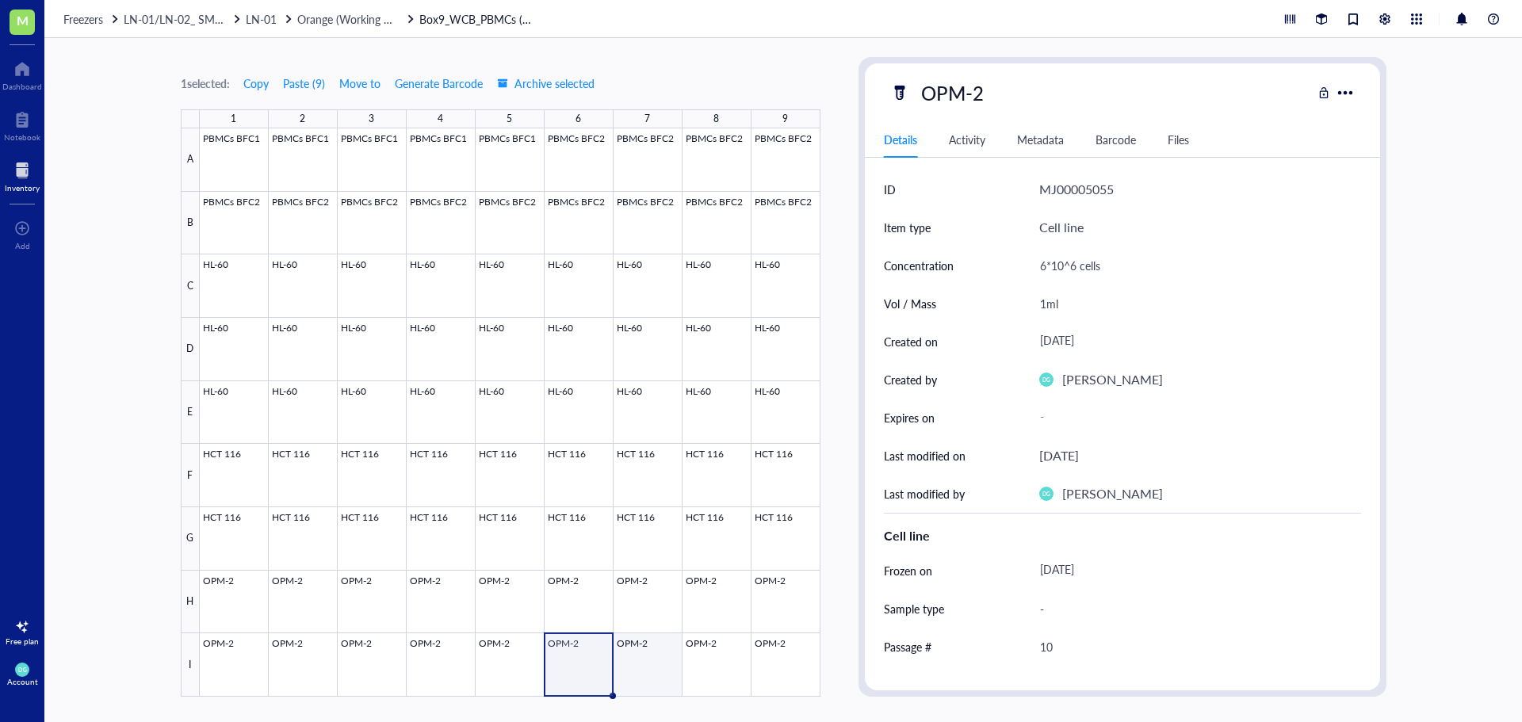
click at [656, 663] on div at bounding box center [510, 412] width 621 height 568
click at [701, 674] on div at bounding box center [510, 412] width 621 height 568
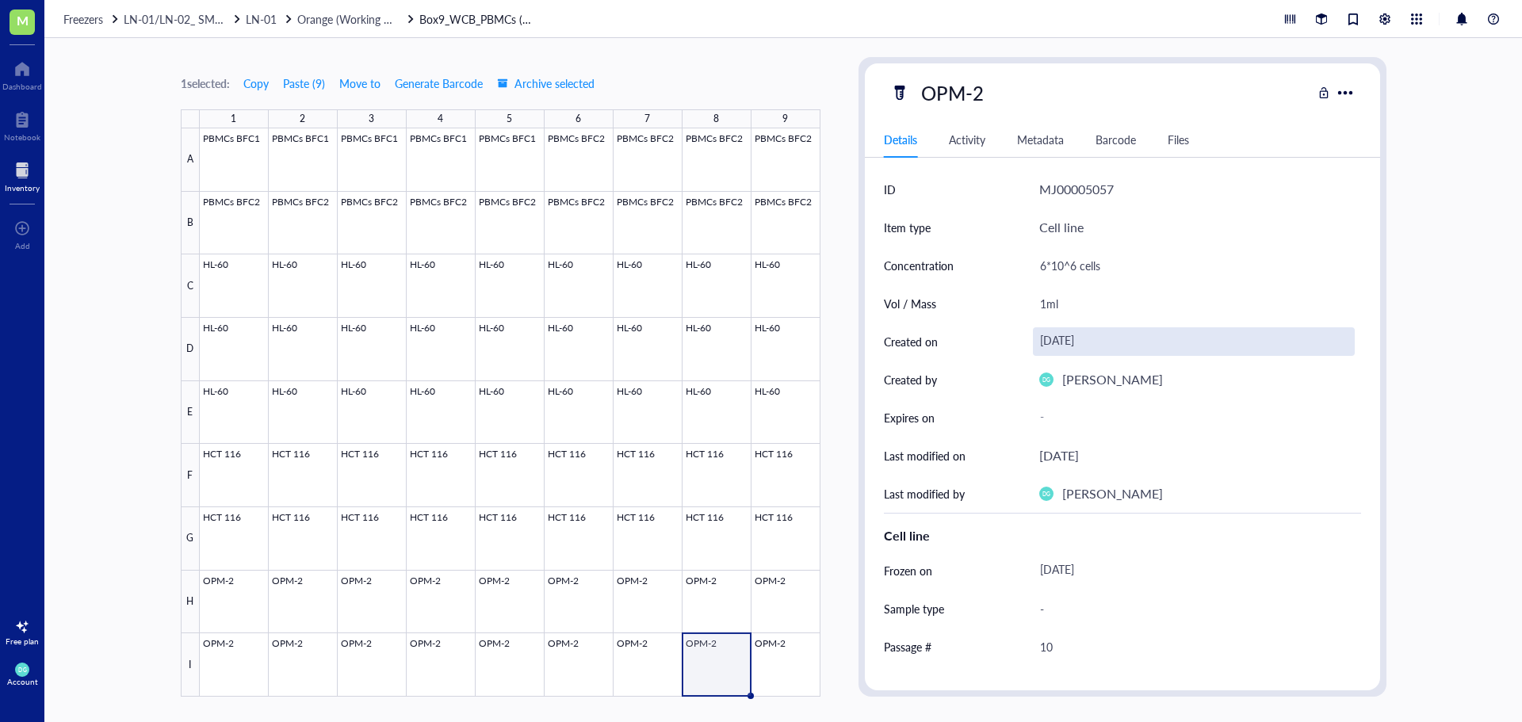
click at [1045, 339] on div "[DATE]" at bounding box center [1194, 341] width 322 height 29
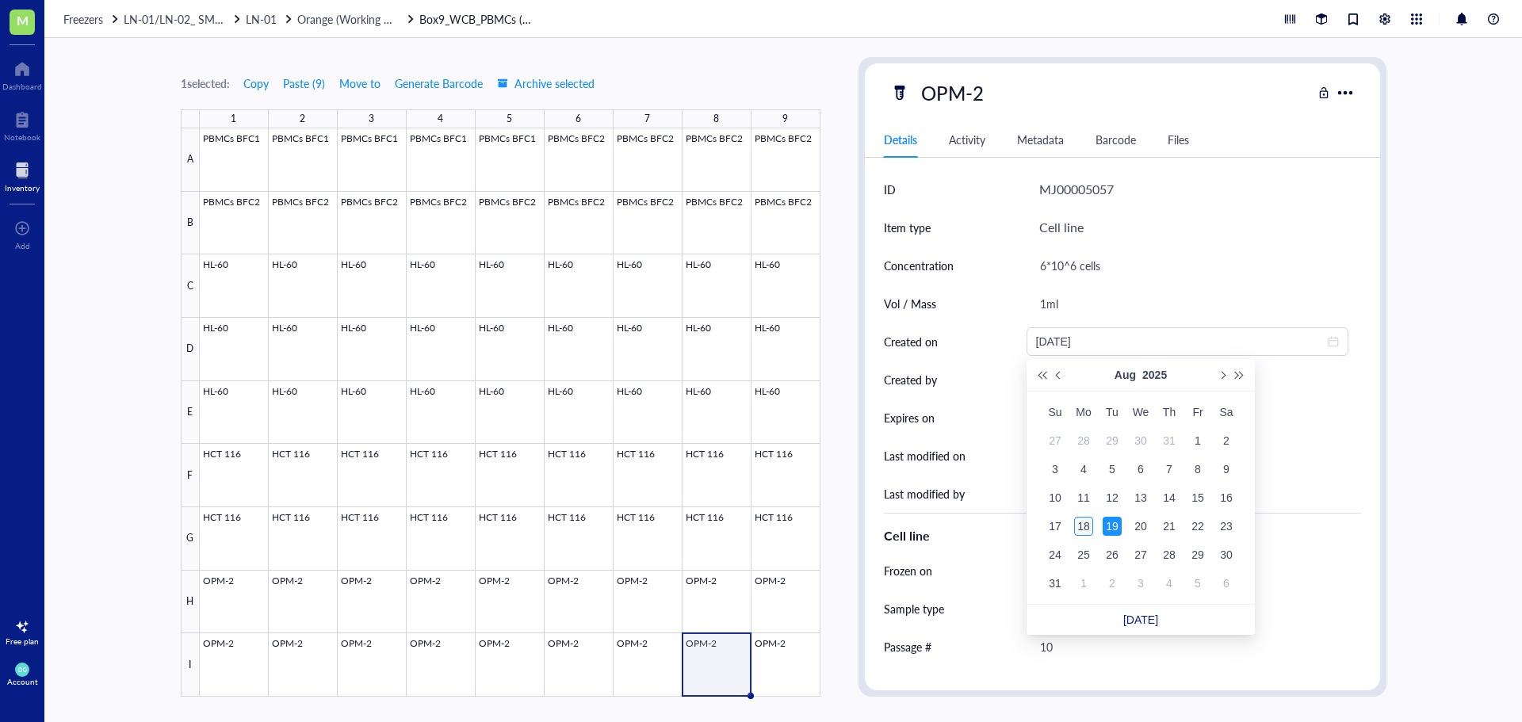
type input "[DATE]"
click at [1086, 525] on div "18" at bounding box center [1083, 526] width 19 height 19
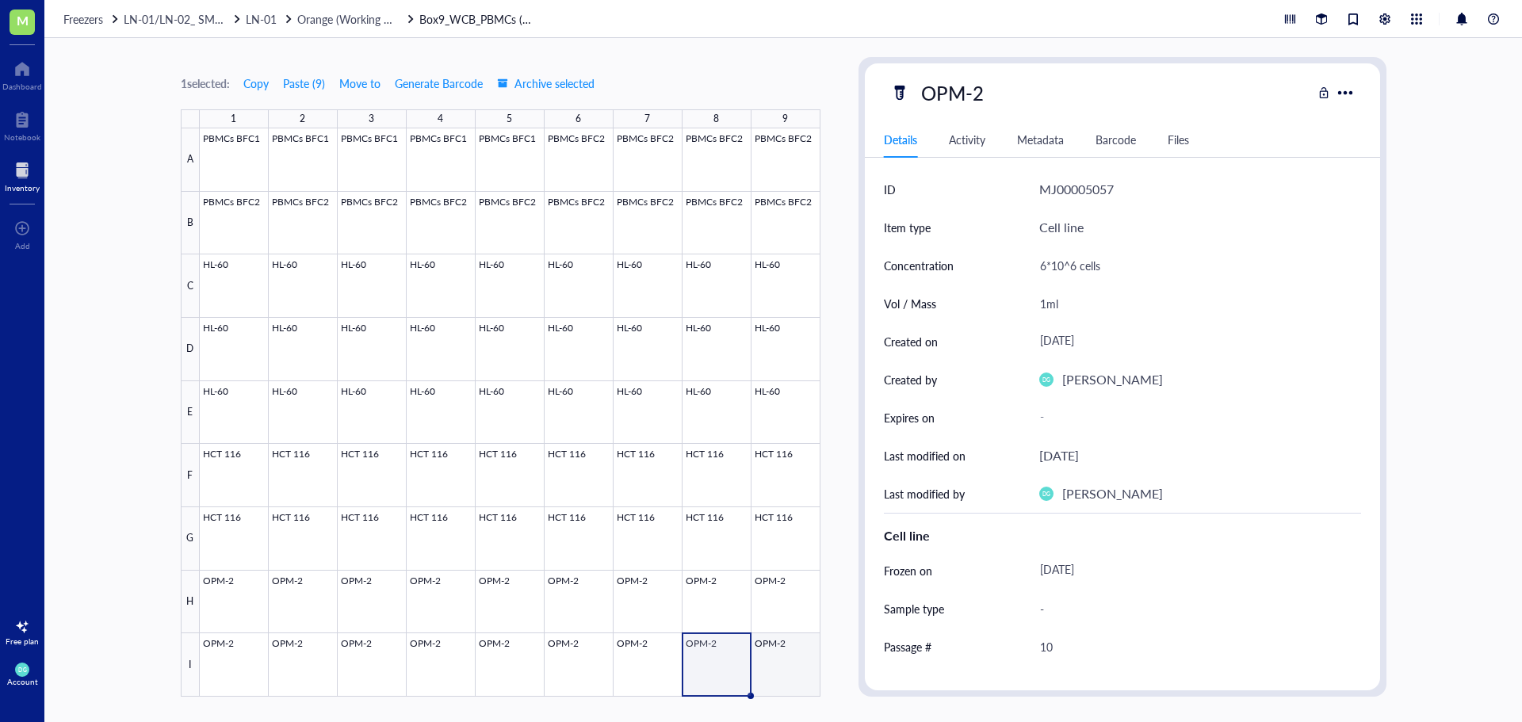
click at [790, 677] on div at bounding box center [510, 412] width 621 height 568
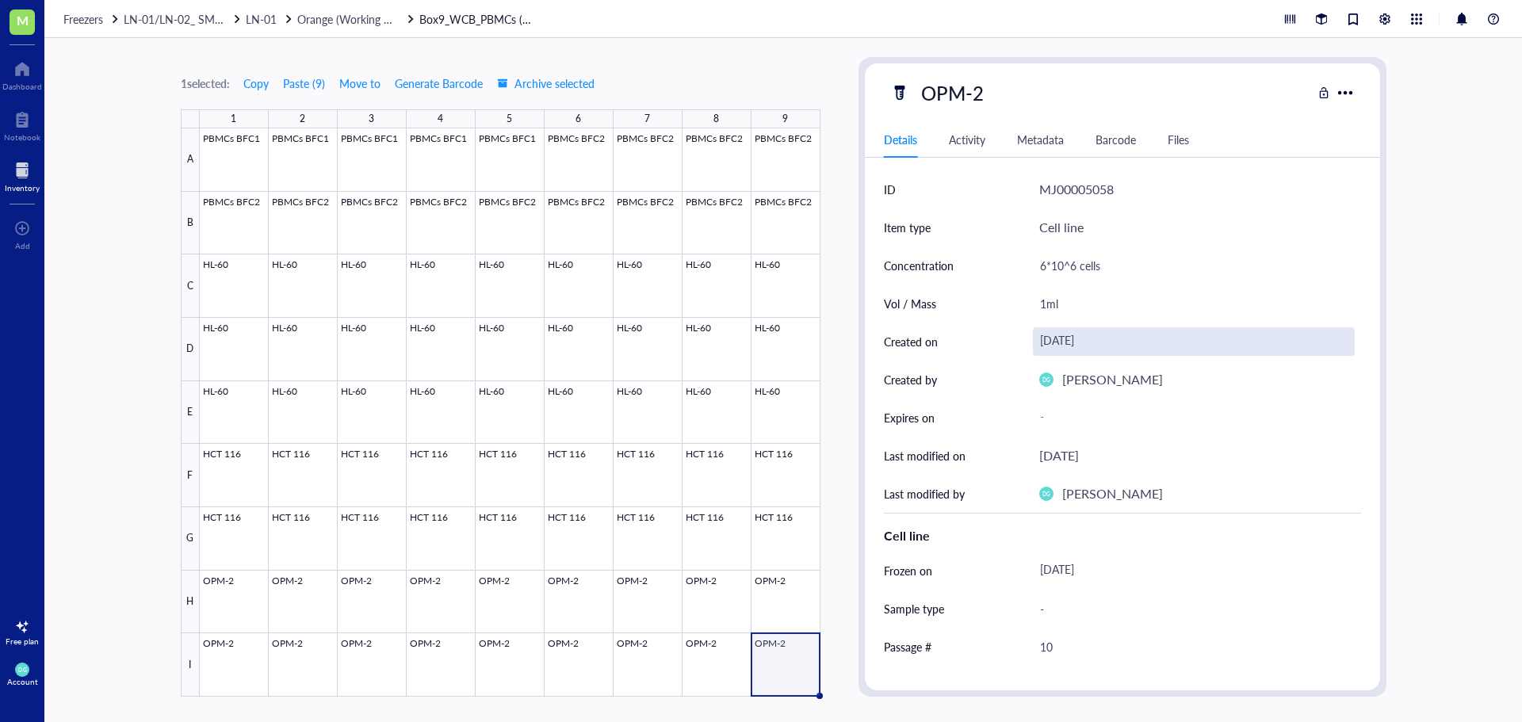
click at [1061, 346] on div "[DATE]" at bounding box center [1194, 341] width 322 height 29
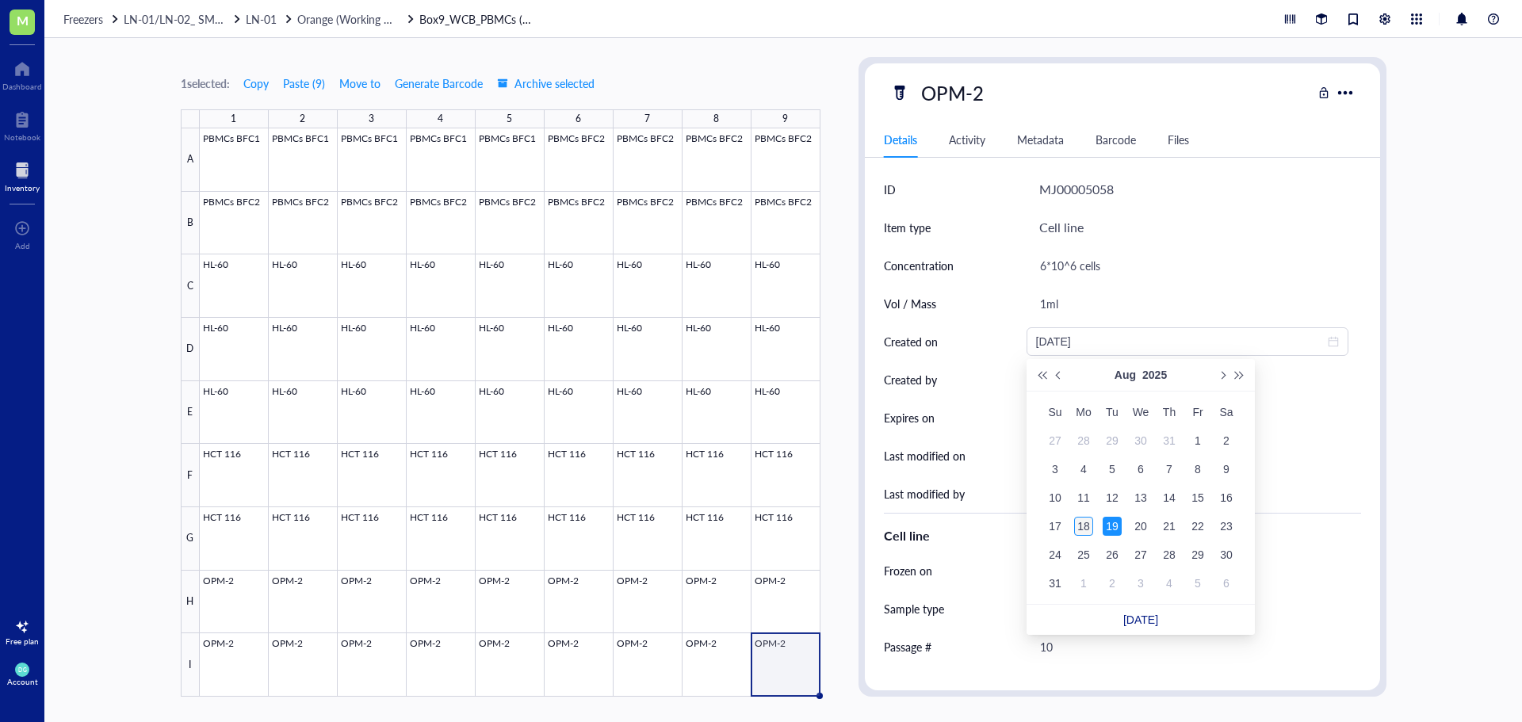
type input "[DATE]"
click at [1084, 526] on div "18" at bounding box center [1083, 526] width 19 height 19
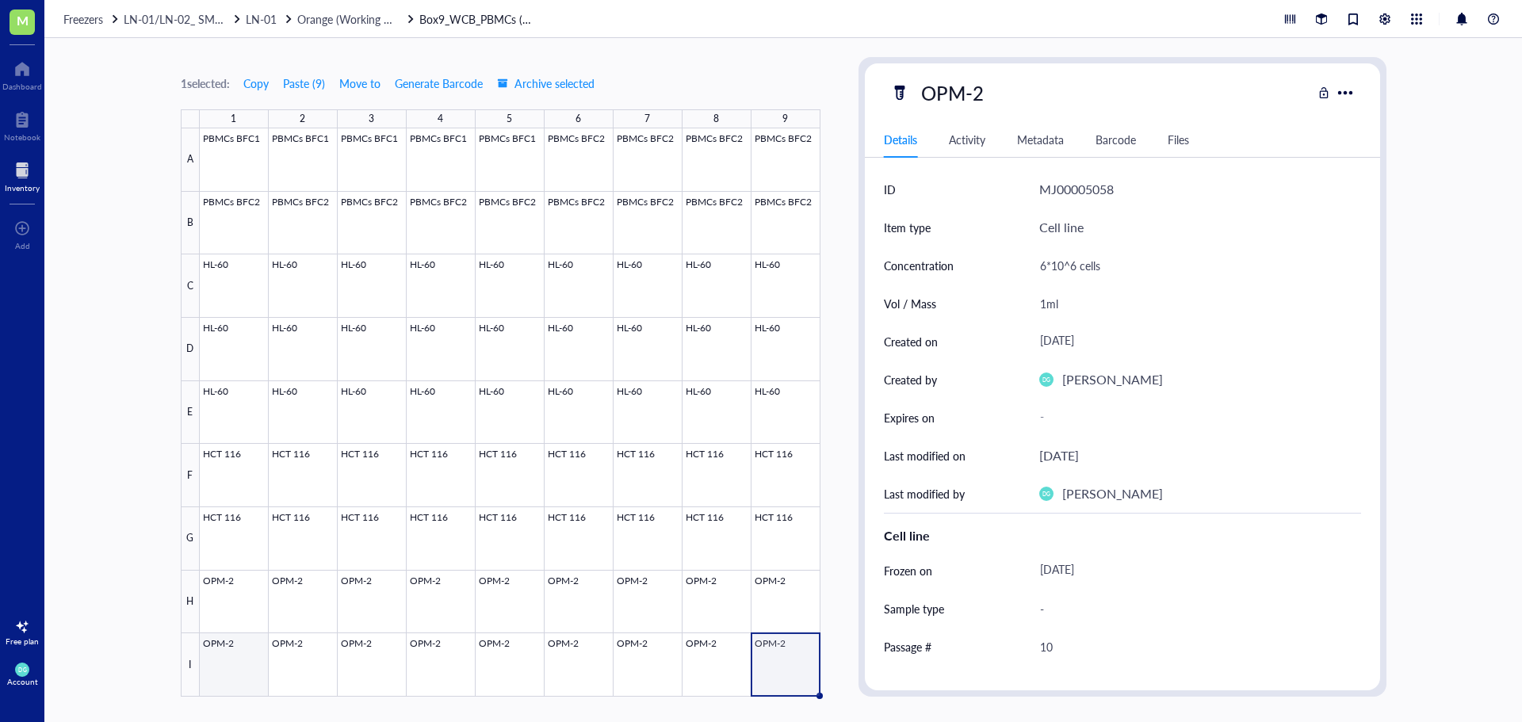
click at [249, 675] on div at bounding box center [510, 412] width 621 height 568
click at [298, 668] on div at bounding box center [510, 412] width 621 height 568
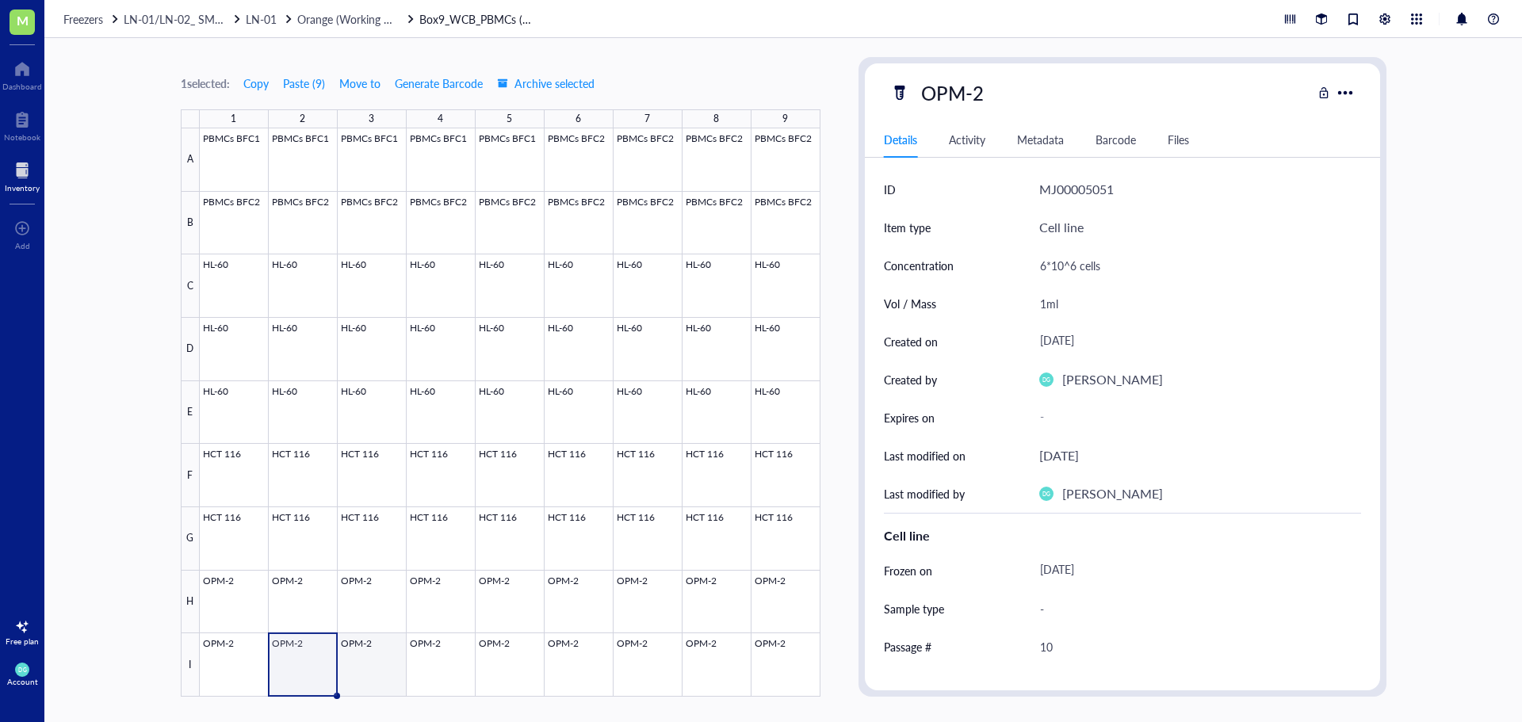
click at [365, 676] on div at bounding box center [510, 412] width 621 height 568
click at [443, 663] on div at bounding box center [510, 412] width 621 height 568
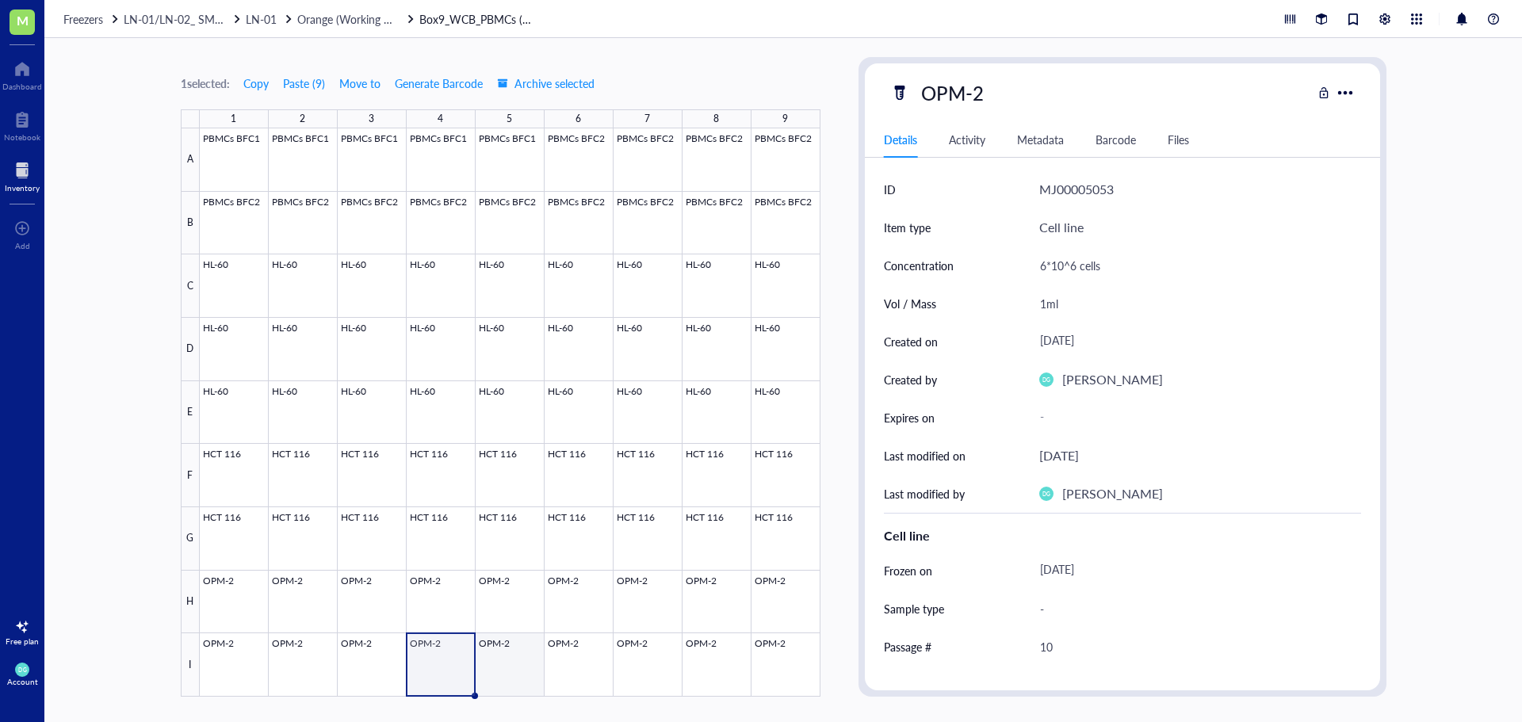
click at [511, 663] on div at bounding box center [510, 412] width 621 height 568
click at [566, 665] on div at bounding box center [510, 412] width 621 height 568
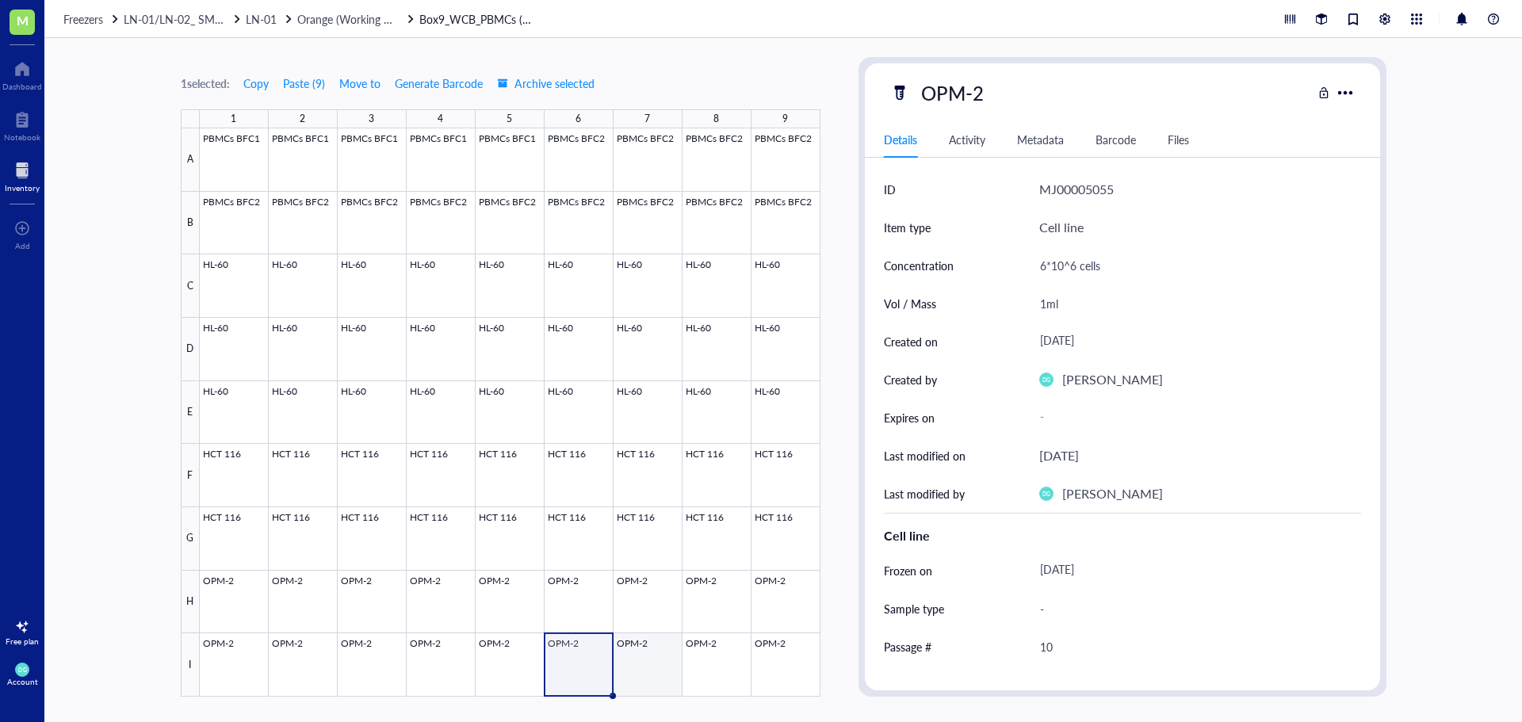
click at [637, 671] on div at bounding box center [510, 412] width 621 height 568
click at [712, 672] on div at bounding box center [510, 412] width 621 height 568
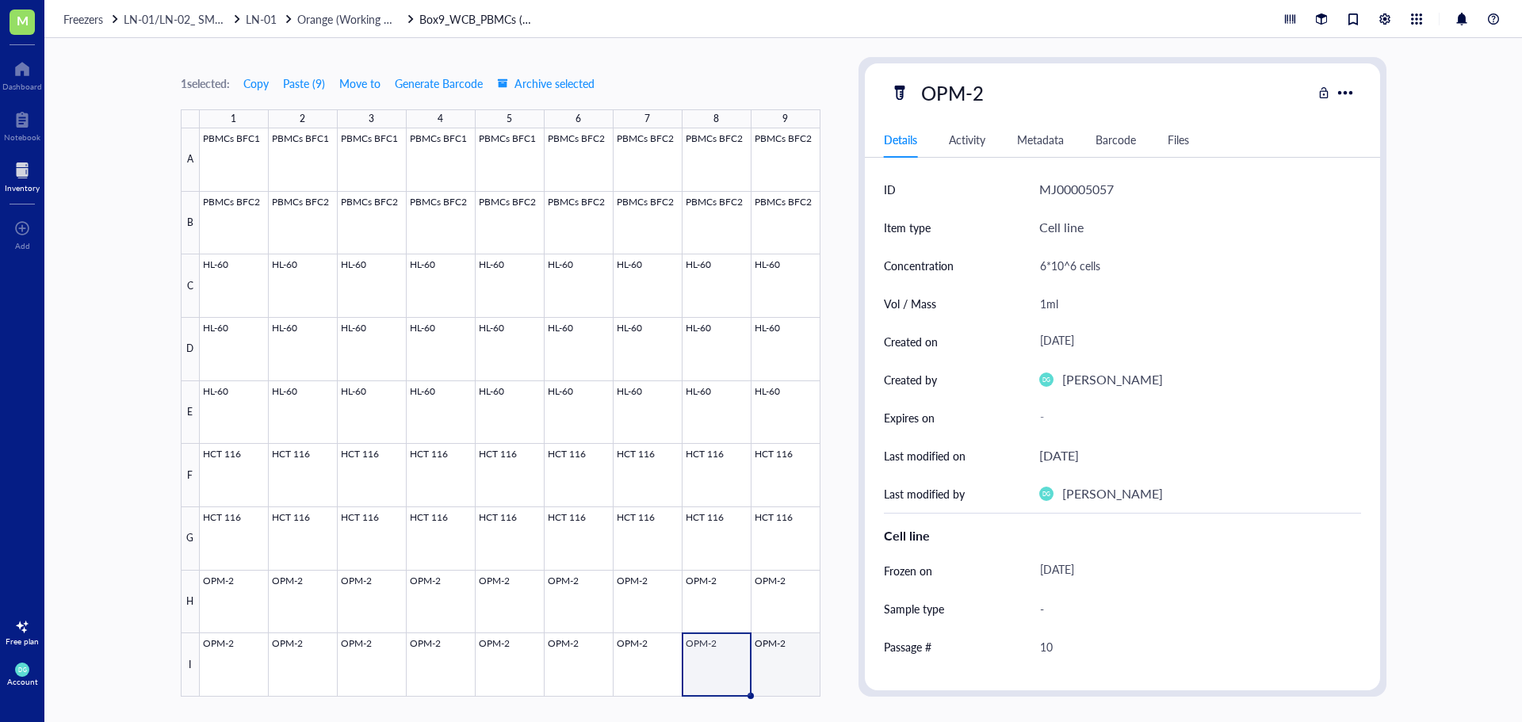
click at [779, 666] on div at bounding box center [510, 412] width 621 height 568
click at [836, 175] on div "1 selected: Copy Paste ( 9 ) Move to Generate Barcode Archive selected 1 2 3 4 …" at bounding box center [782, 380] width 1477 height 684
click at [781, 670] on div at bounding box center [510, 412] width 621 height 568
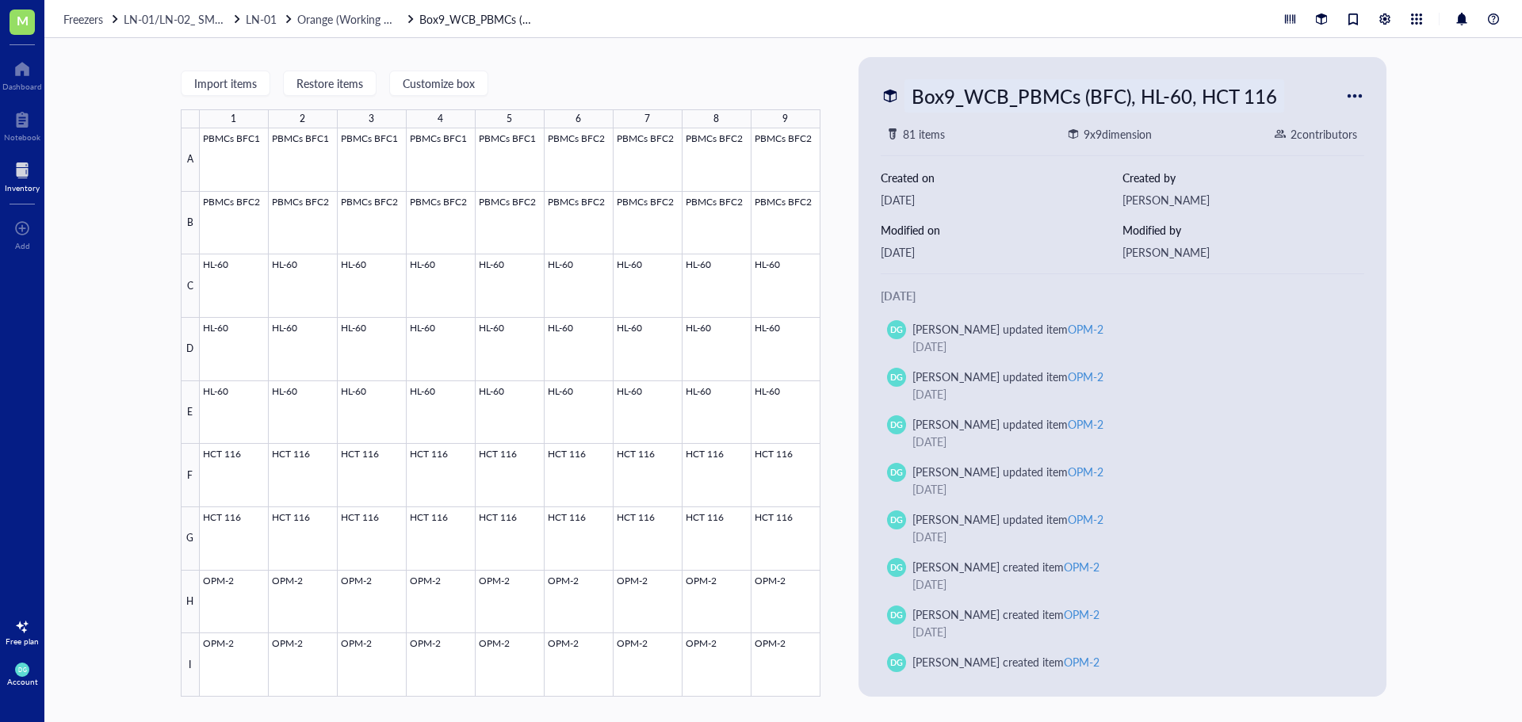
click at [1222, 100] on div "Box9_WCB_PBMCs (BFC), HL-60, HCT 116" at bounding box center [1094, 95] width 380 height 33
type input "Box9_WCB_PBMCs (BFC), HL-60, HCT 116, OPM-2"
click at [296, 20] on link "LN-01 Orange (Working CB)" at bounding box center [331, 18] width 170 height 17
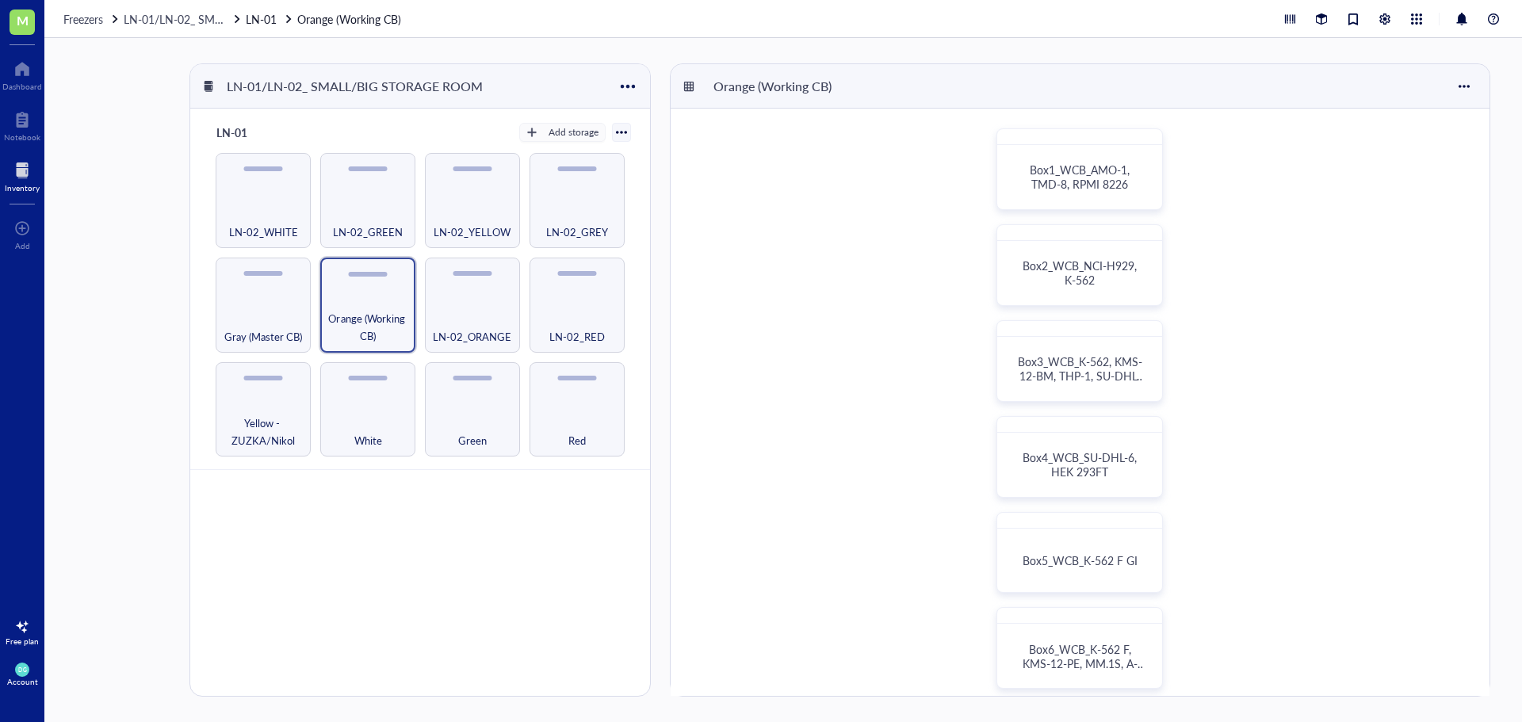
click at [86, 434] on div "LN-01/LN-02_ SMALL/BIG STORAGE ROOM LN-01 Add storage Yellow - ZUZKA/[PERSON_NA…" at bounding box center [782, 380] width 1477 height 684
